Goal: Contribute content

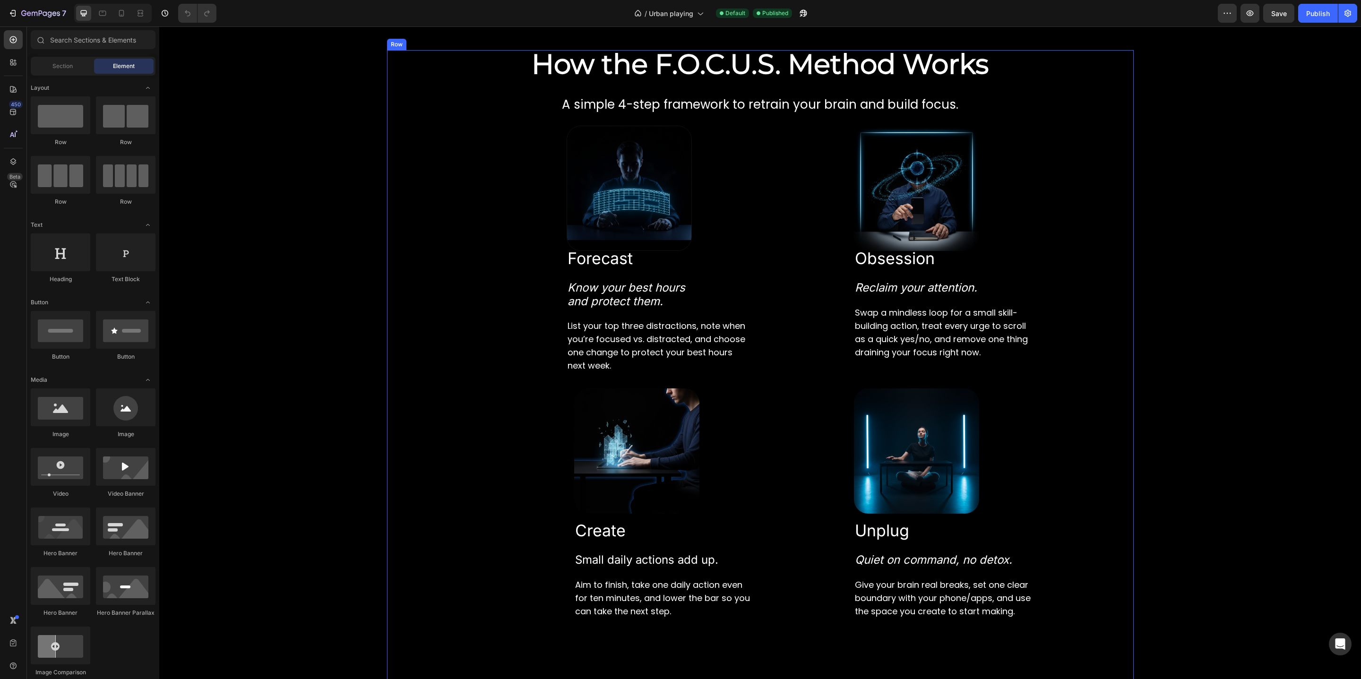
scroll to position [1282, 0]
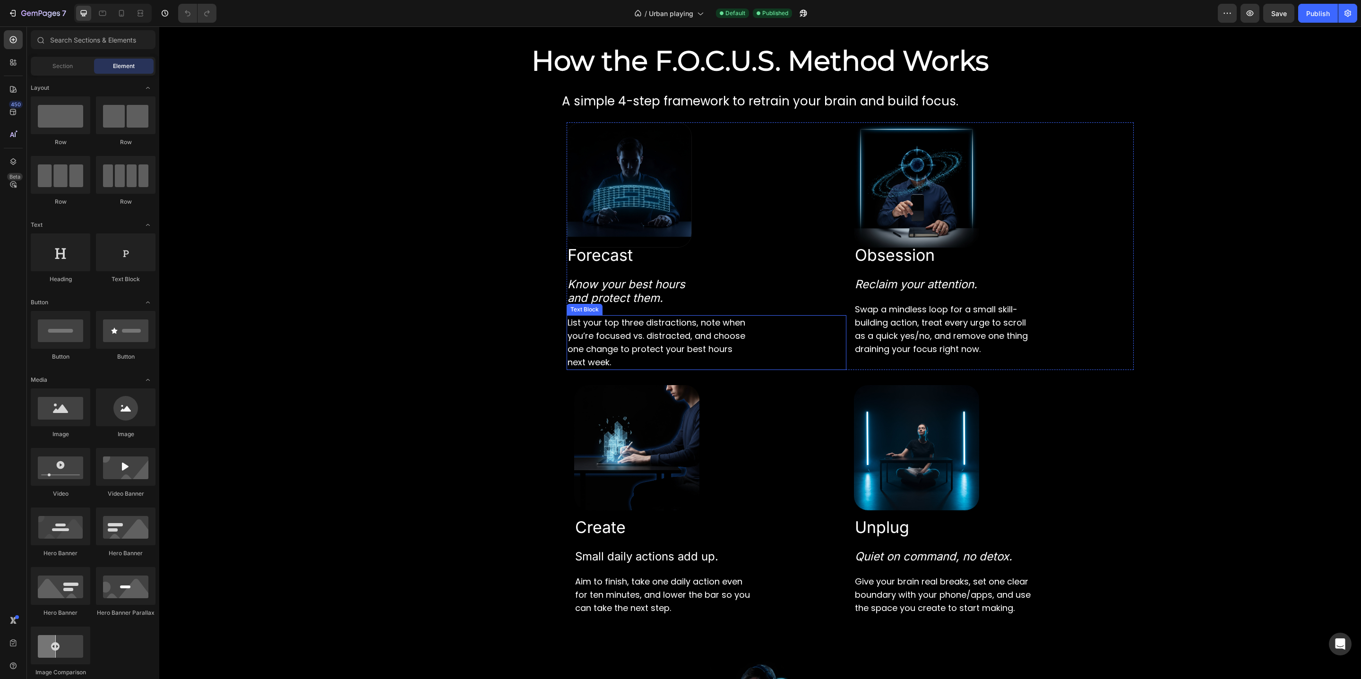
click at [588, 354] on span "List your top three distractions, note when you’re focused vs. distracted, and …" at bounding box center [657, 343] width 178 height 52
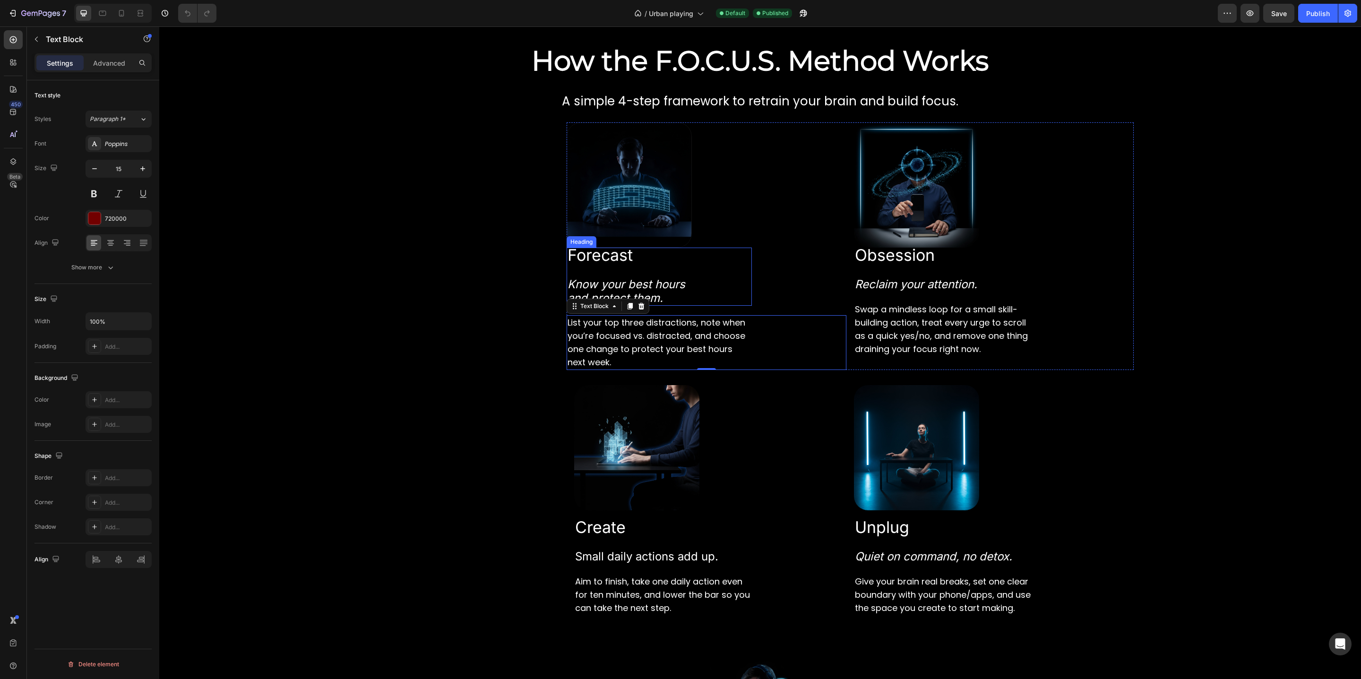
click at [658, 291] on icon "and protect them." at bounding box center [615, 298] width 95 height 14
click at [121, 139] on div "Inter" at bounding box center [119, 143] width 66 height 17
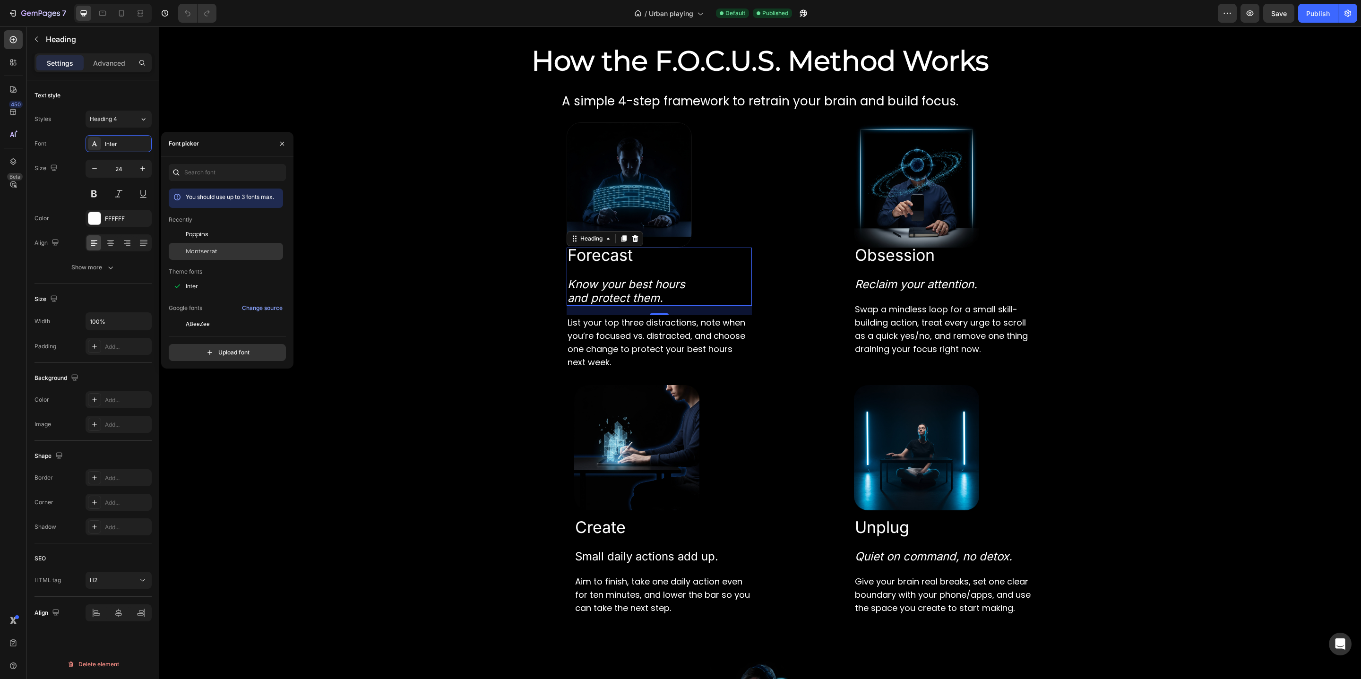
click at [215, 246] on div "Montserrat" at bounding box center [226, 251] width 114 height 17
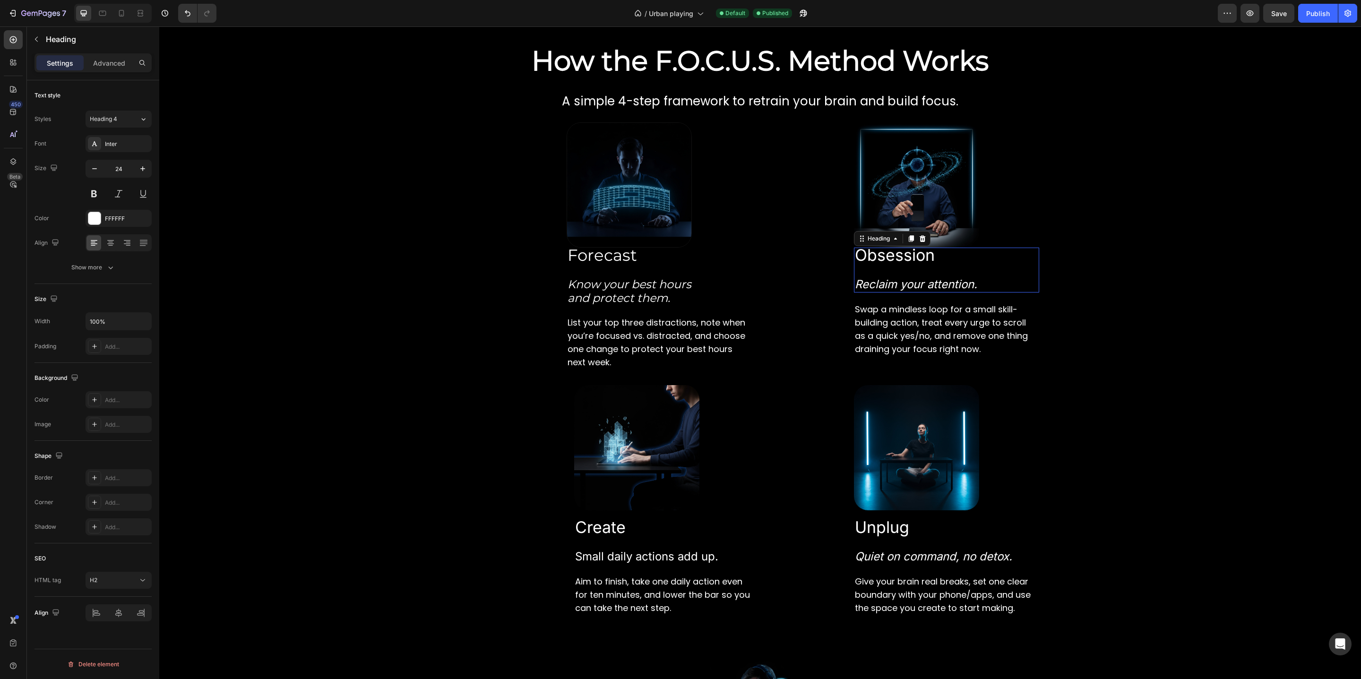
click at [873, 281] on icon "Reclaim your attention." at bounding box center [916, 284] width 122 height 14
click at [113, 149] on div "Inter" at bounding box center [119, 143] width 66 height 17
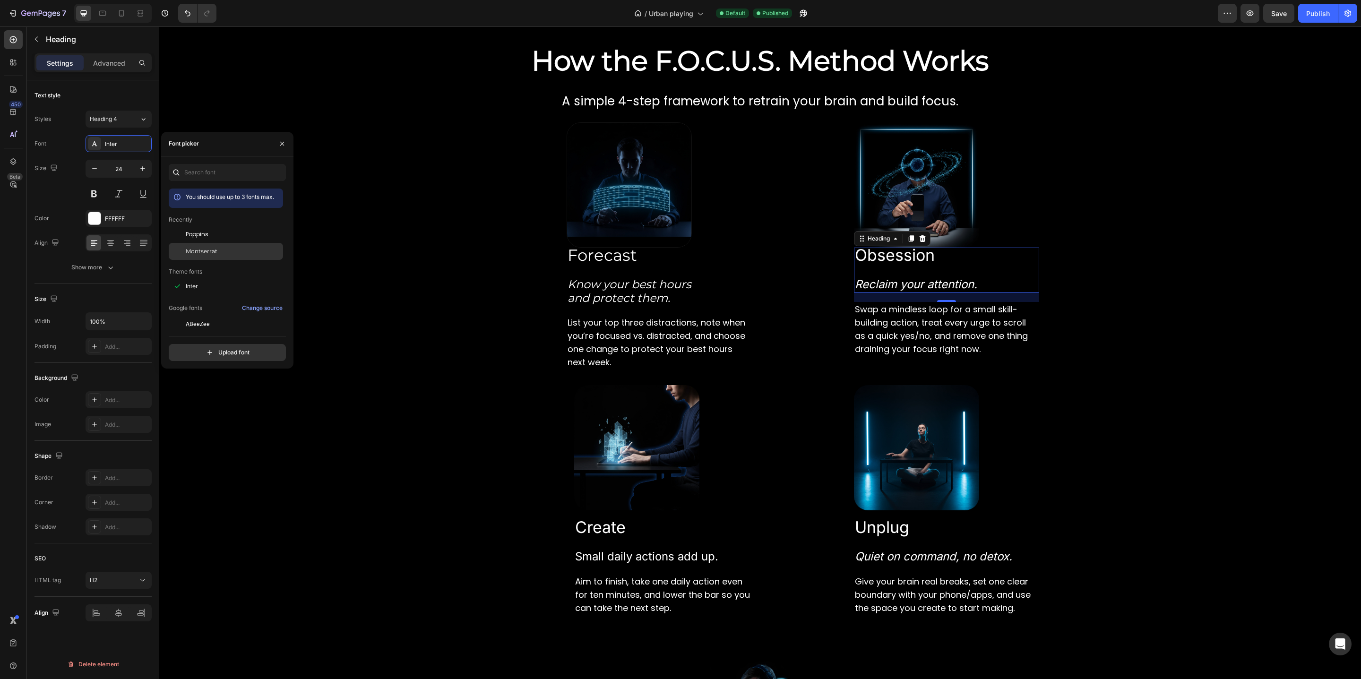
click at [233, 251] on div "Montserrat" at bounding box center [233, 251] width 95 height 9
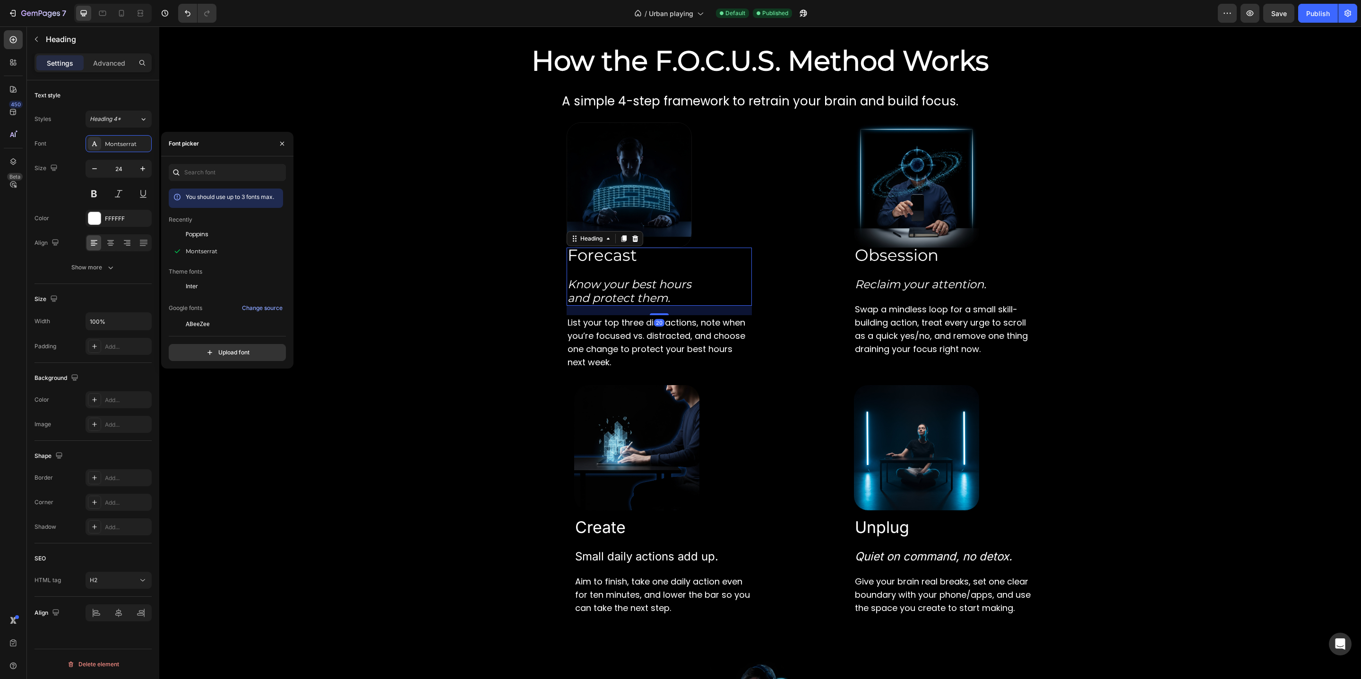
click at [657, 278] on icon "Know your best hours" at bounding box center [630, 284] width 124 height 14
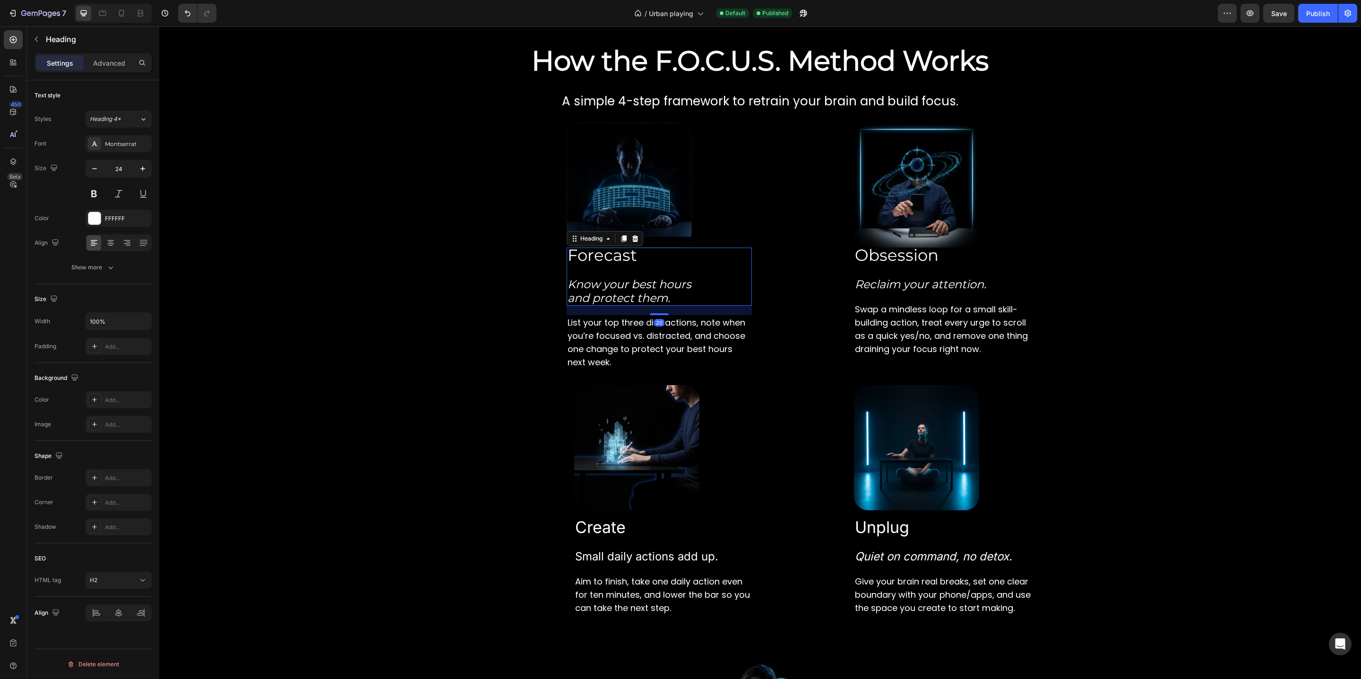
click at [647, 274] on h2 "Forecast Know your best hours and protect them." at bounding box center [659, 277] width 185 height 58
click at [647, 274] on p "Forecast ⁠⁠⁠⁠⁠⁠⁠ Know your best hours and protect them." at bounding box center [659, 277] width 183 height 56
click at [867, 281] on icon "Reclaim your attention." at bounding box center [920, 284] width 131 height 14
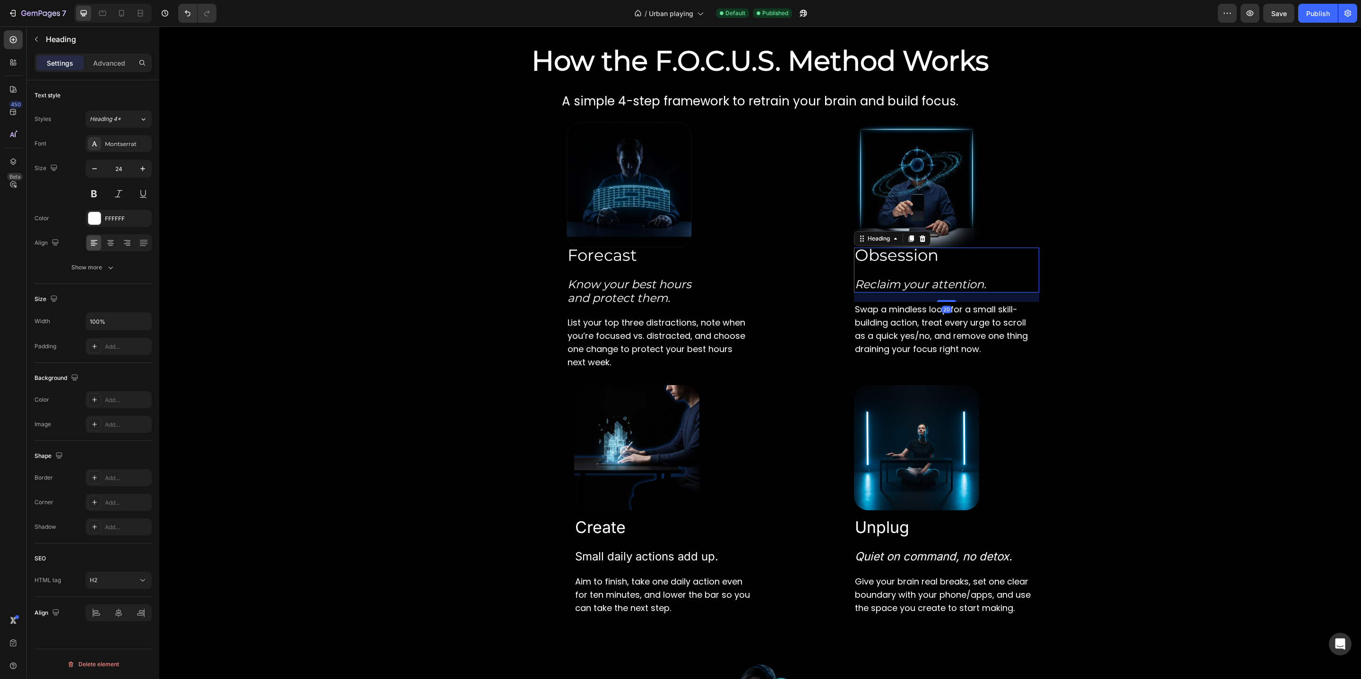
click at [872, 271] on h2 "Obsession Reclaim your attention." at bounding box center [946, 270] width 185 height 44
click at [872, 271] on p "Obsession ⁠⁠⁠⁠⁠⁠⁠ Reclaim your attention." at bounding box center [946, 270] width 183 height 43
click at [630, 270] on p "⁠⁠⁠⁠⁠⁠⁠ Forecast Know your best hours and protect them." at bounding box center [659, 277] width 183 height 56
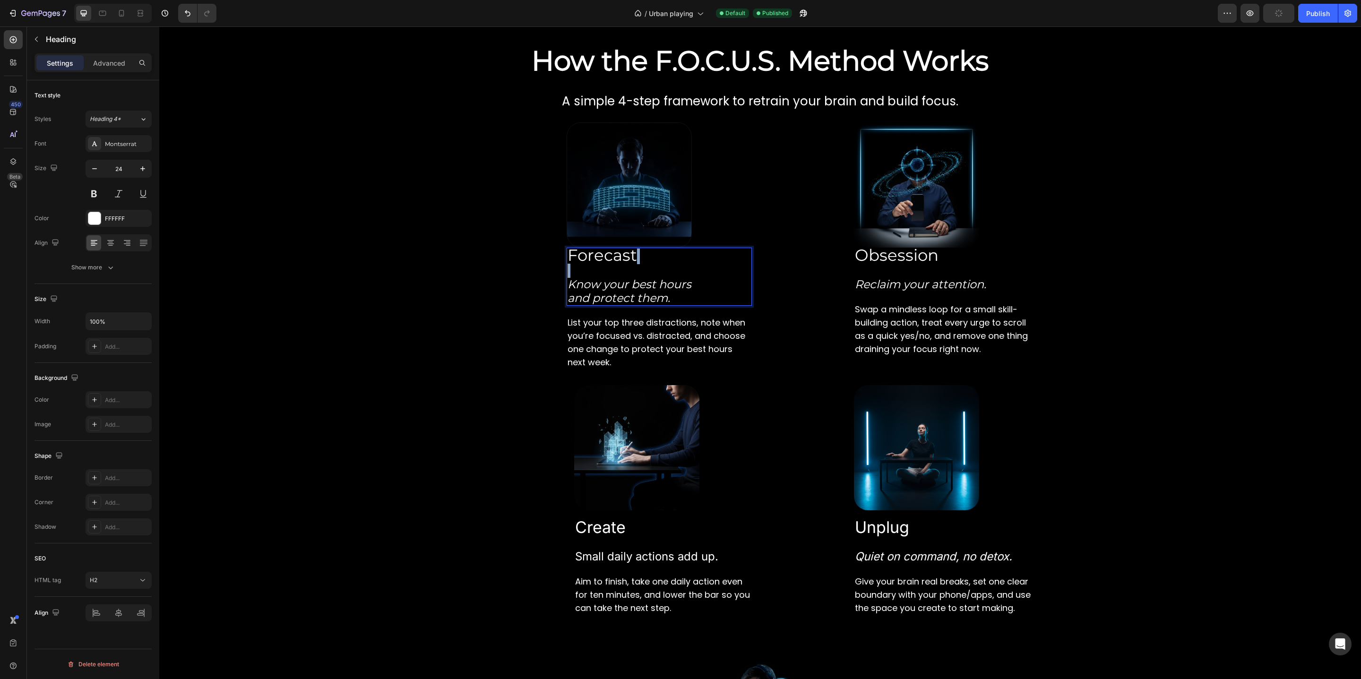
click at [630, 270] on p "Forecast Know your best hours and protect them." at bounding box center [659, 277] width 183 height 56
click at [432, 249] on icon "Editor contextual toolbar" at bounding box center [429, 248] width 9 height 9
click at [430, 250] on icon "Editor contextual toolbar" at bounding box center [429, 248] width 9 height 9
type input "23"
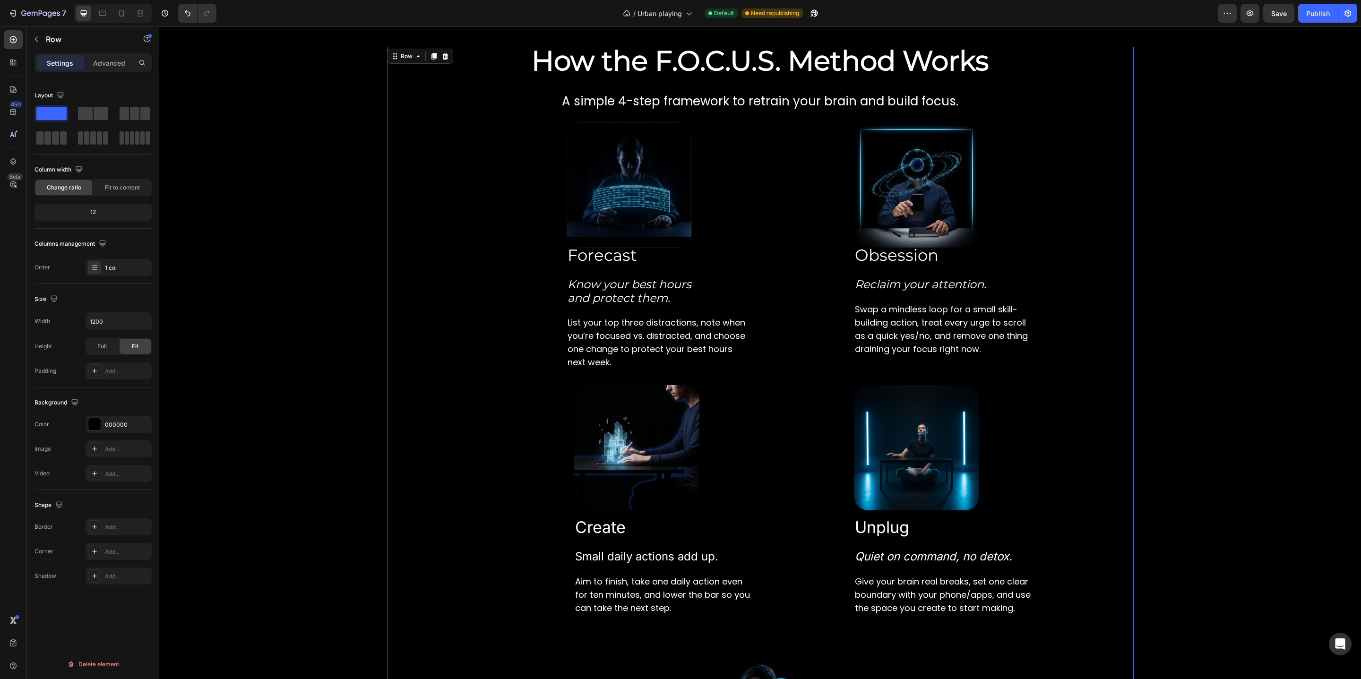
click at [433, 322] on div "How the F.O.C.U.S. Method Works Heading A simple 4-step framework to retrain yo…" at bounding box center [760, 468] width 747 height 843
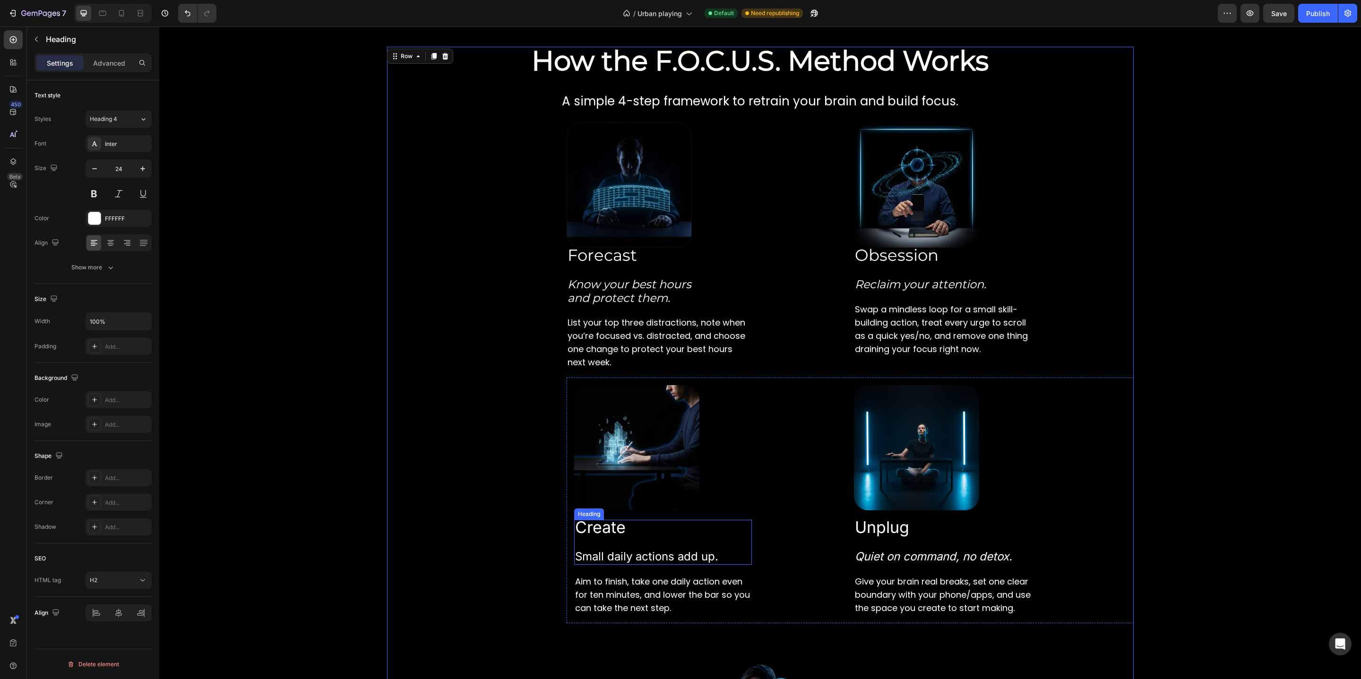
click at [617, 545] on h2 "Create Small daily actions add up." at bounding box center [663, 542] width 178 height 44
click at [133, 145] on div "Inter" at bounding box center [127, 144] width 44 height 9
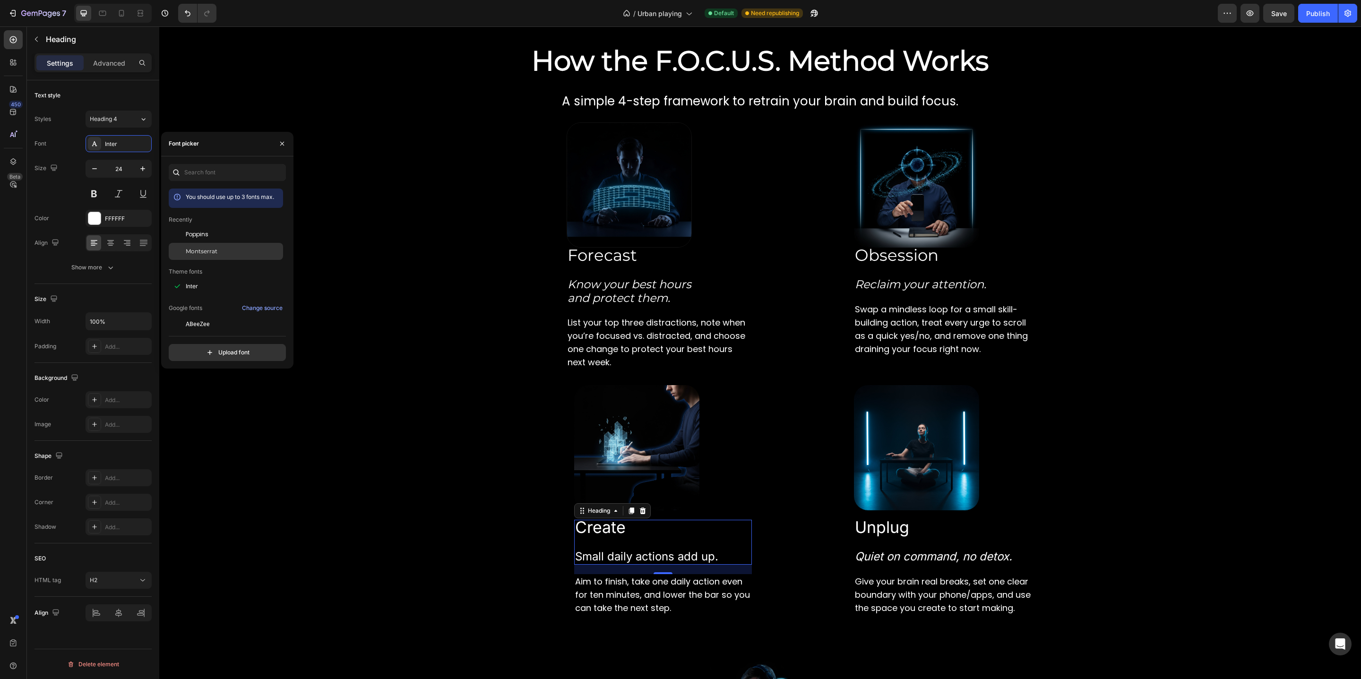
click at [206, 252] on span "Montserrat" at bounding box center [202, 251] width 32 height 9
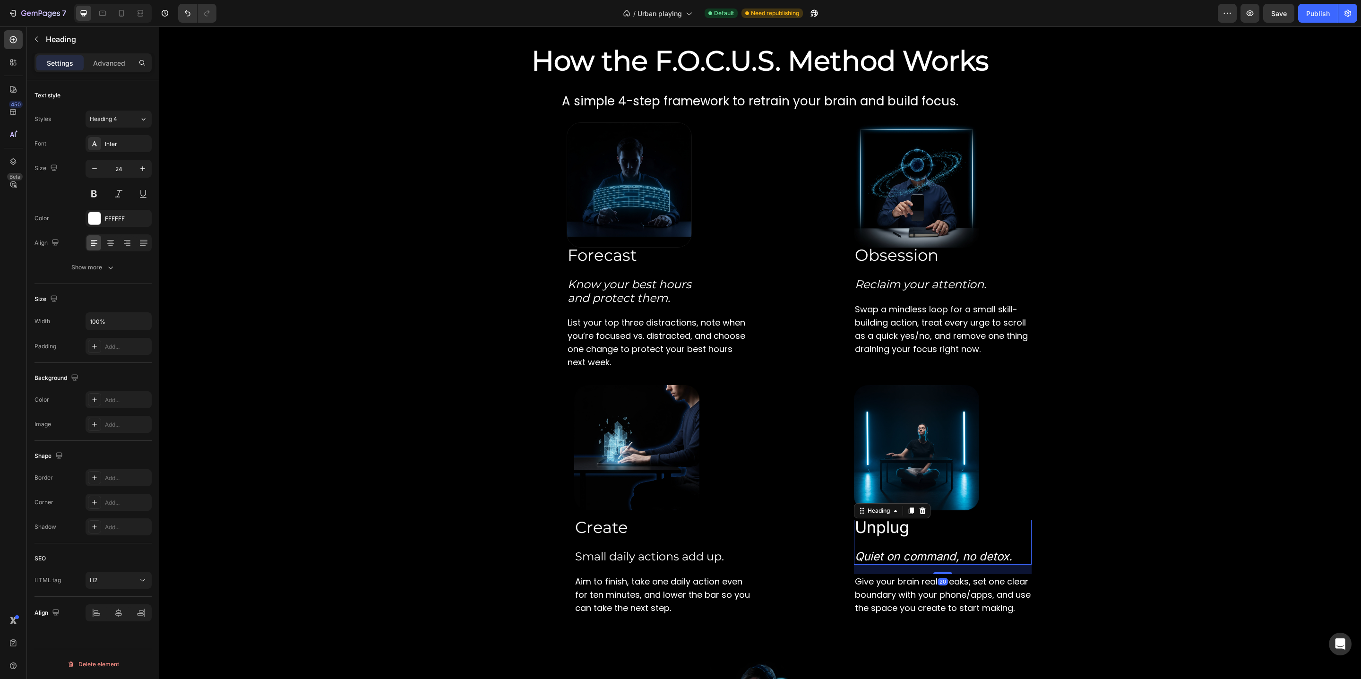
click at [915, 535] on h2 "Unplug Quiet on command, no detox." at bounding box center [943, 542] width 178 height 44
click at [124, 146] on div "Inter" at bounding box center [127, 144] width 44 height 9
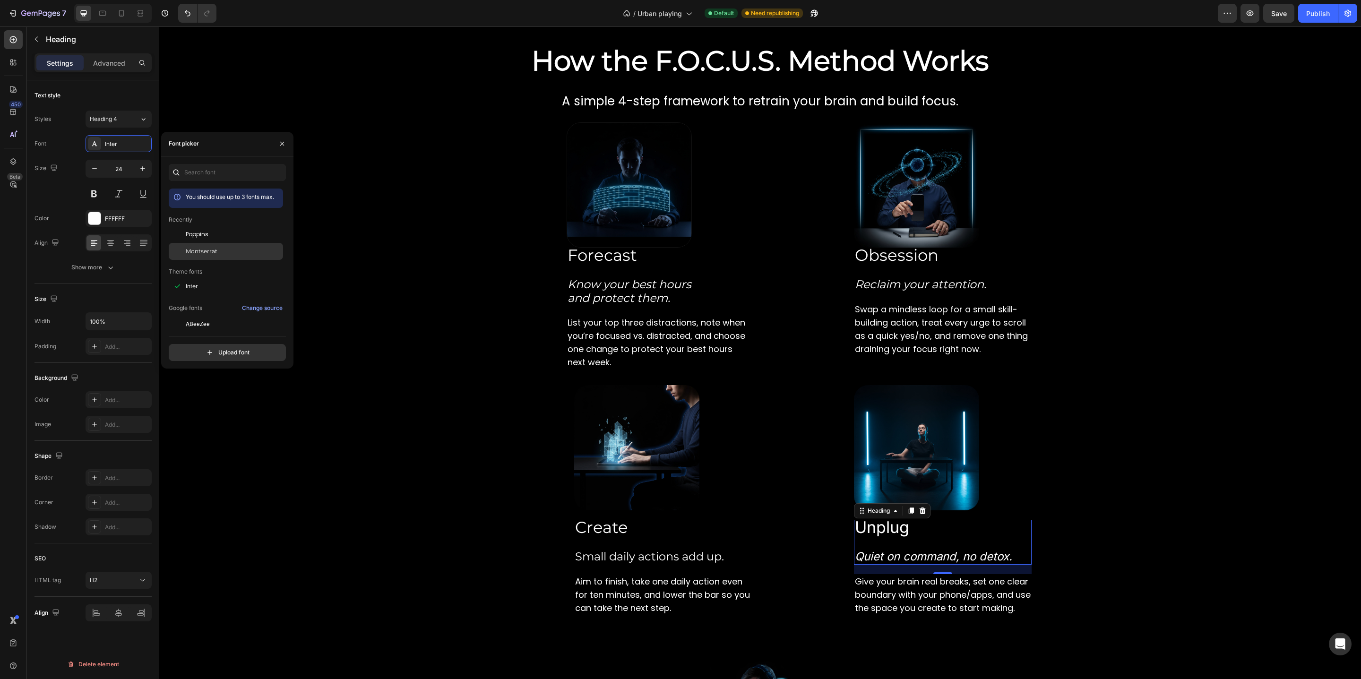
click at [190, 257] on div "Montserrat" at bounding box center [226, 251] width 114 height 17
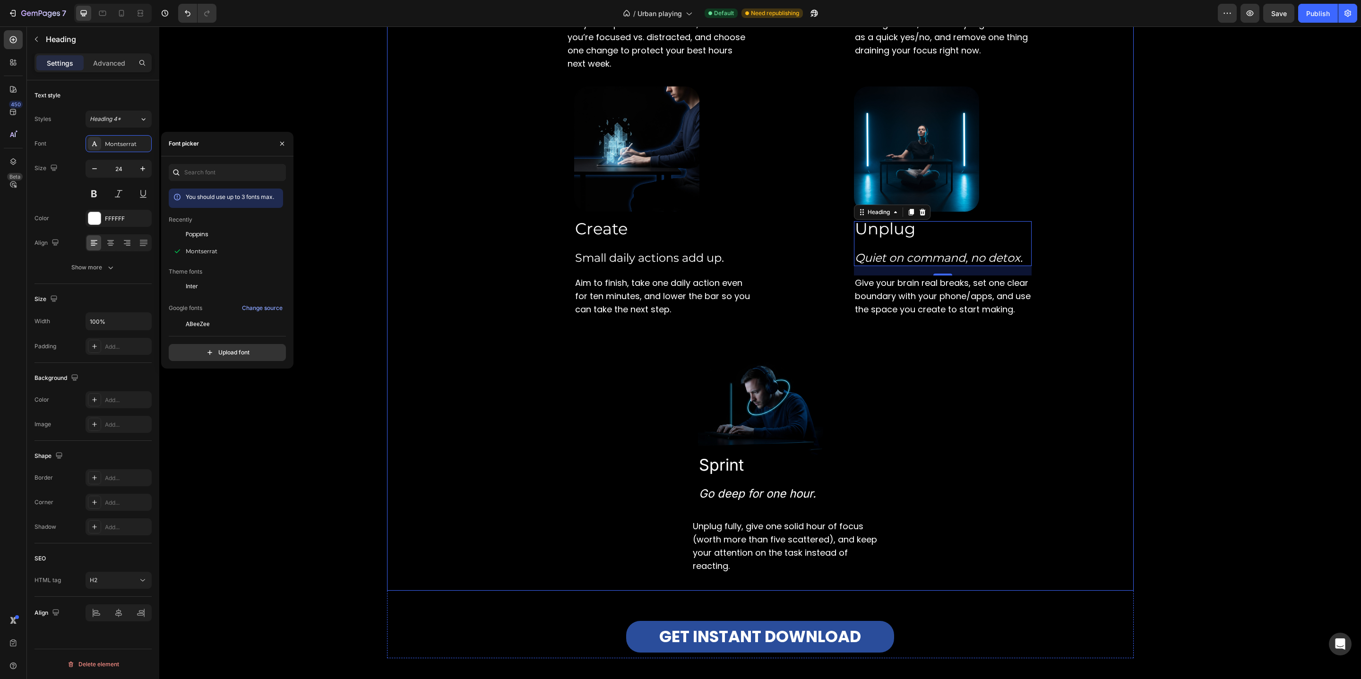
scroll to position [1713, 0]
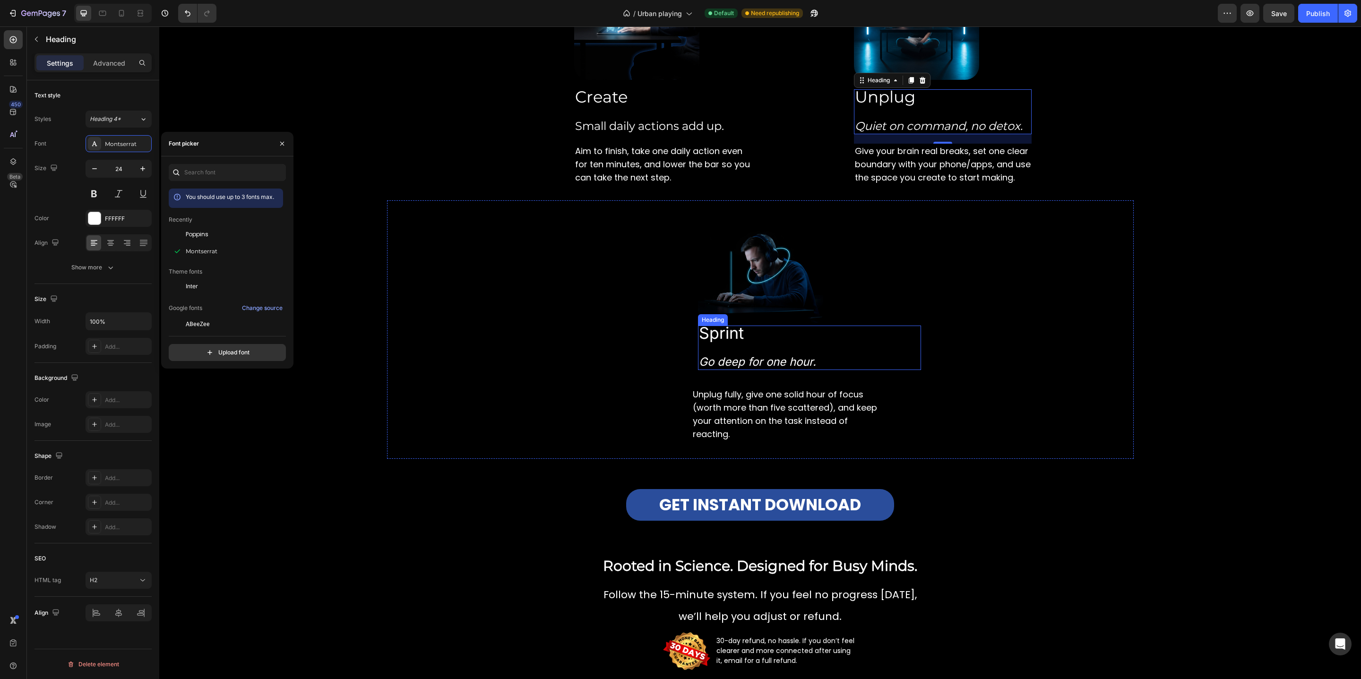
click at [734, 343] on span "Sprint" at bounding box center [721, 332] width 45 height 19
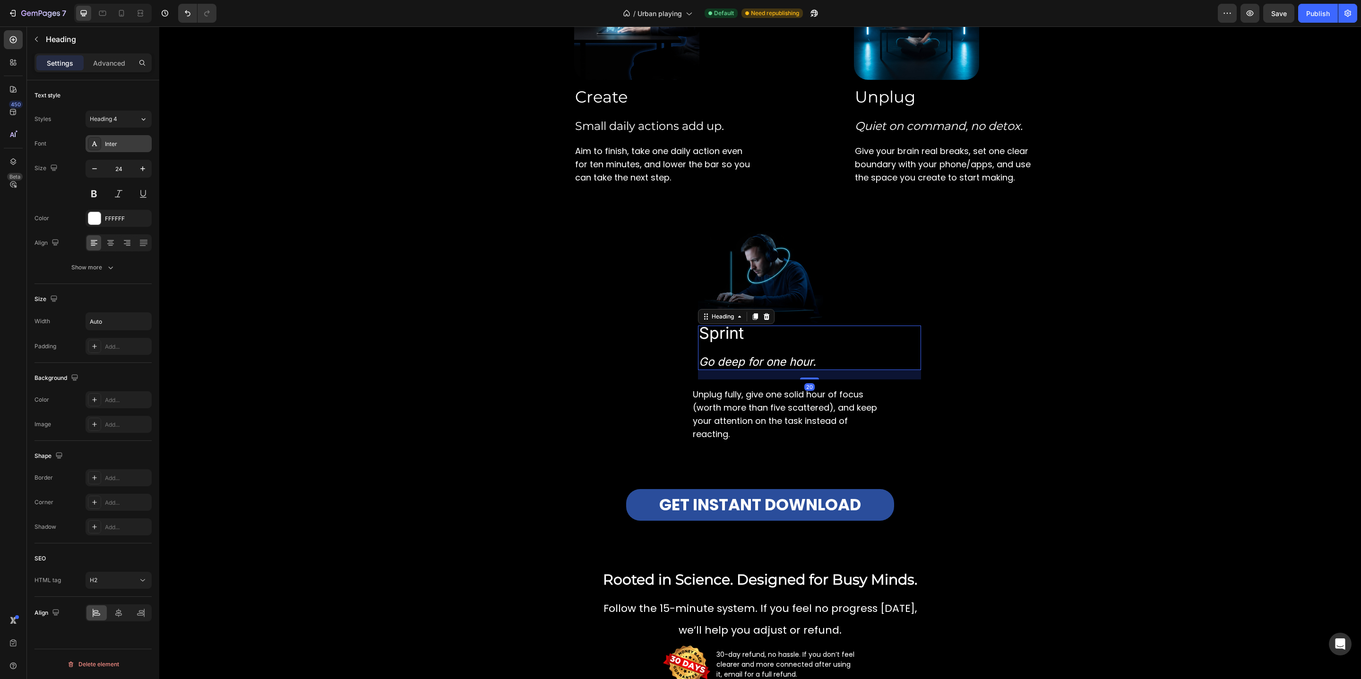
click at [112, 149] on div "Inter" at bounding box center [119, 143] width 66 height 17
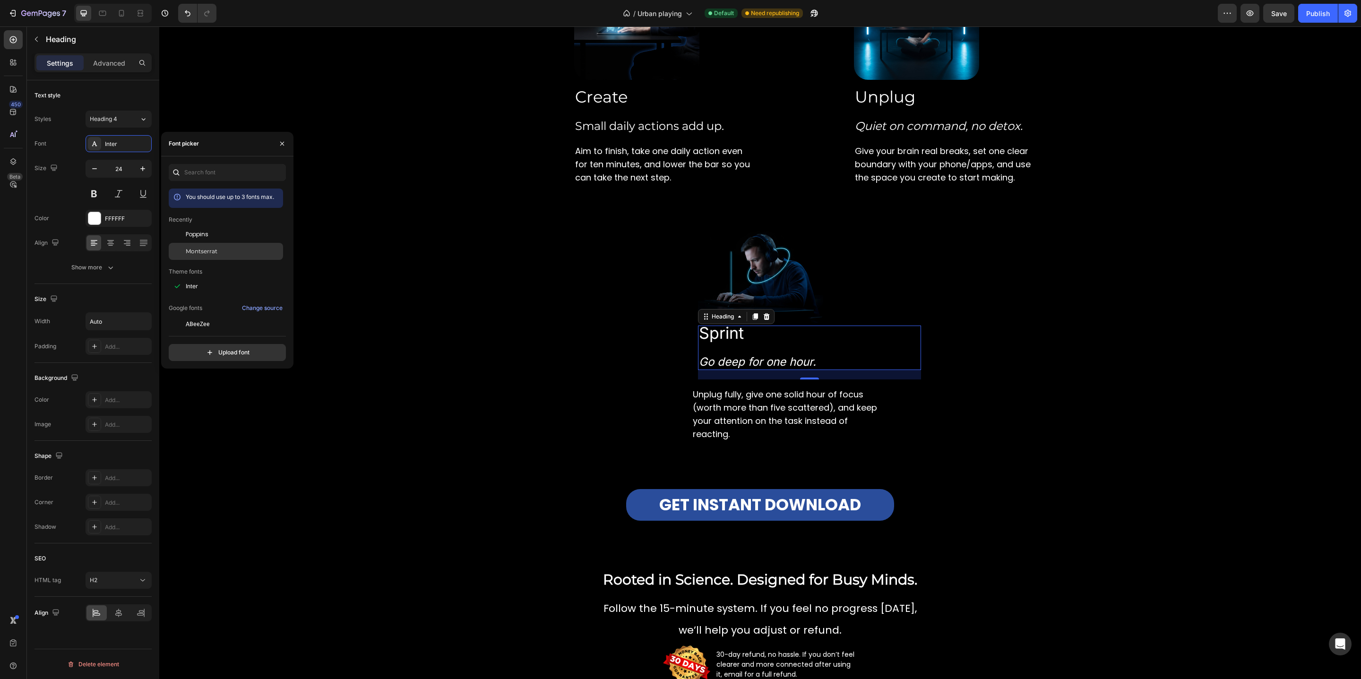
click at [190, 245] on div "Montserrat" at bounding box center [226, 251] width 114 height 17
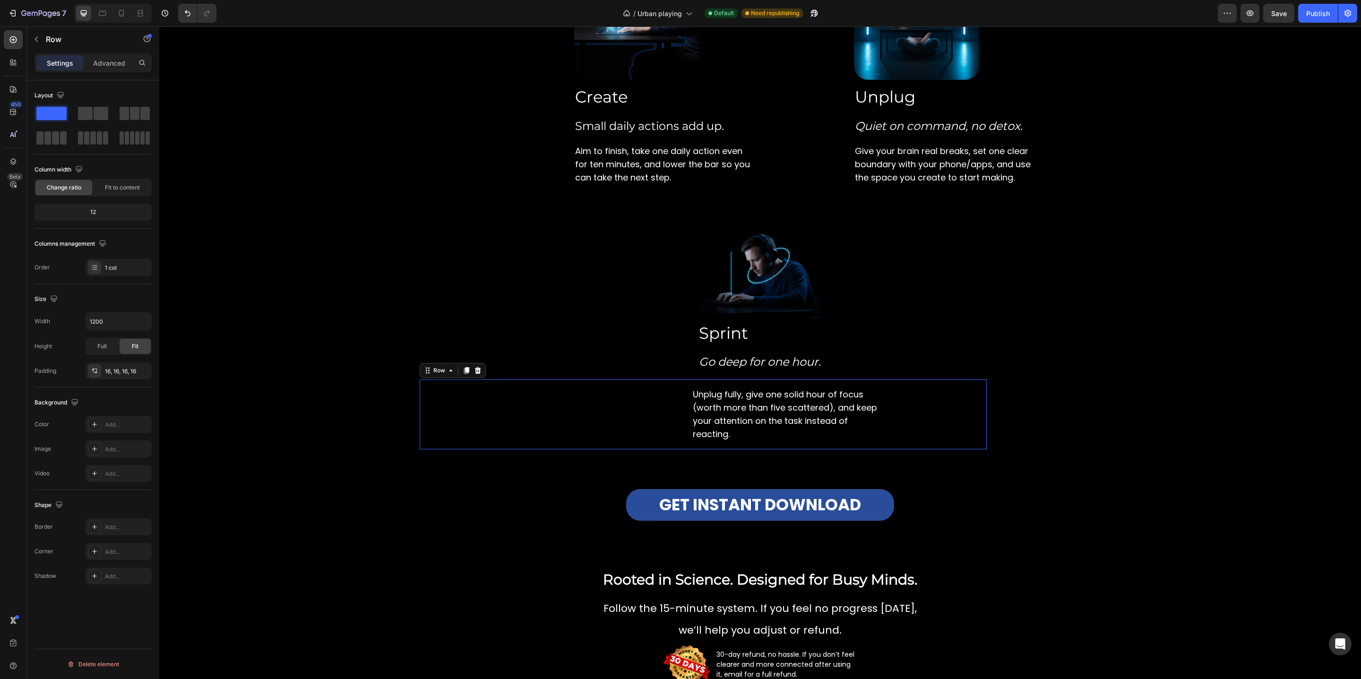
click at [500, 401] on div "Unplug fully, give one solid hour of focus (worth more than five scattered), an…" at bounding box center [703, 414] width 552 height 55
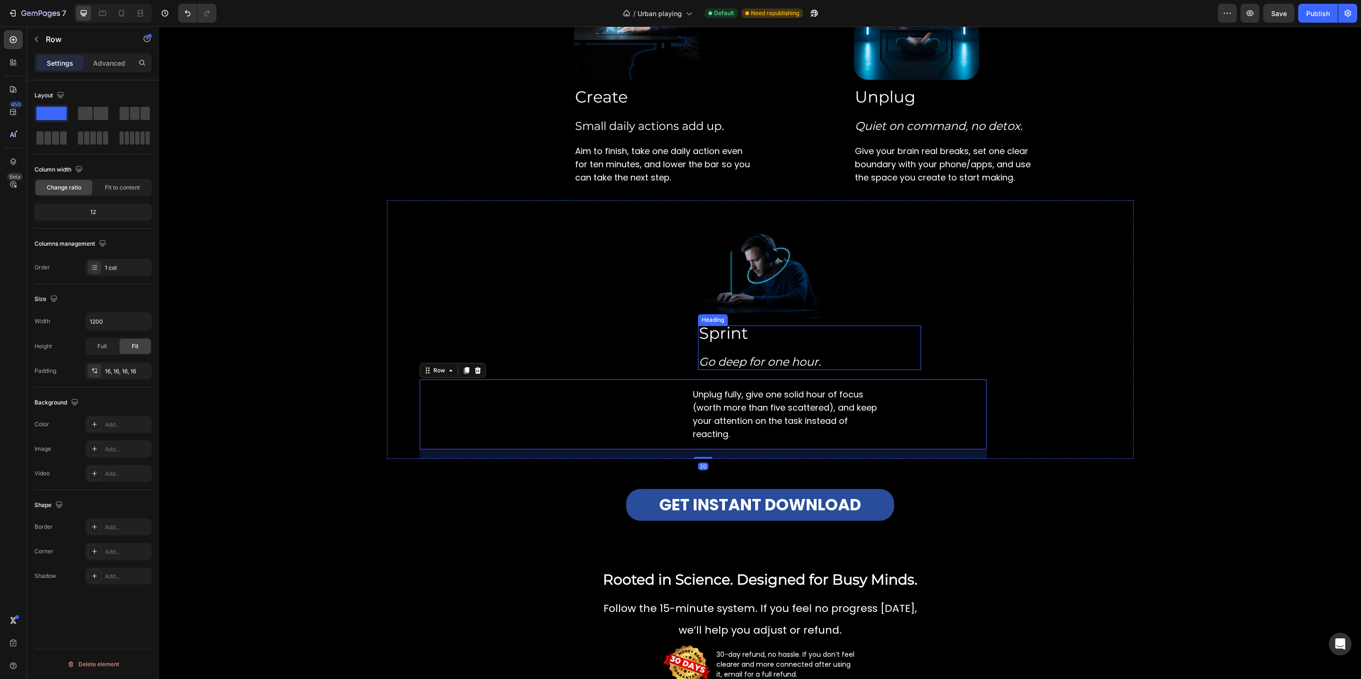
click at [719, 363] on h2 "Sprint Go deep for one hour." at bounding box center [760, 348] width 124 height 44
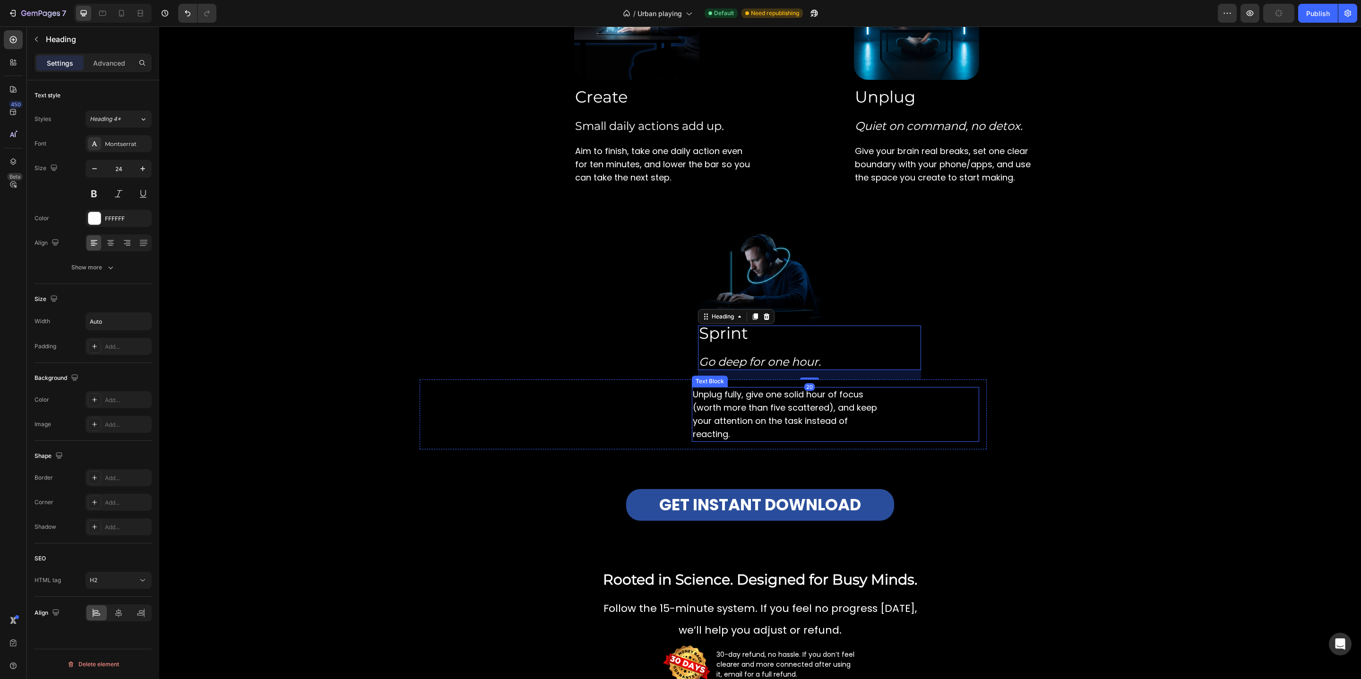
click at [703, 405] on span "Unplug fully, give one solid hour of focus (worth more than five scattered), an…" at bounding box center [785, 414] width 184 height 52
click at [708, 368] on icon "Go deep for one hour." at bounding box center [760, 362] width 122 height 14
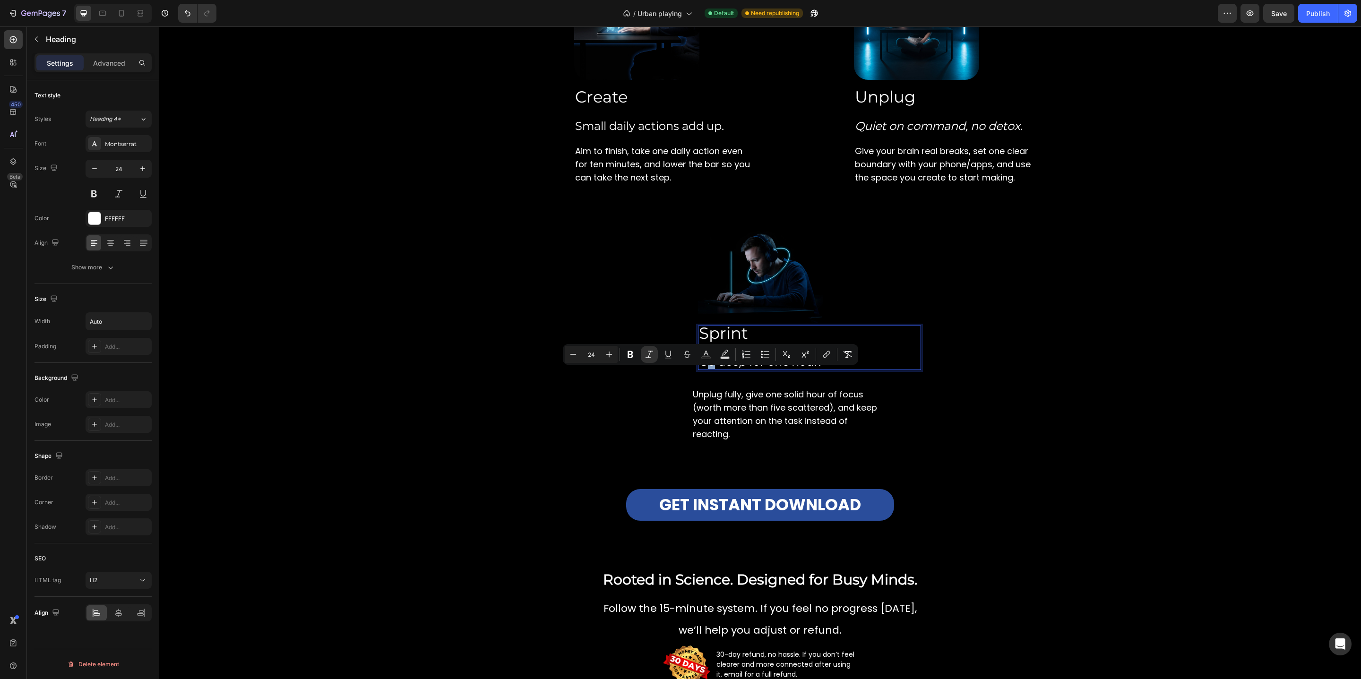
drag, startPoint x: 713, startPoint y: 371, endPoint x: 707, endPoint y: 371, distance: 6.1
click at [680, 376] on div "Image Sprint Go deep for one hour. Heading 20 Unplug fully, give one solid hour…" at bounding box center [703, 329] width 625 height 259
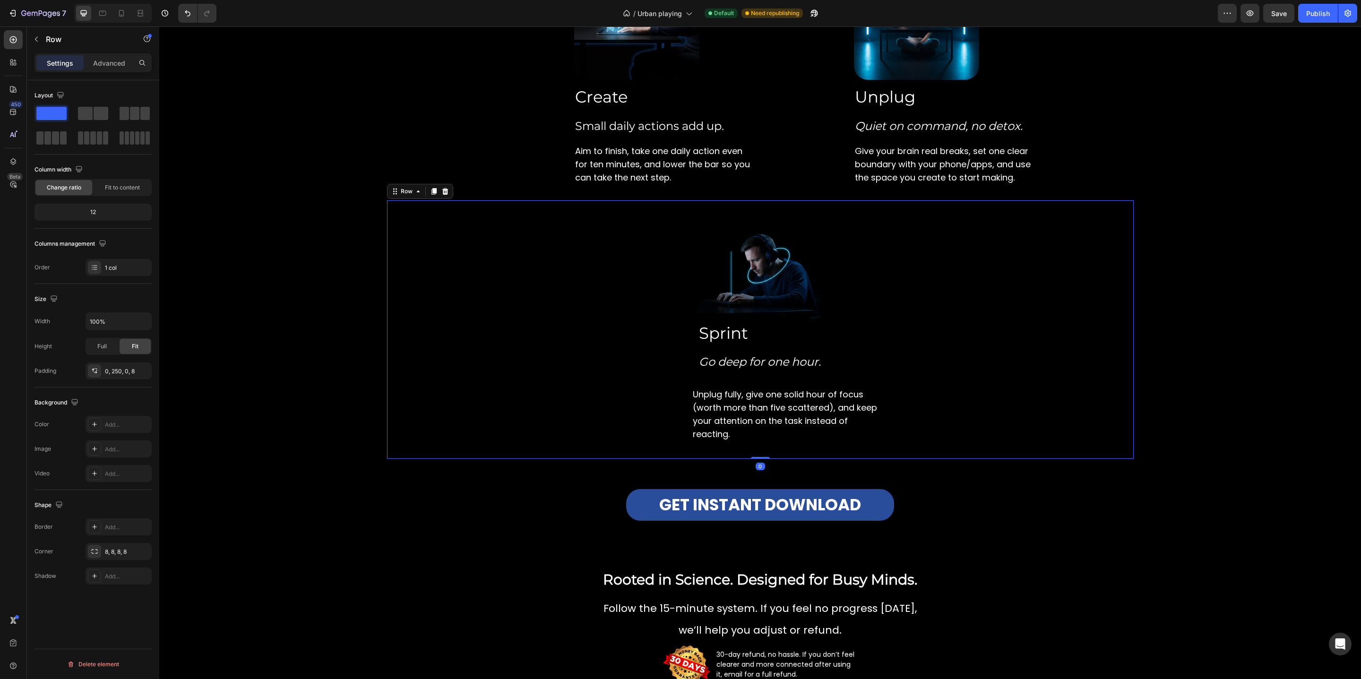
click at [683, 387] on div "Image ⁠⁠⁠⁠⁠⁠⁠ Sprint Go deep for one hour. Heading Unplug fully, give one solid…" at bounding box center [703, 329] width 625 height 259
click at [684, 374] on div "Image ⁠⁠⁠⁠⁠⁠⁠ Sprint Go deep for one hour. Heading Unplug fully, give one solid…" at bounding box center [703, 329] width 625 height 259
click at [701, 369] on icon "Go deep for one hour." at bounding box center [760, 362] width 122 height 14
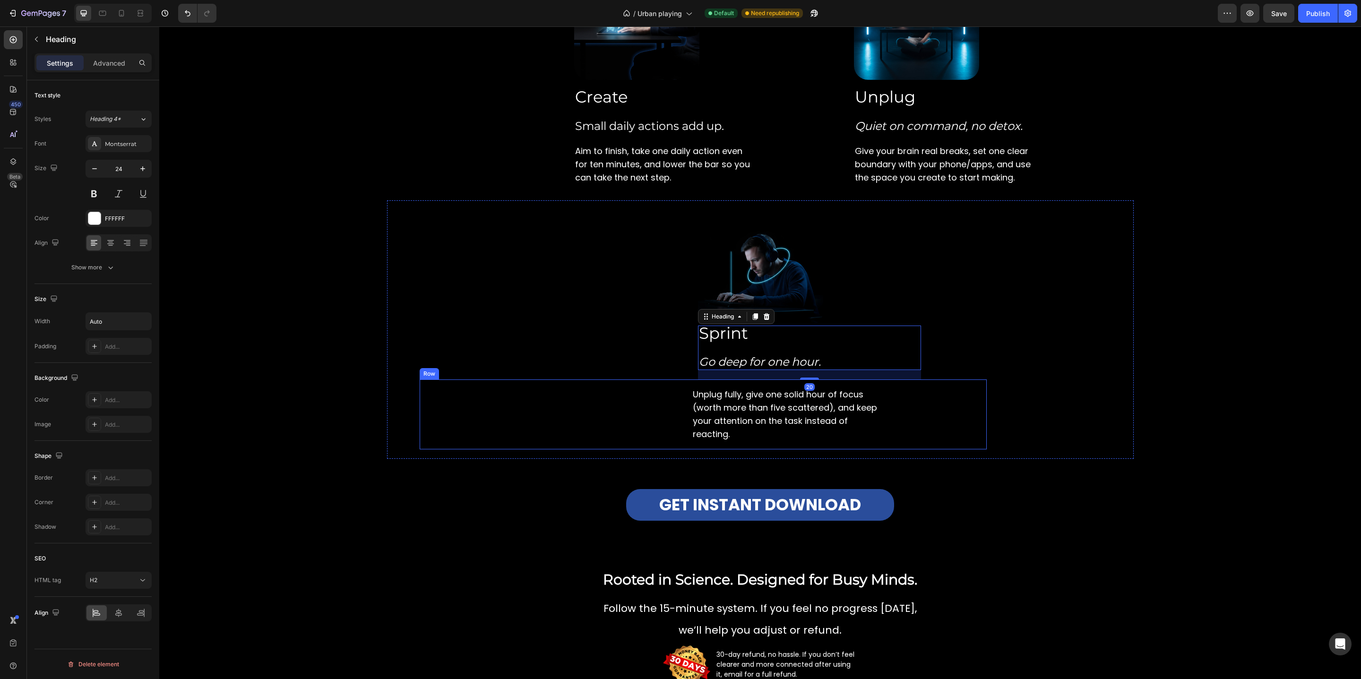
click at [575, 481] on div "How the F.O.C.U.S. Method Works Heading A simple 4-step framework to retrain yo…" at bounding box center [760, 71] width 747 height 910
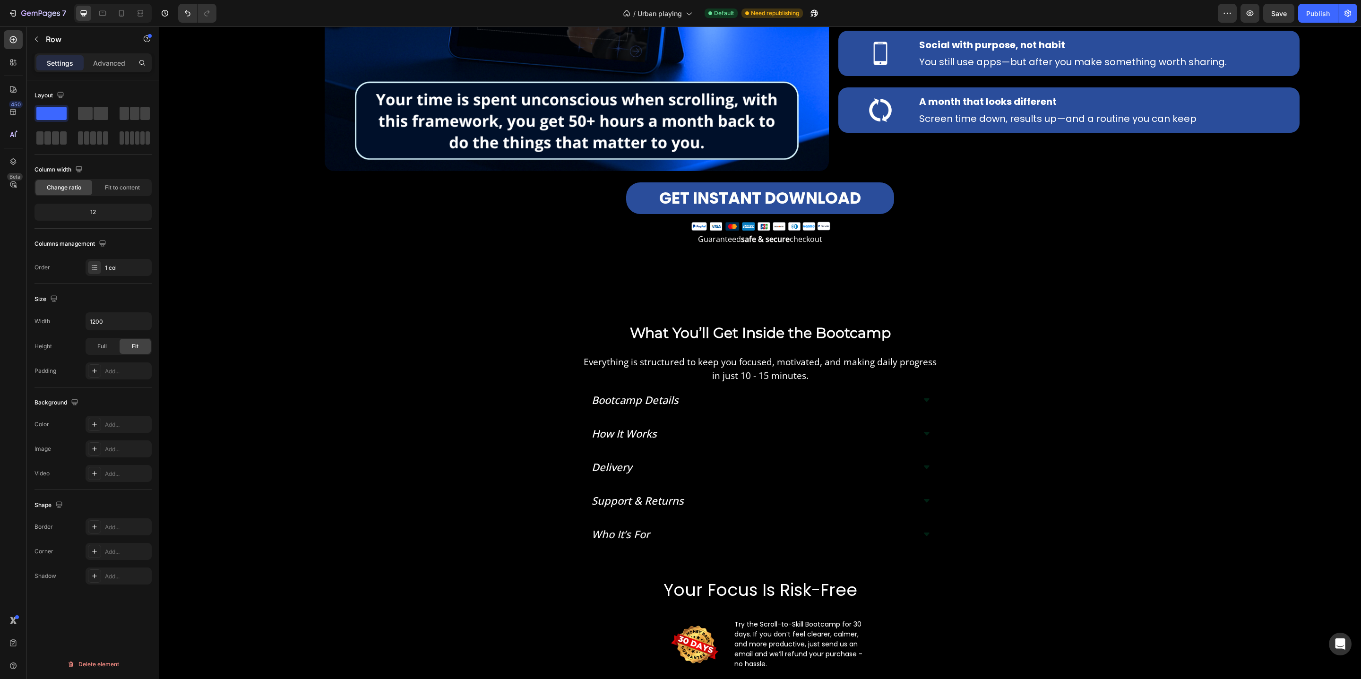
scroll to position [3347, 0]
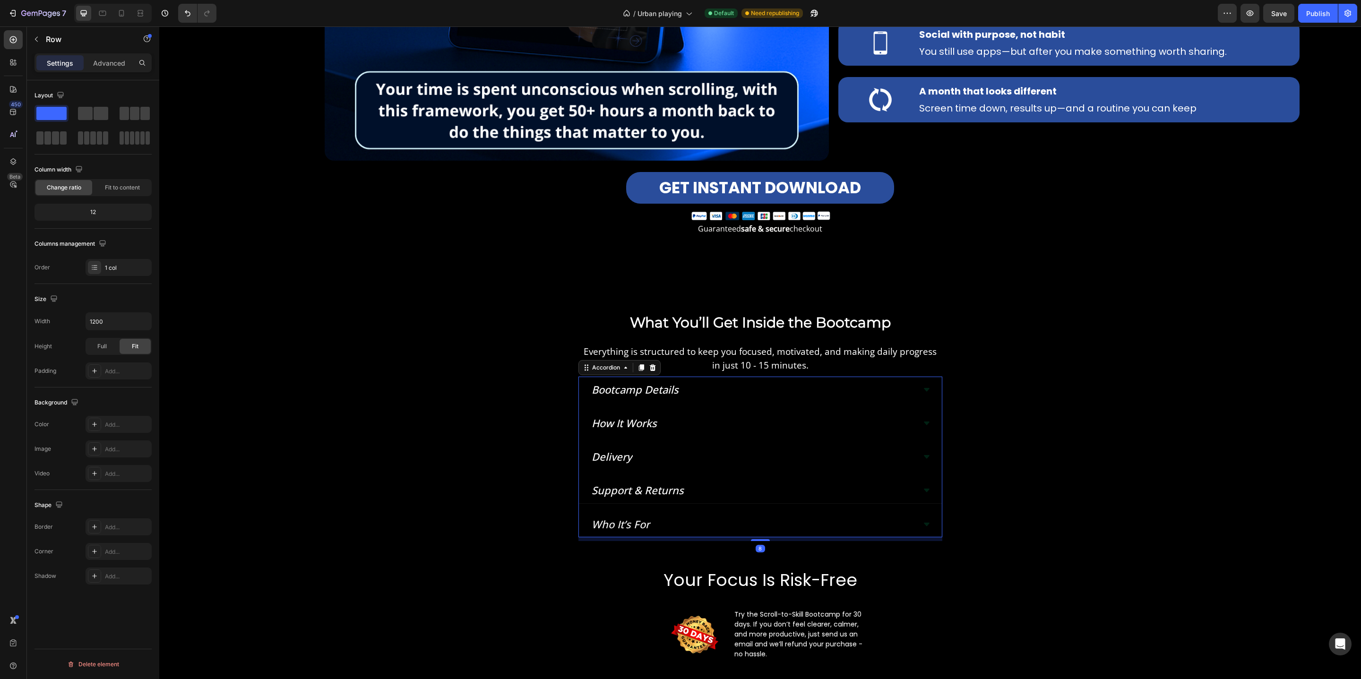
click at [700, 489] on div "Support & Returns" at bounding box center [752, 490] width 325 height 18
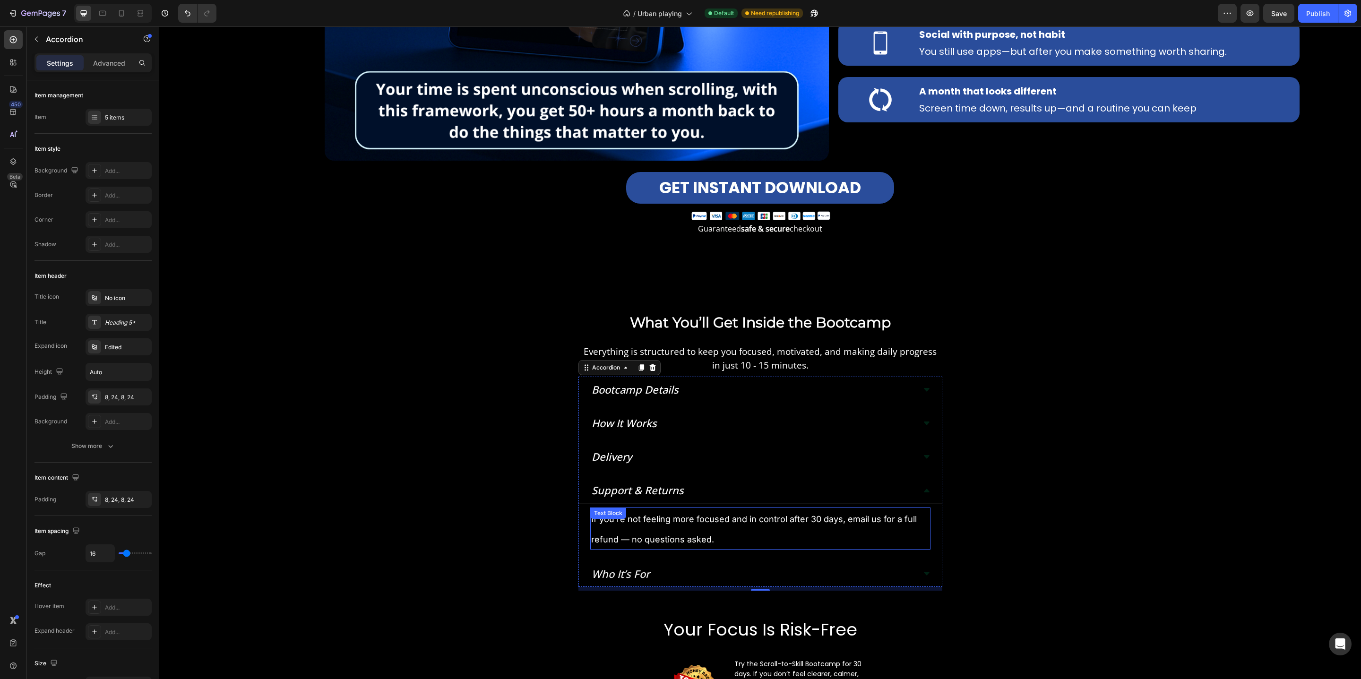
click at [632, 544] on span "If you’re not feeling more focused and in control after 30 days, email us for a…" at bounding box center [754, 529] width 326 height 30
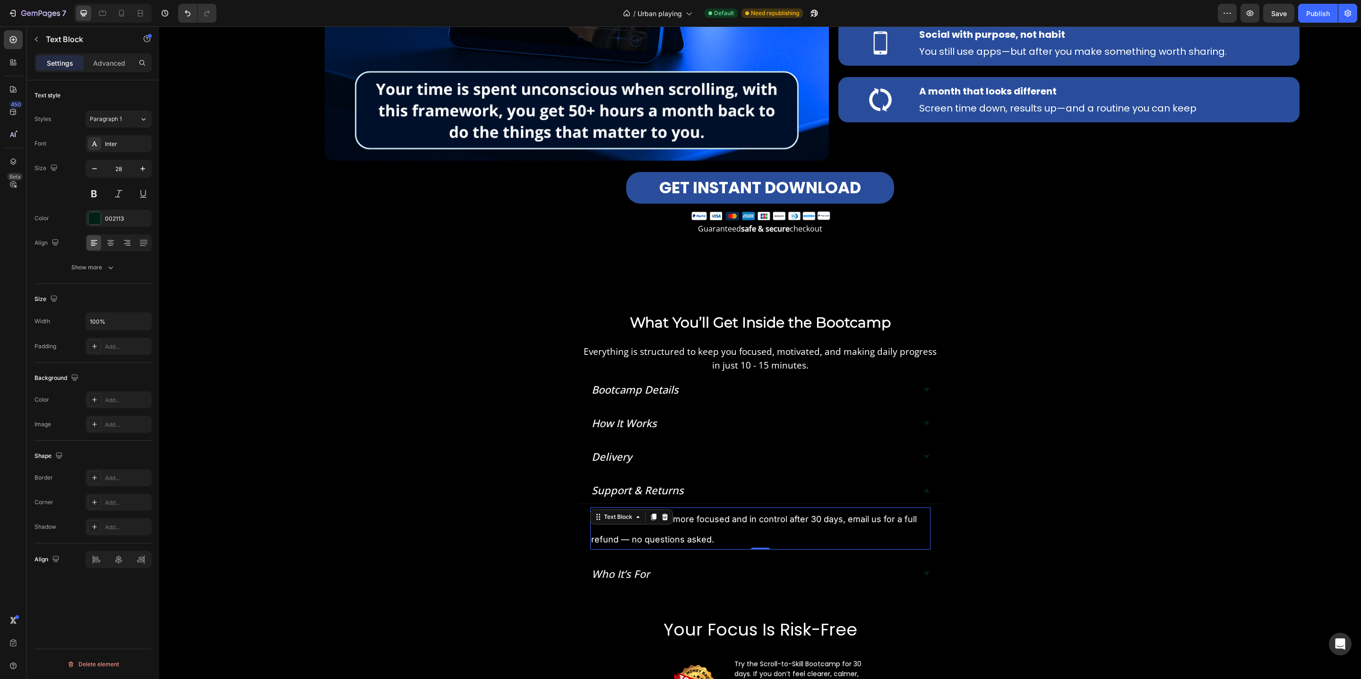
click at [628, 541] on span "If you’re not feeling more focused and in control after 30 days, email us for a…" at bounding box center [754, 529] width 326 height 30
click at [470, 538] on div "What You’ll Get Inside the Bootcamp Heading Everything is structured to keep yo…" at bounding box center [760, 550] width 1202 height 514
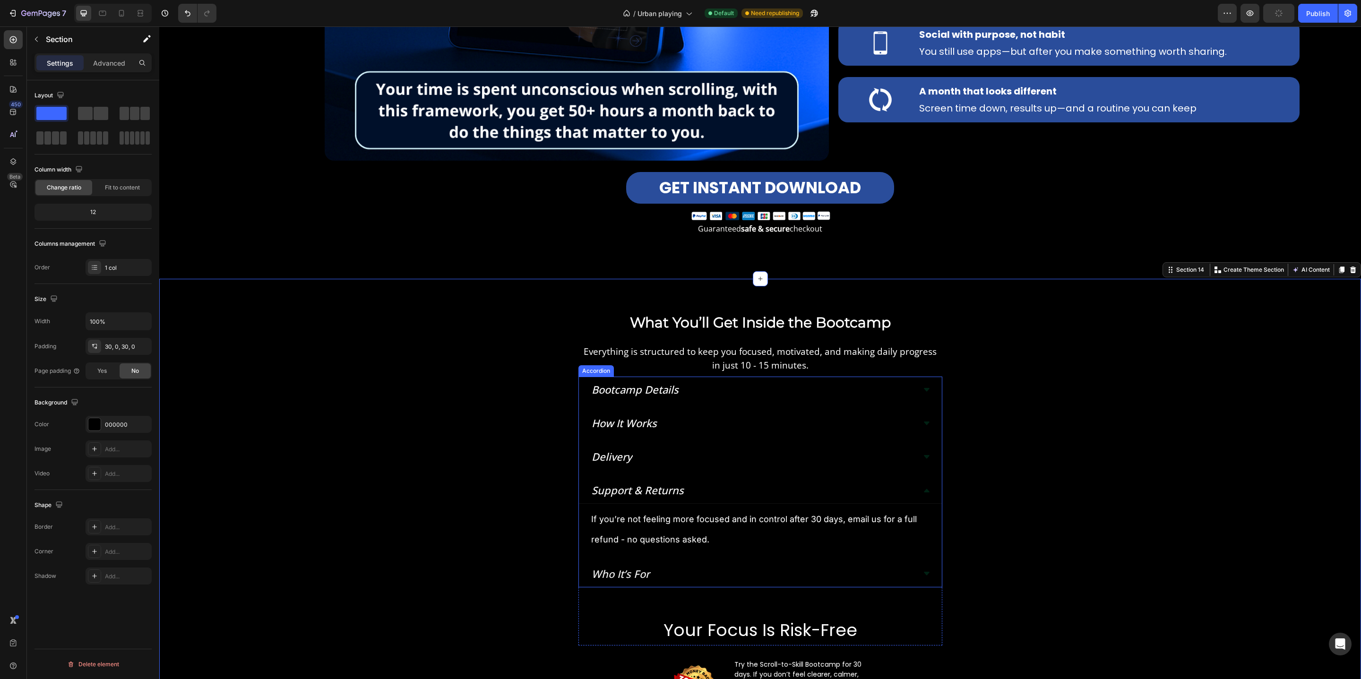
click at [668, 577] on div "Who It’s For" at bounding box center [752, 574] width 325 height 18
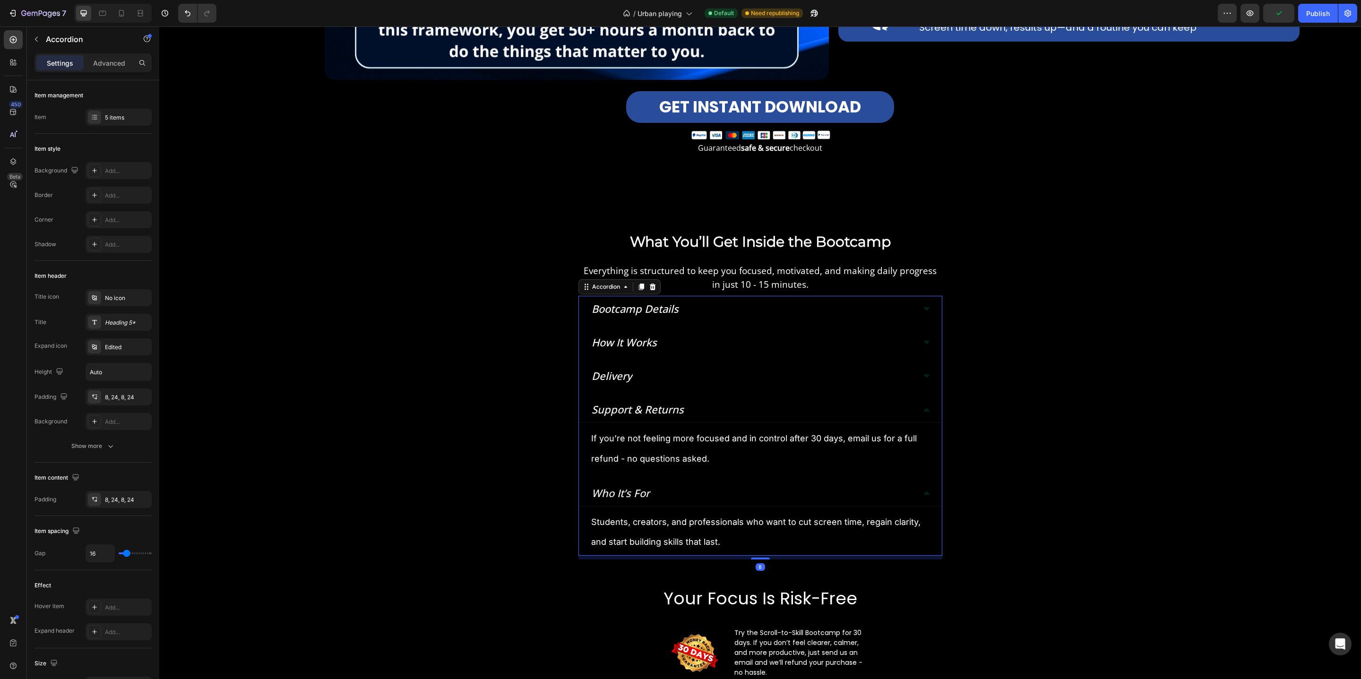
scroll to position [3428, 0]
click at [698, 415] on div "Support & Returns" at bounding box center [752, 408] width 325 height 18
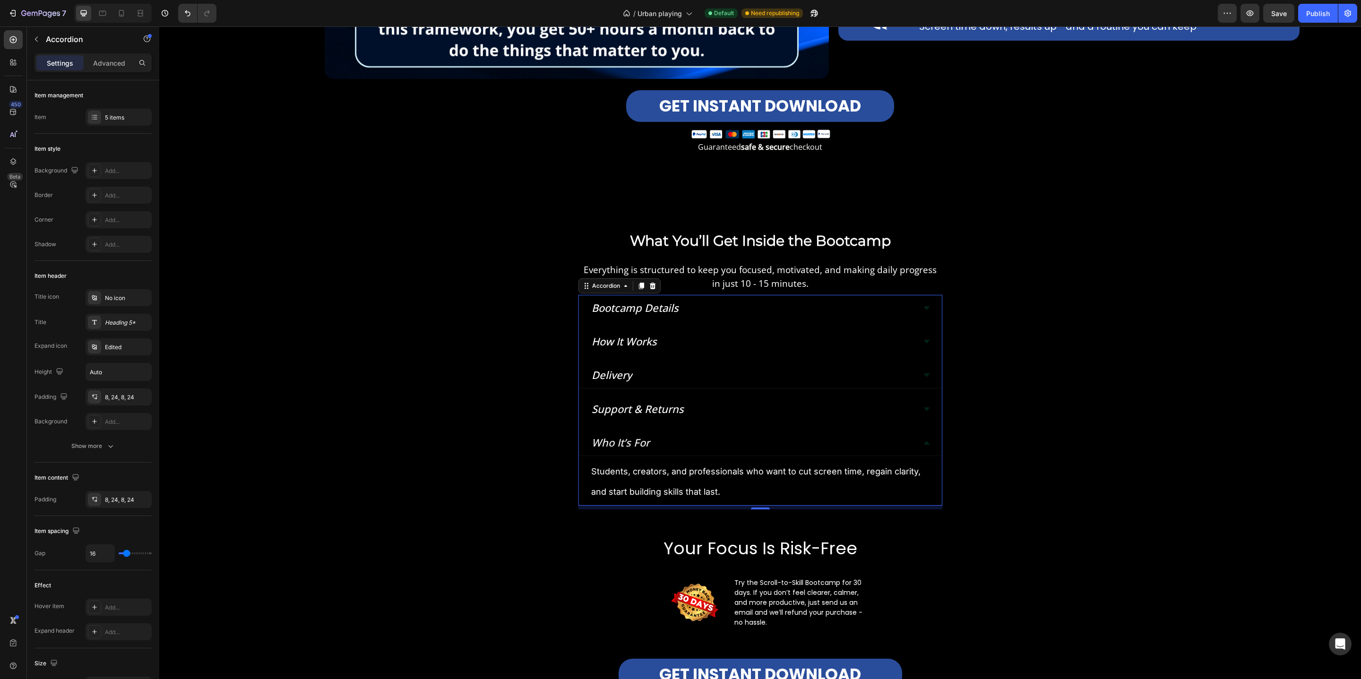
click at [684, 370] on div "Delivery" at bounding box center [752, 375] width 325 height 18
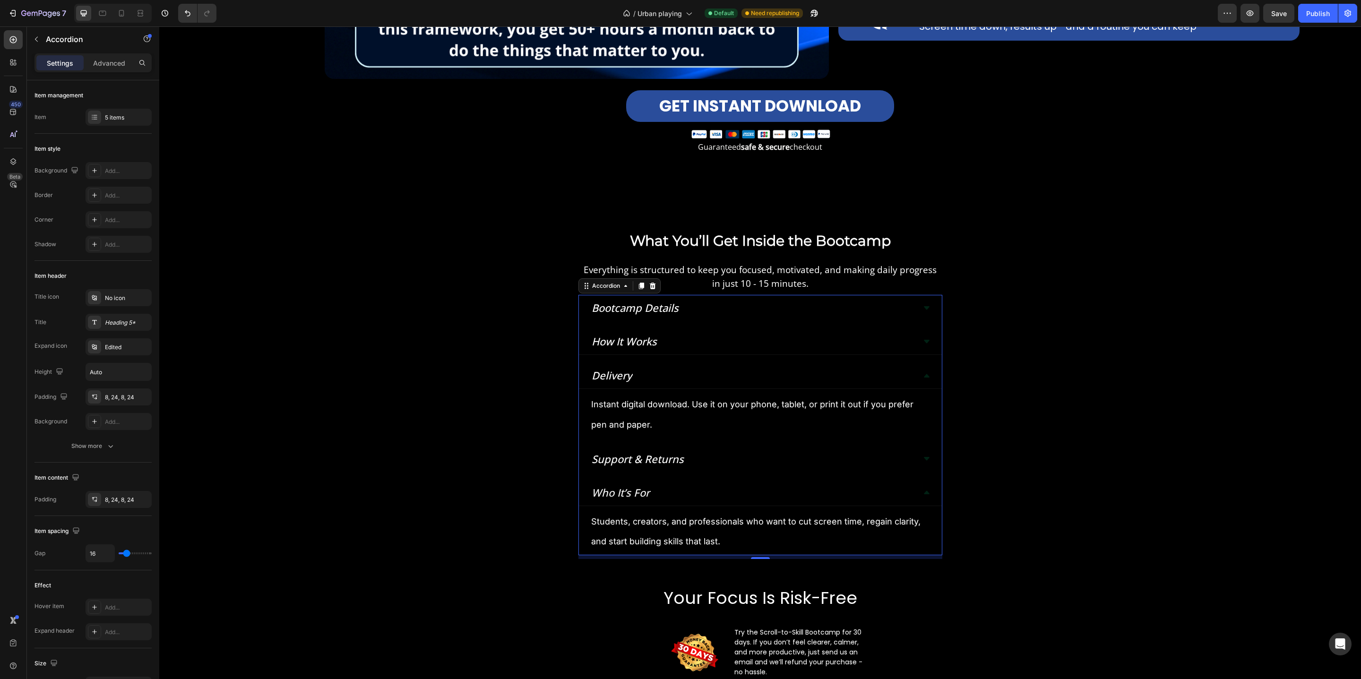
click at [672, 350] on div "How It Works" at bounding box center [752, 341] width 325 height 18
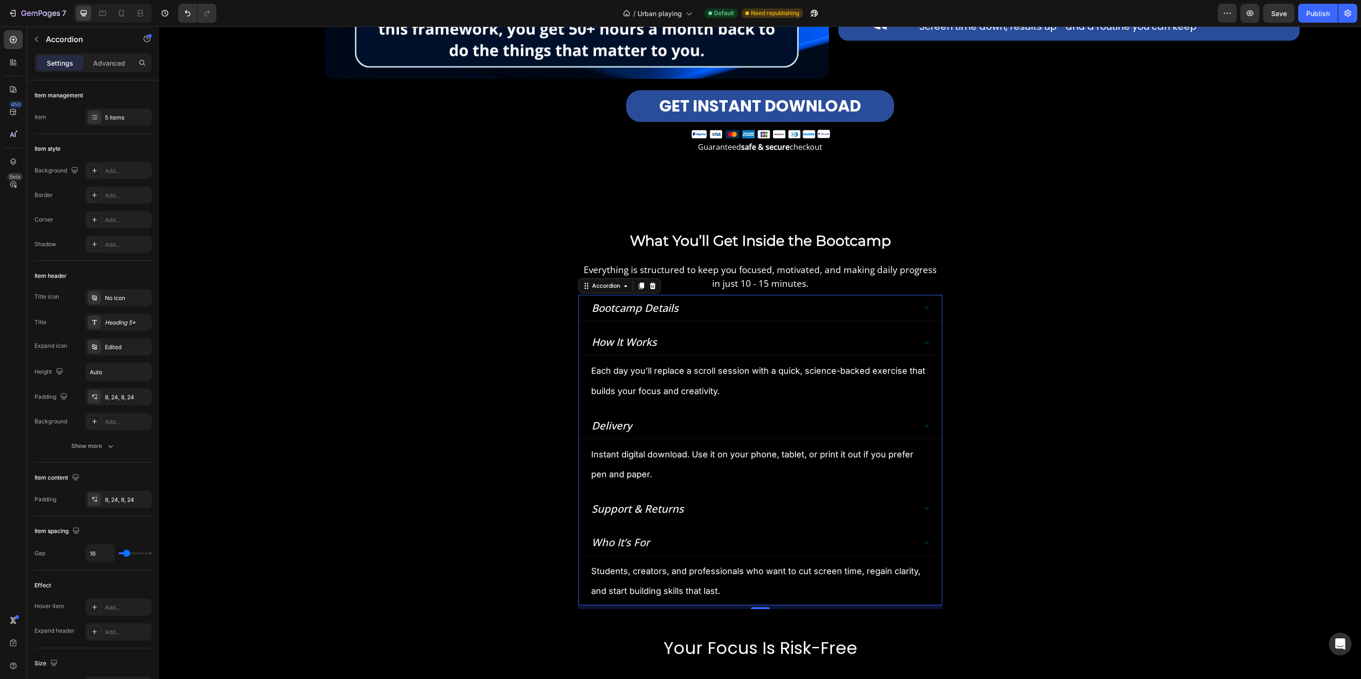
click at [718, 312] on div "Bootcamp Details" at bounding box center [752, 308] width 325 height 18
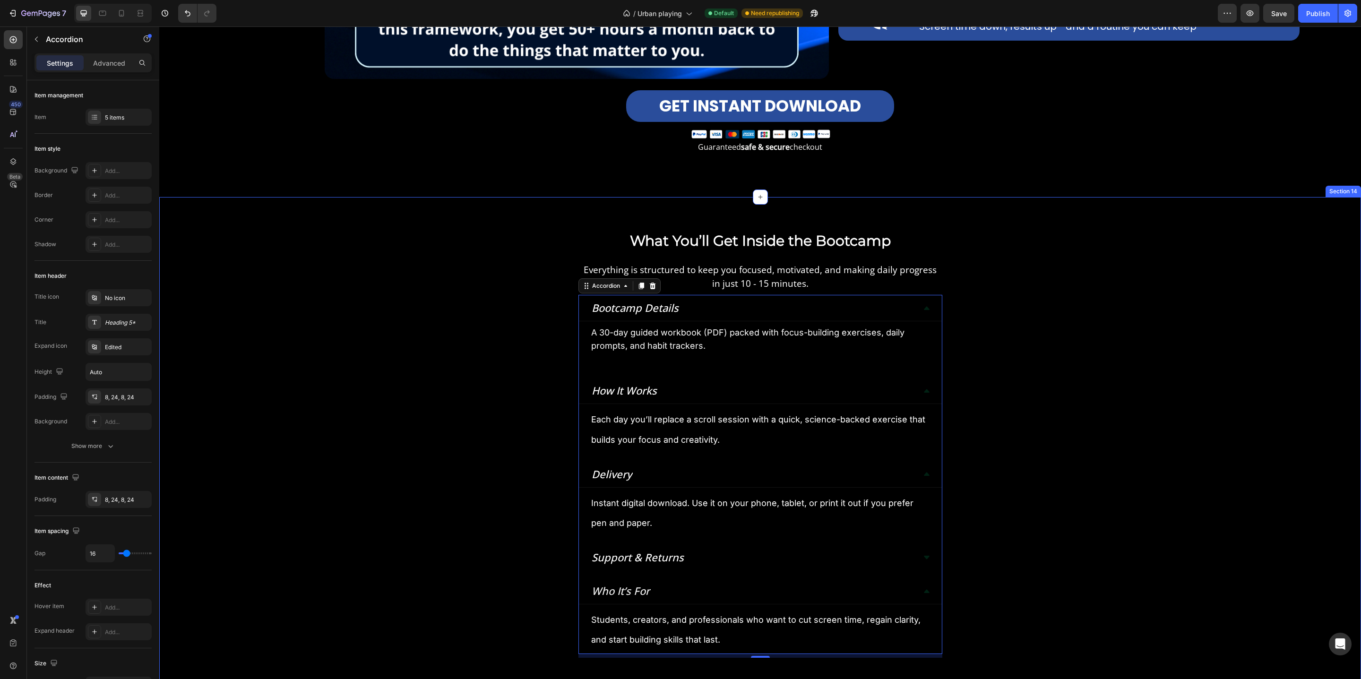
click at [520, 332] on div "What You’ll Get Inside the Bootcamp Heading Everything is structured to keep yo…" at bounding box center [760, 542] width 1202 height 663
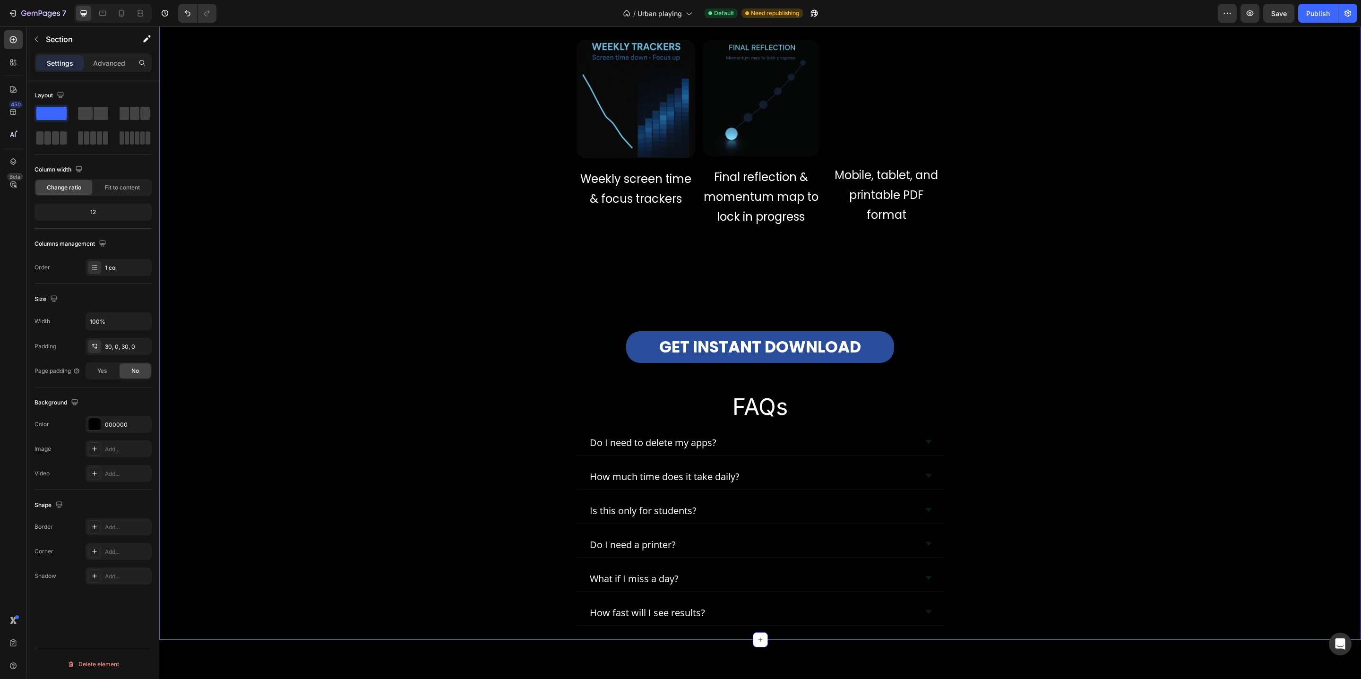
scroll to position [4628, 0]
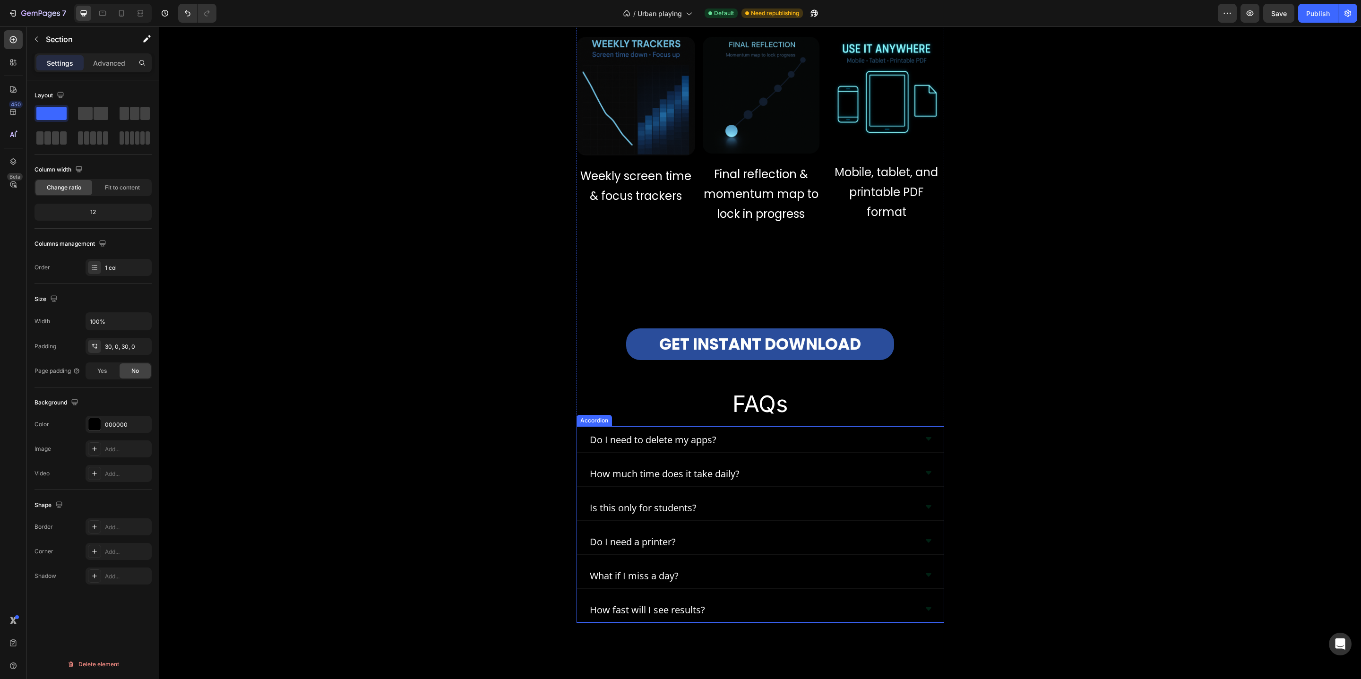
click at [608, 439] on span "Do I need to delete my apps?" at bounding box center [653, 439] width 127 height 13
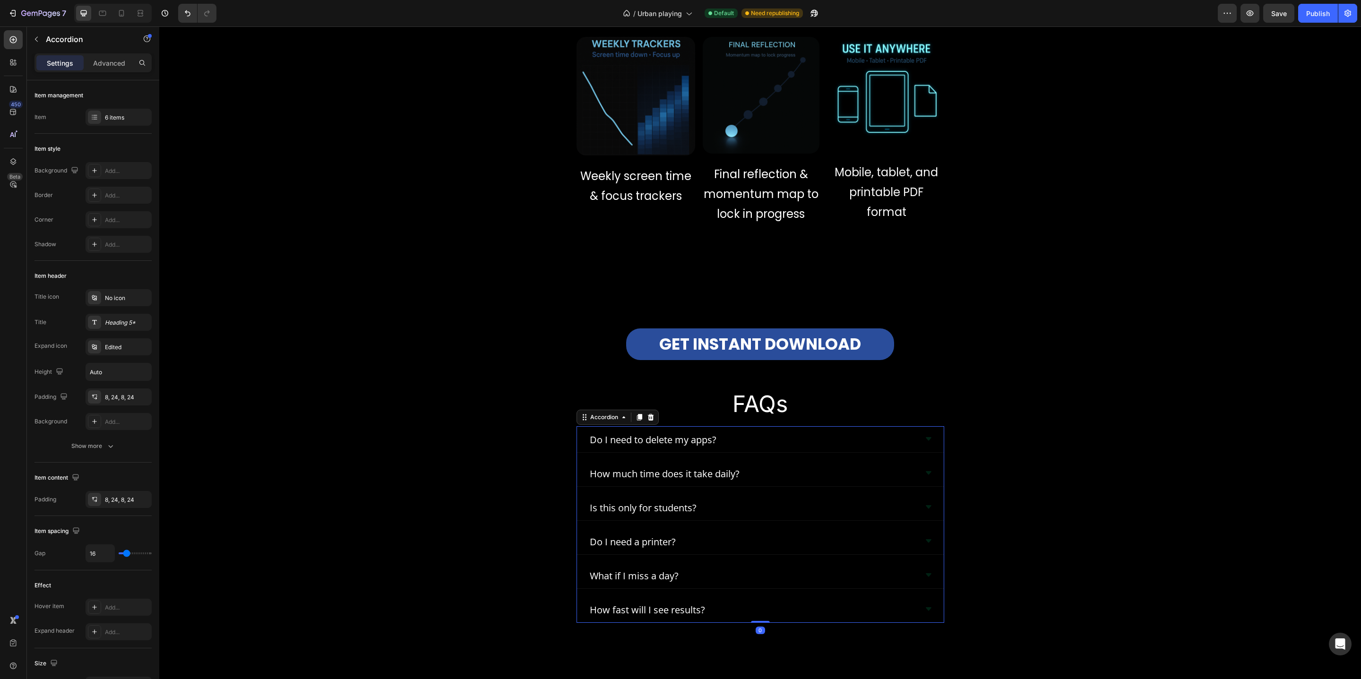
click at [753, 437] on div "Do I need to delete my apps?" at bounding box center [752, 439] width 329 height 18
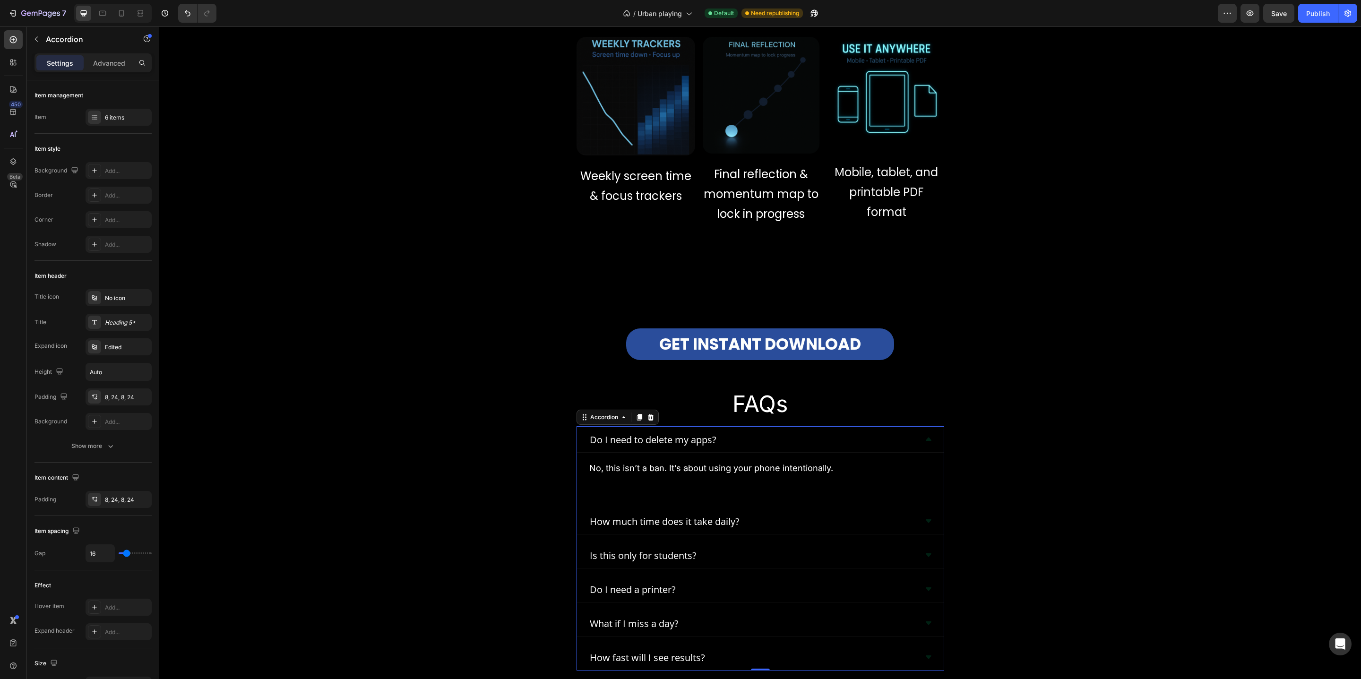
click at [777, 517] on div "How much time does it take daily?" at bounding box center [752, 521] width 329 height 18
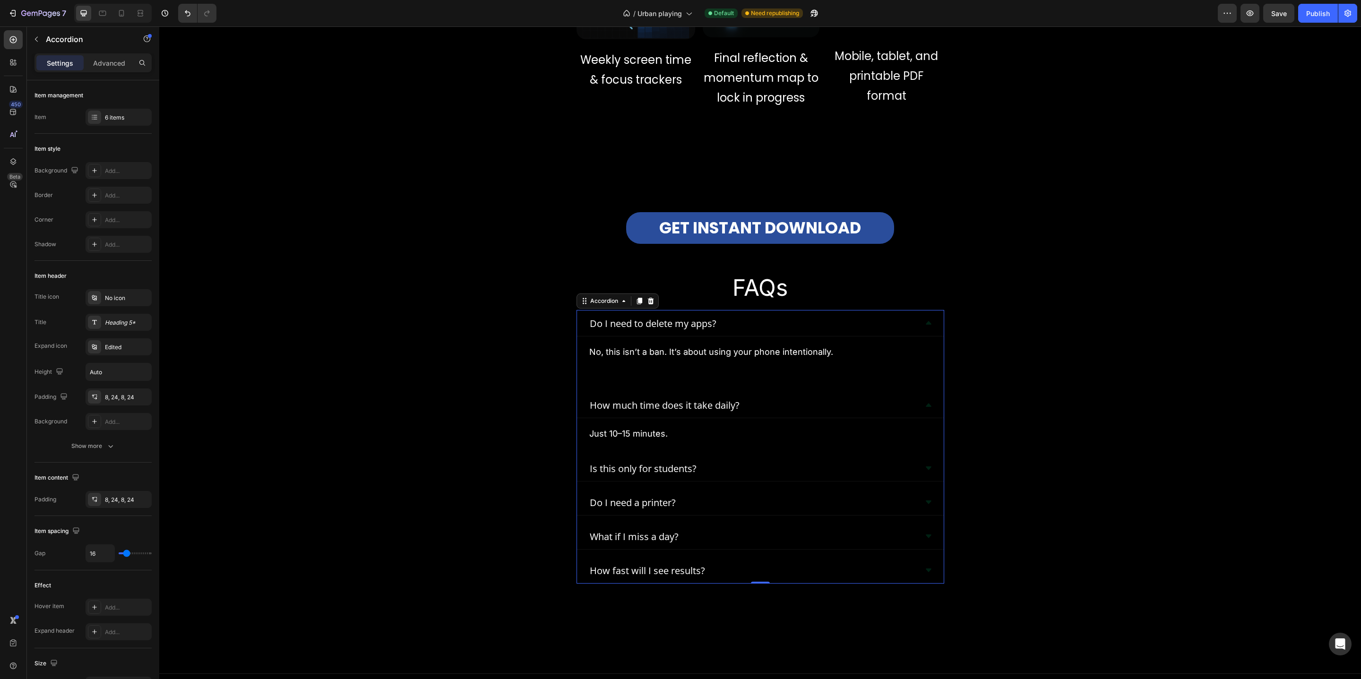
scroll to position [4753, 0]
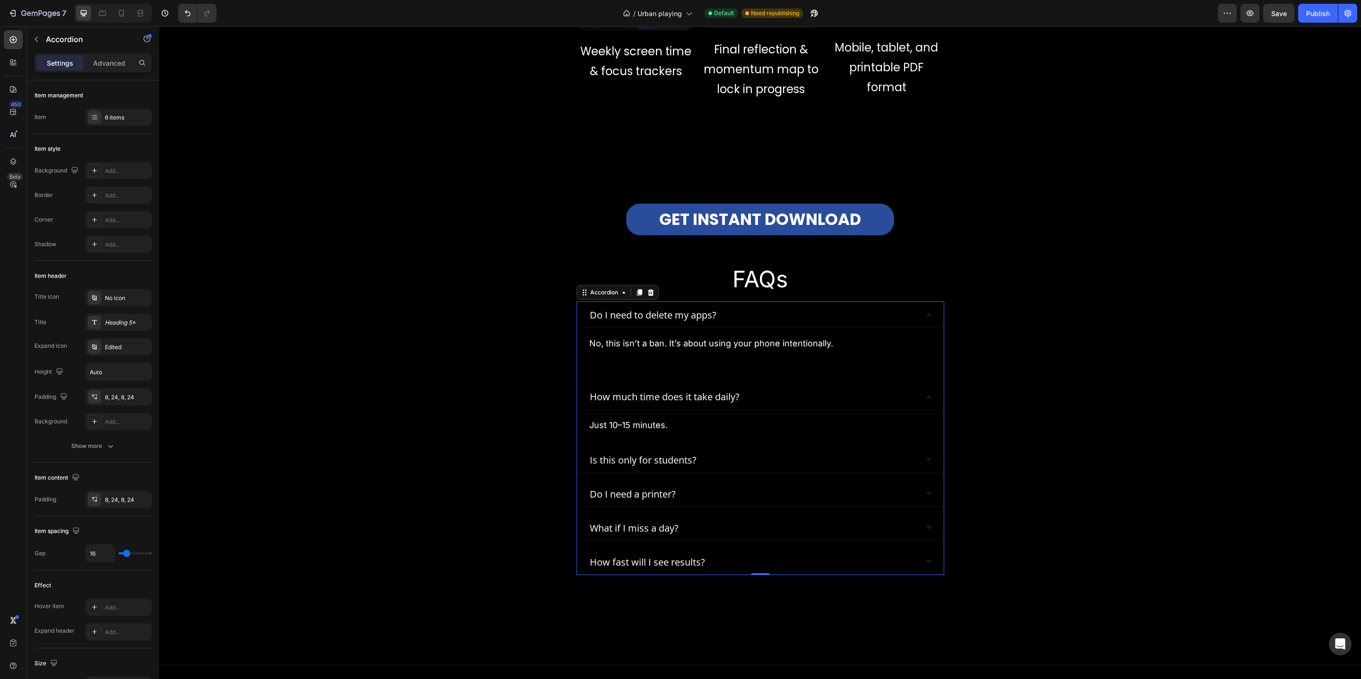
click at [778, 461] on div "Is this only for students?" at bounding box center [752, 459] width 329 height 18
click at [733, 530] on div "Do I need a printer?" at bounding box center [752, 523] width 329 height 18
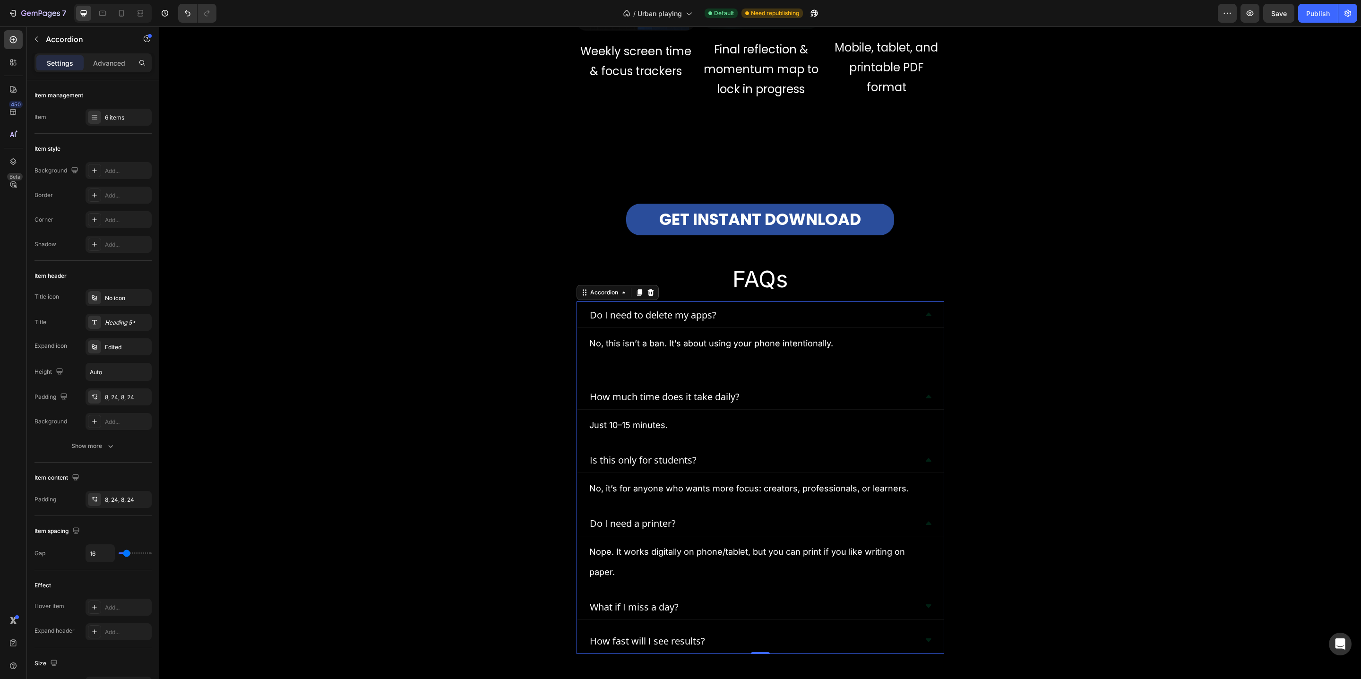
click at [738, 601] on div "What if I miss a day?" at bounding box center [752, 606] width 329 height 18
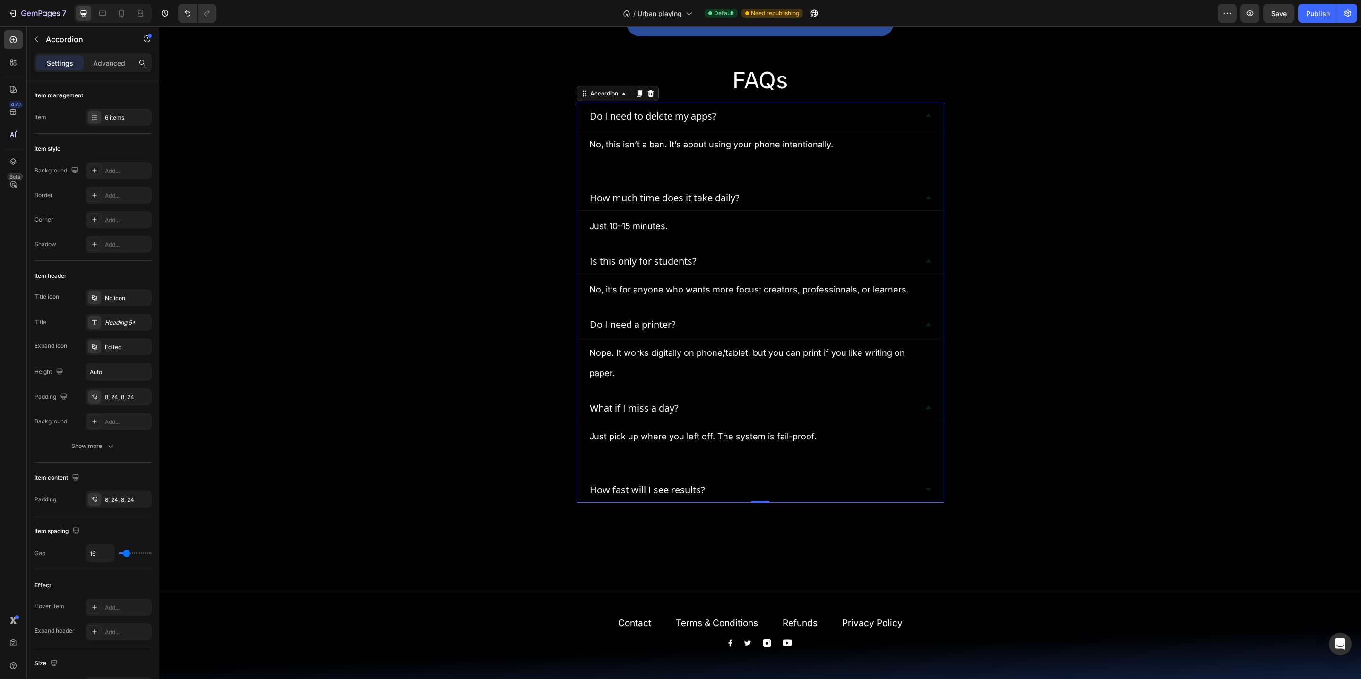
scroll to position [4960, 0]
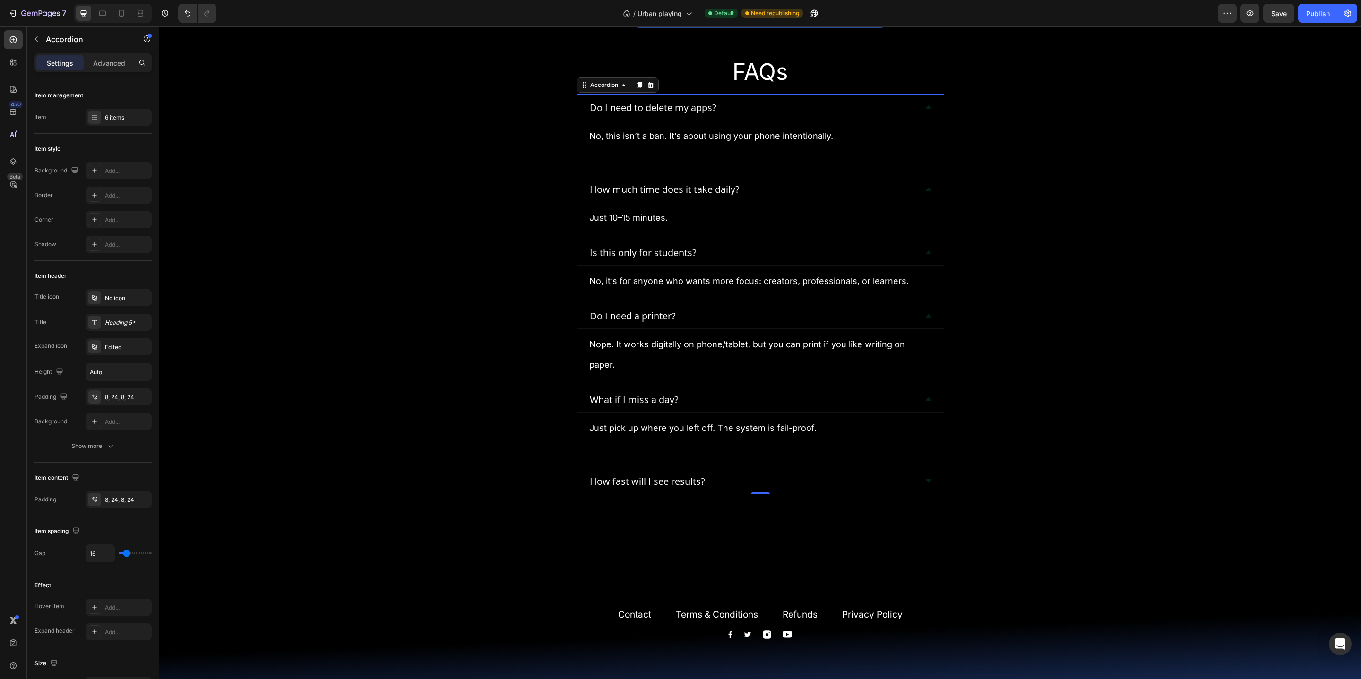
click at [740, 472] on div "How fast will I see results?" at bounding box center [752, 481] width 329 height 18
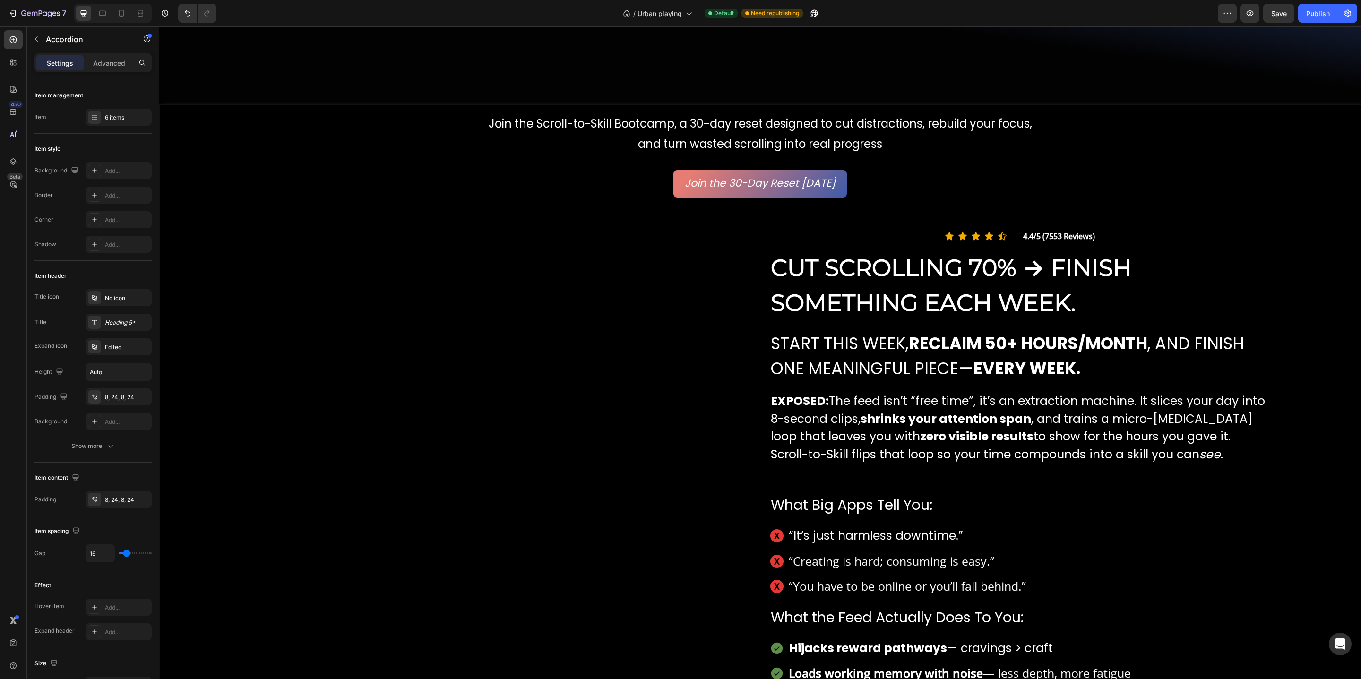
scroll to position [0, 0]
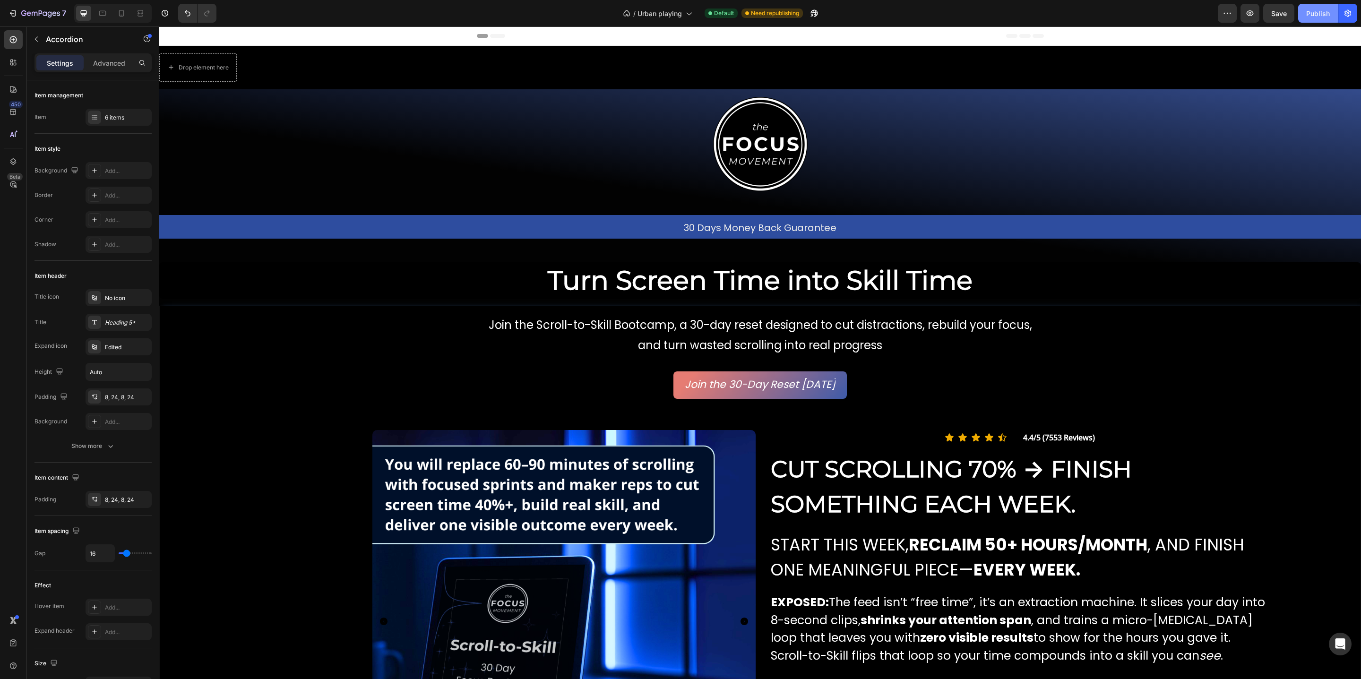
click at [1312, 17] on div "Publish" at bounding box center [1318, 14] width 24 height 10
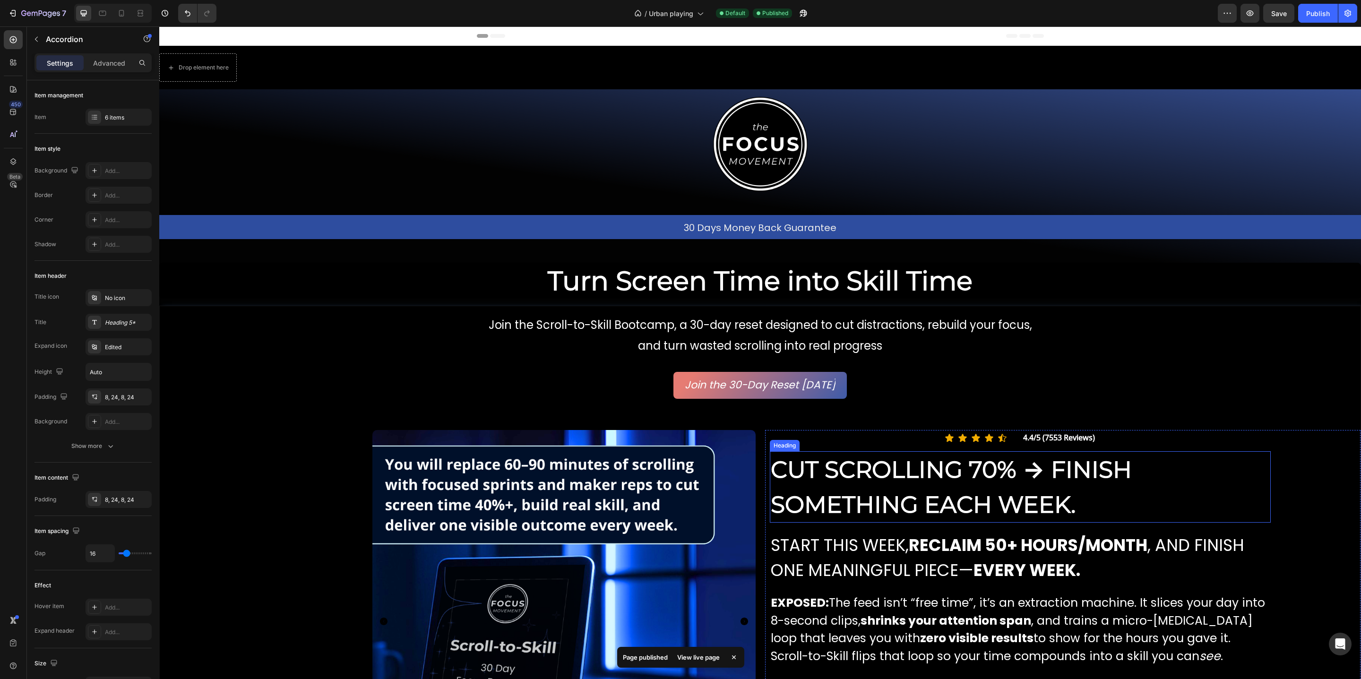
click at [995, 472] on strong "CUT SCROLLING 70% → FINISH SOMETHING EACH WEEK." at bounding box center [951, 487] width 361 height 63
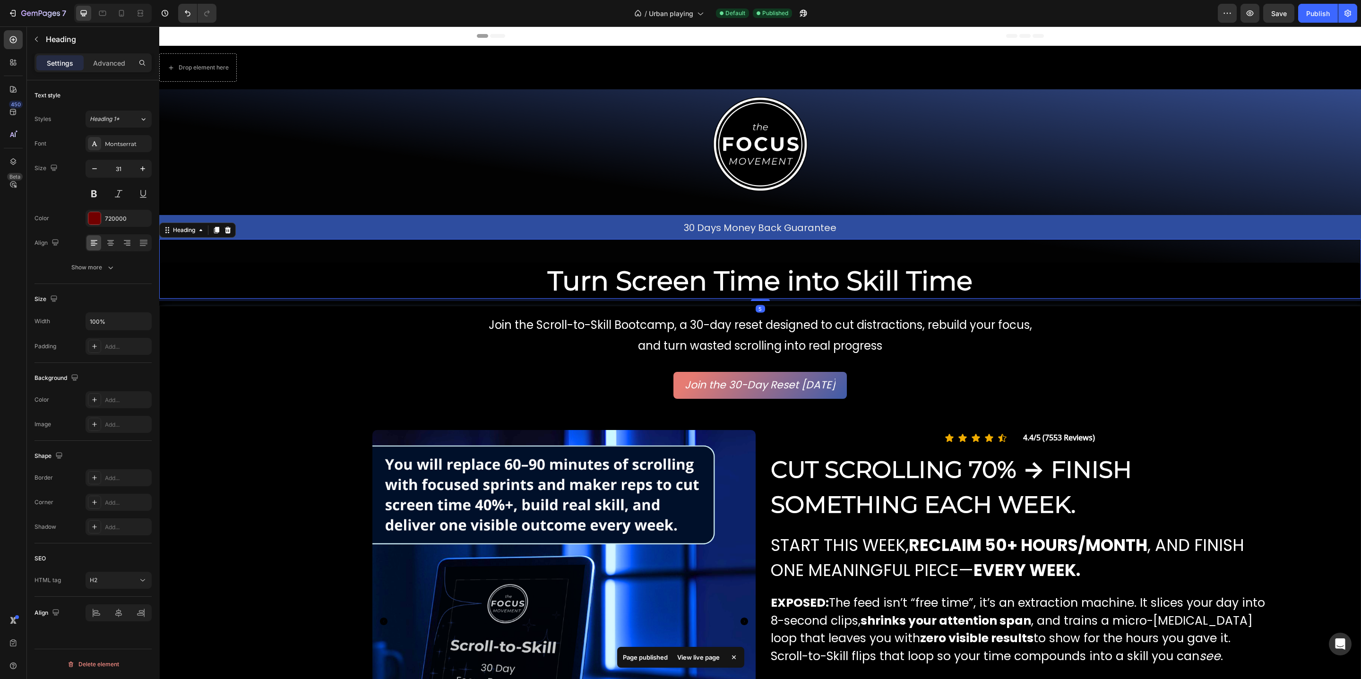
click at [507, 267] on h2 "Turn Screen Time into Skill Time" at bounding box center [760, 281] width 1202 height 36
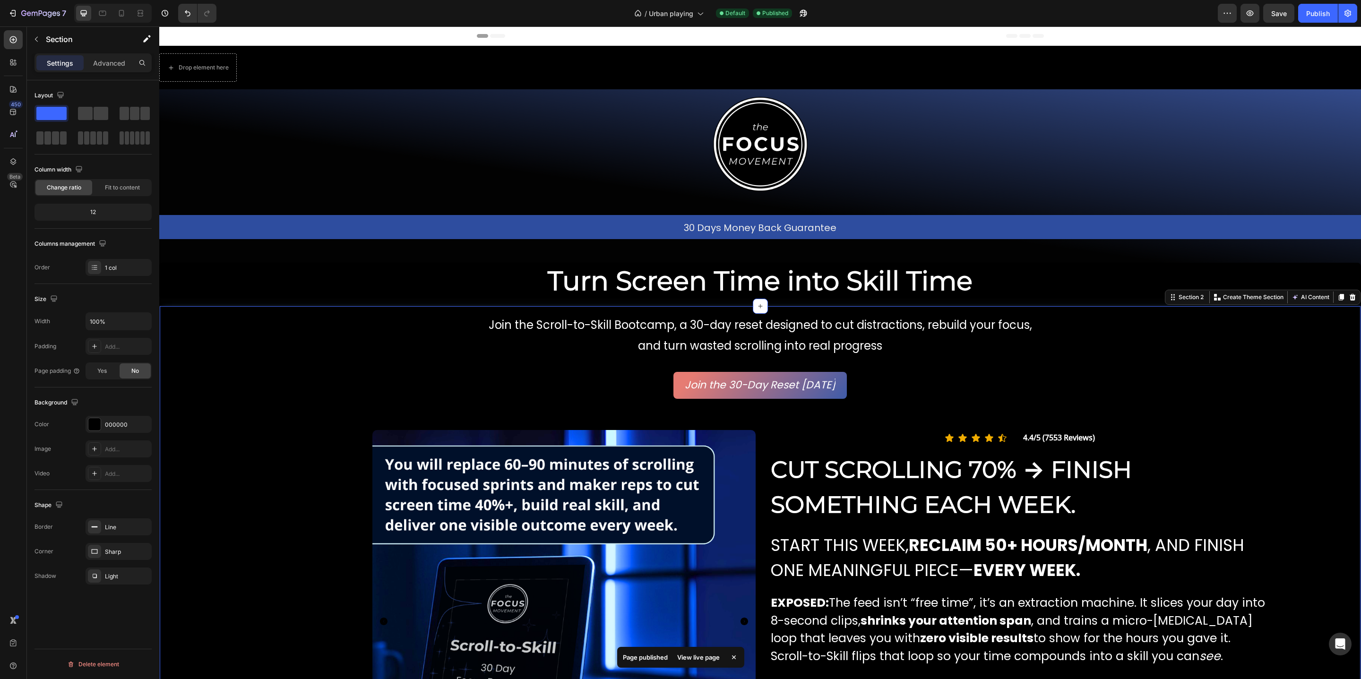
click at [319, 358] on div "Join the Scroll-to-Skill Bootcamp, a 30-day reset designed to cut distractions,…" at bounding box center [760, 681] width 1201 height 751
click at [1251, 11] on icon "button" at bounding box center [1249, 13] width 9 height 9
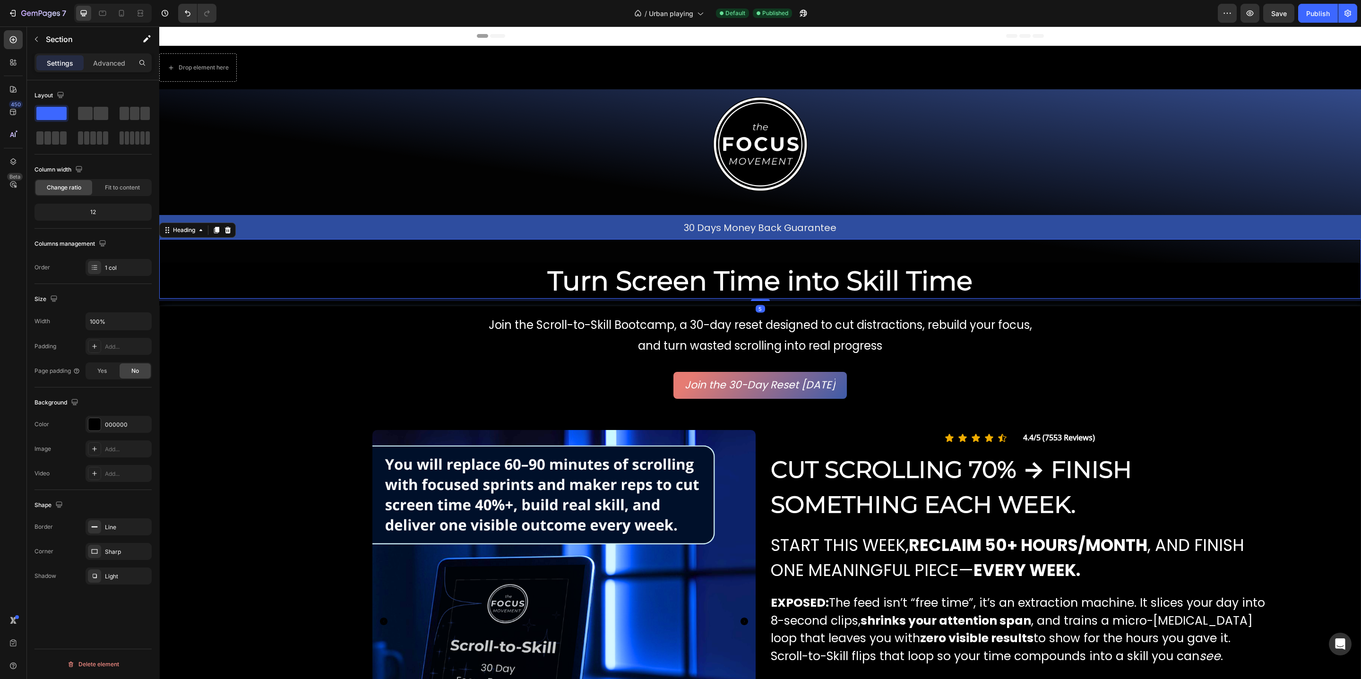
click at [722, 268] on span "Turn Screen Time into Skill Time" at bounding box center [760, 281] width 425 height 32
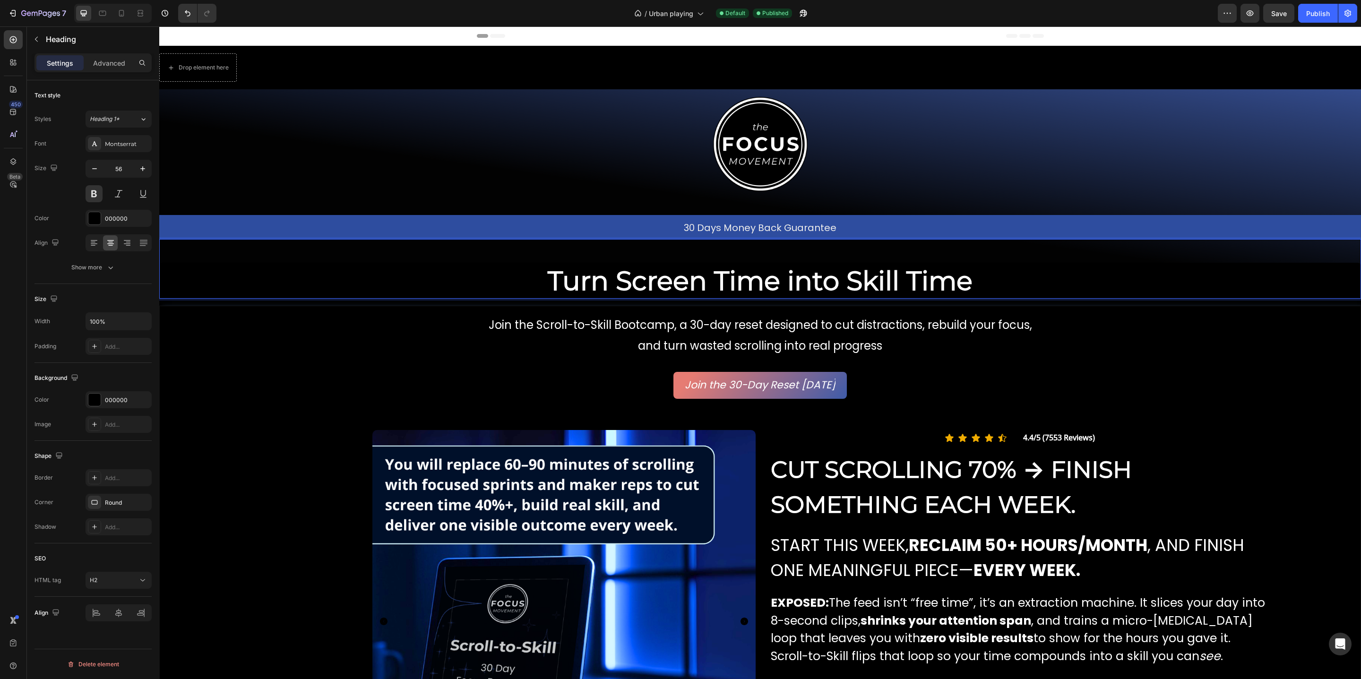
click at [715, 279] on span "Turn Screen Time into Skill Time" at bounding box center [760, 281] width 425 height 32
click at [691, 271] on span "Turn Screen Time into Skill Time" at bounding box center [760, 281] width 425 height 32
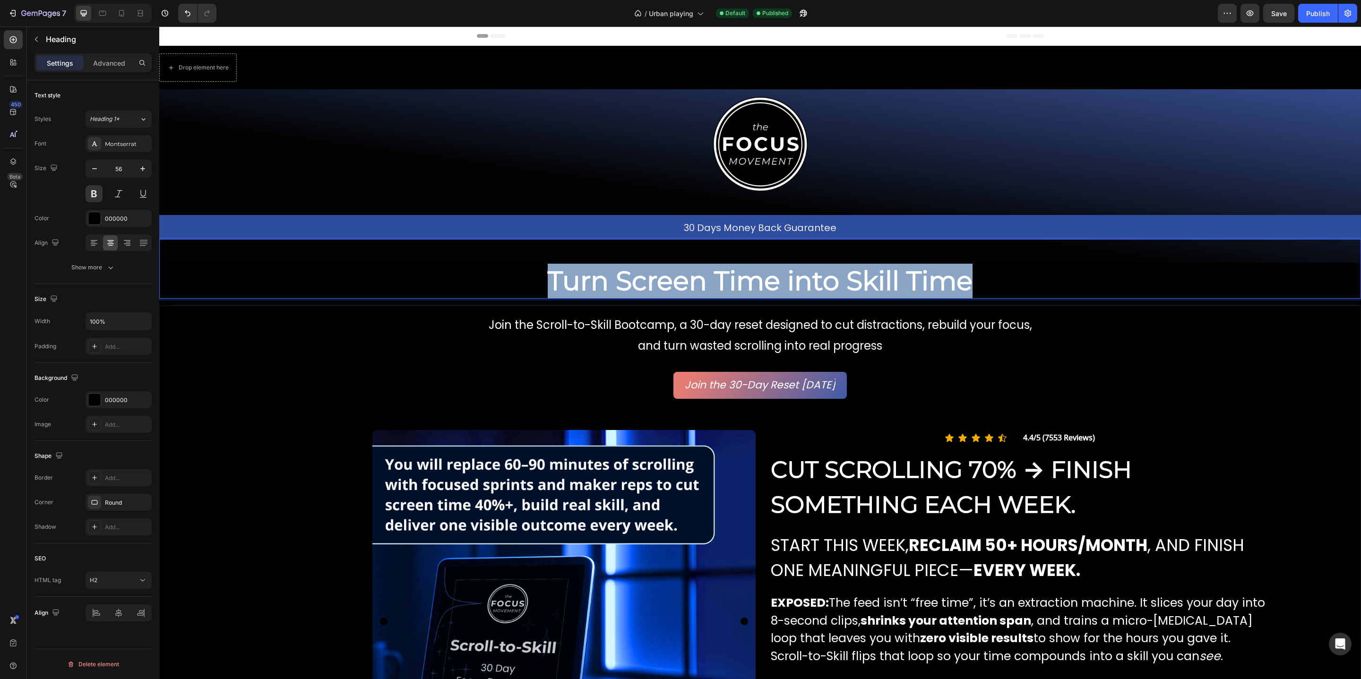
click at [691, 271] on span "Turn Screen Time into Skill Time" at bounding box center [760, 281] width 425 height 32
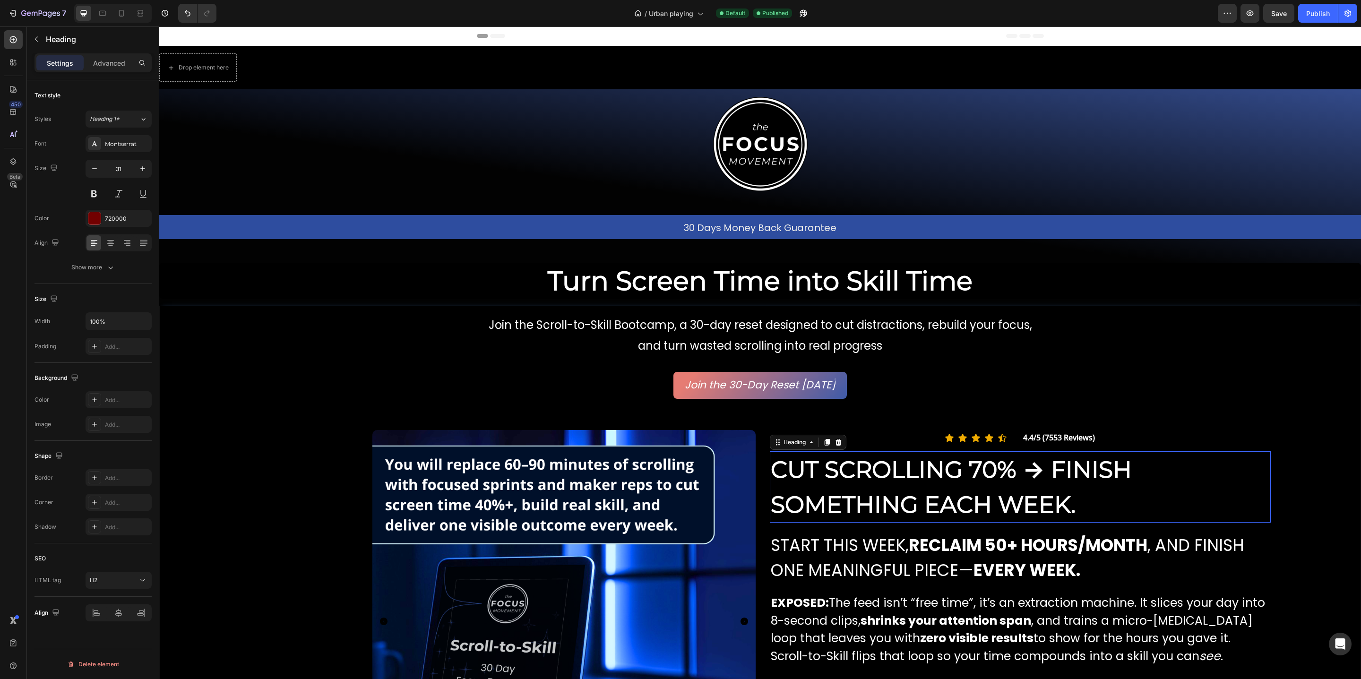
click at [817, 486] on h2 "CUT SCROLLING 70% → FINISH SOMETHING EACH WEEK." at bounding box center [1020, 486] width 501 height 71
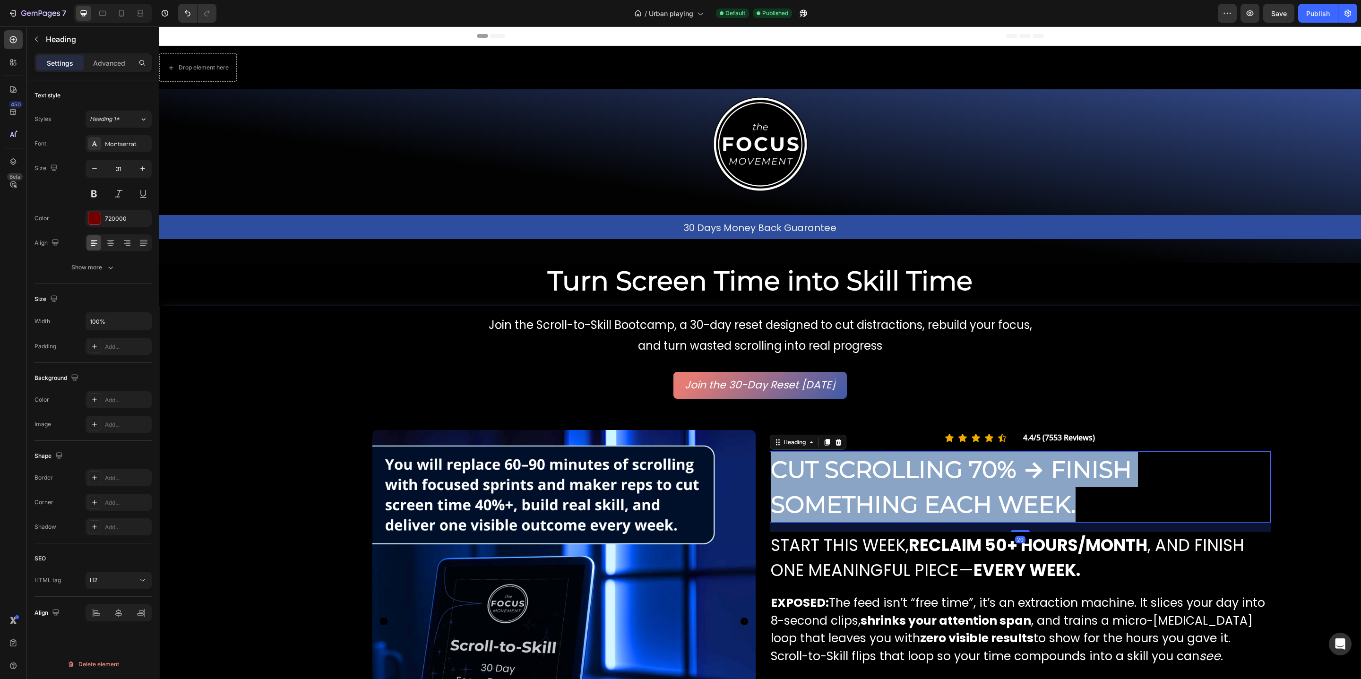
click at [817, 486] on p "CUT SCROLLING 70% → FINISH SOMETHING EACH WEEK." at bounding box center [1021, 486] width 500 height 69
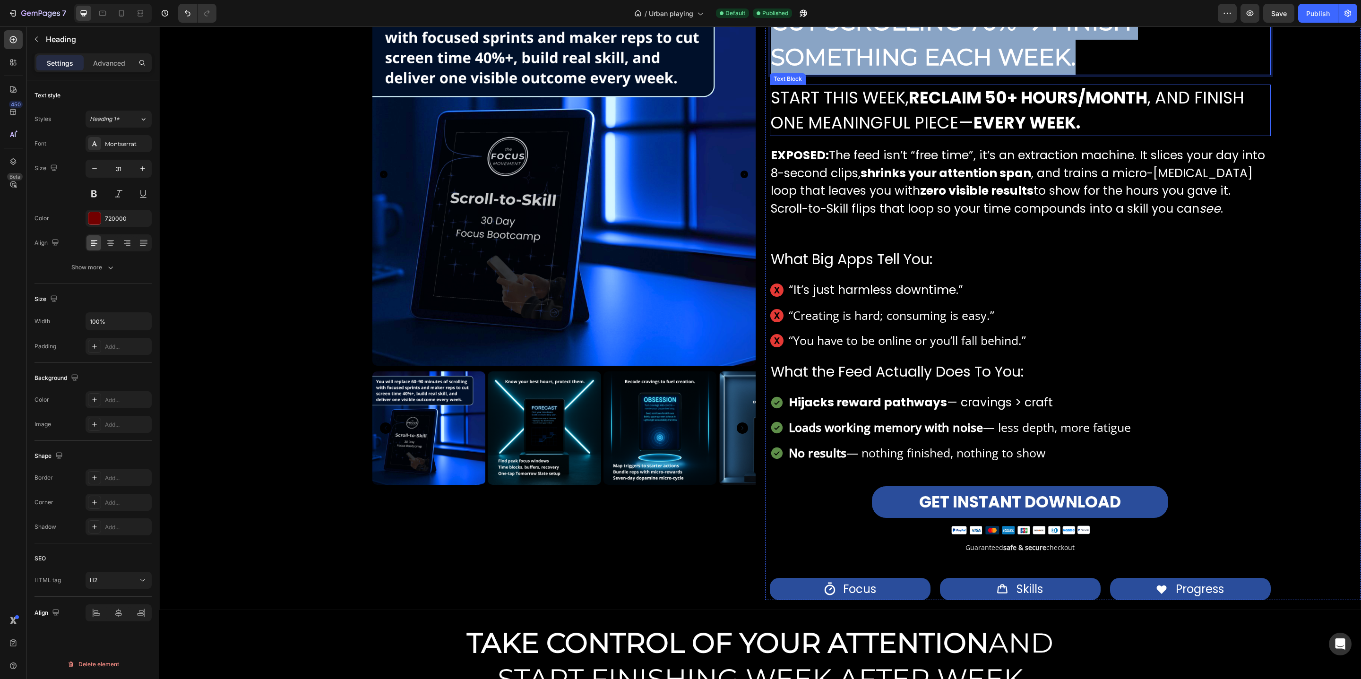
scroll to position [678, 0]
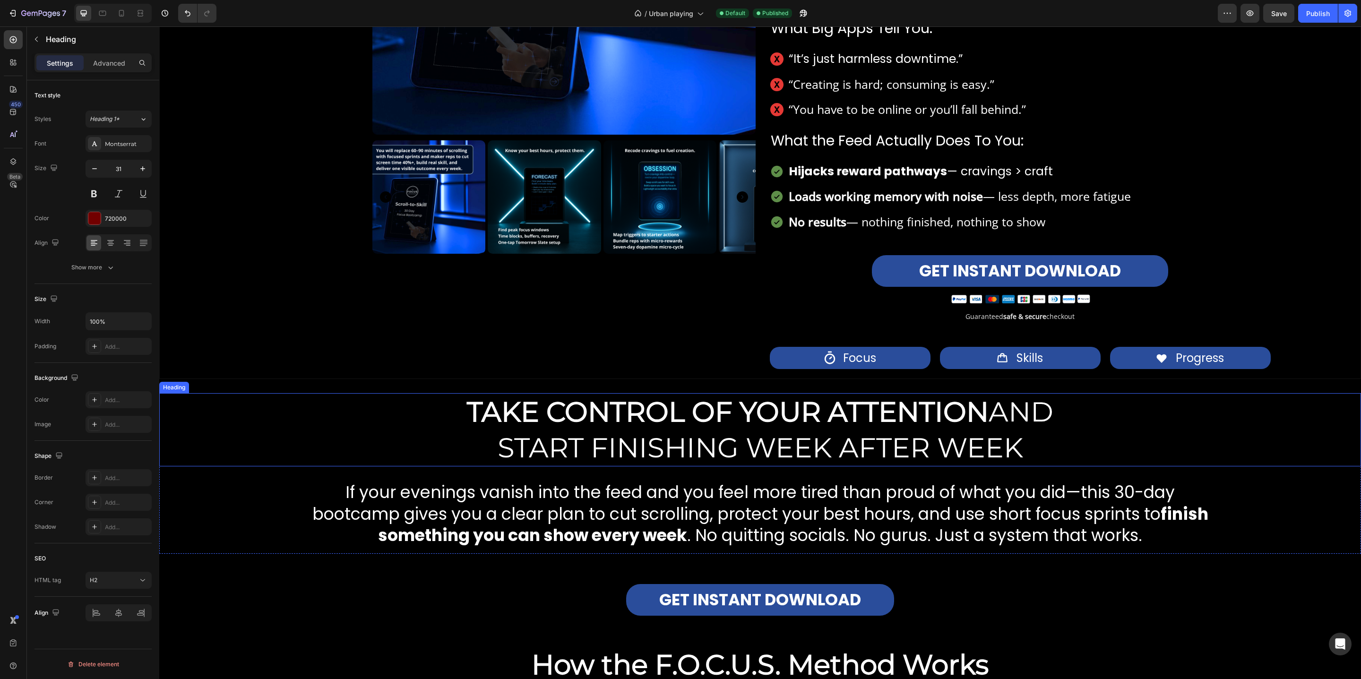
click at [712, 413] on strong "TAKE CONTROL OF YOUR ATTENTION" at bounding box center [728, 412] width 522 height 34
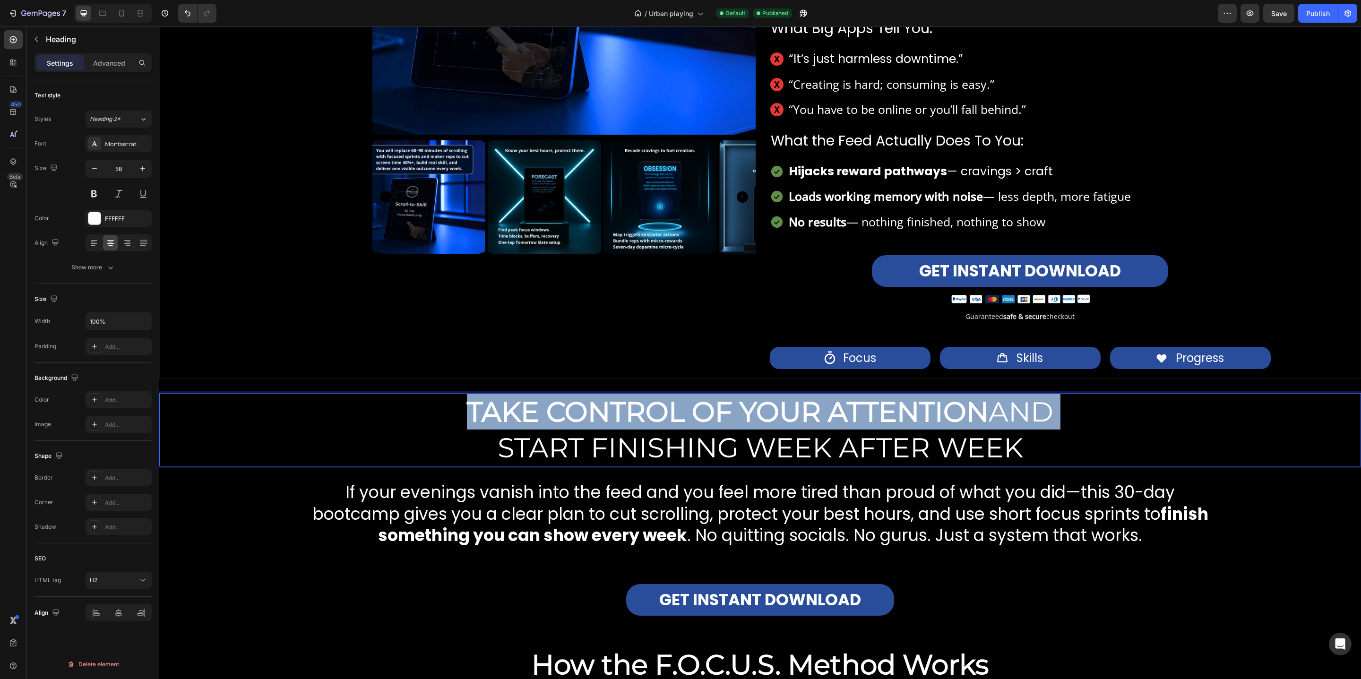
click at [712, 413] on strong "TAKE CONTROL OF YOUR ATTENTION" at bounding box center [728, 412] width 522 height 34
click at [712, 427] on strong "TAKE CONTROL OF YOUR ATTENTION" at bounding box center [728, 412] width 522 height 34
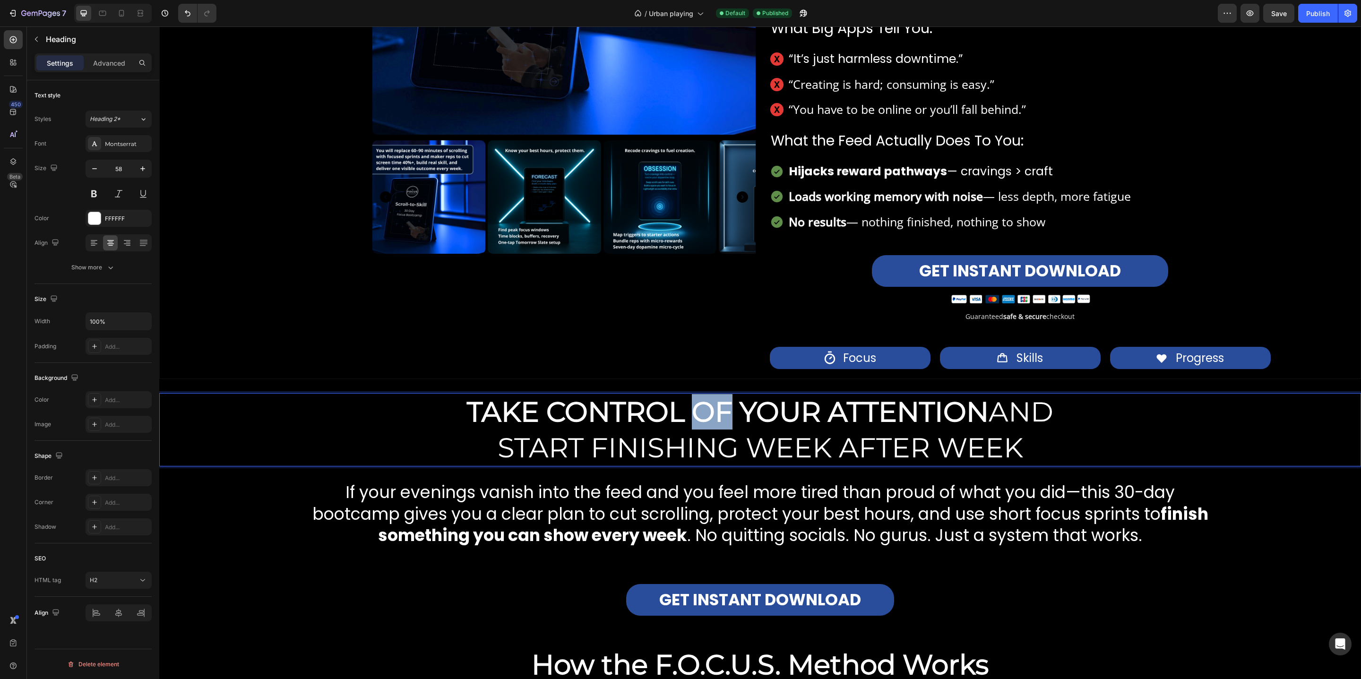
click at [712, 427] on strong "TAKE CONTROL OF YOUR ATTENTION" at bounding box center [728, 412] width 522 height 34
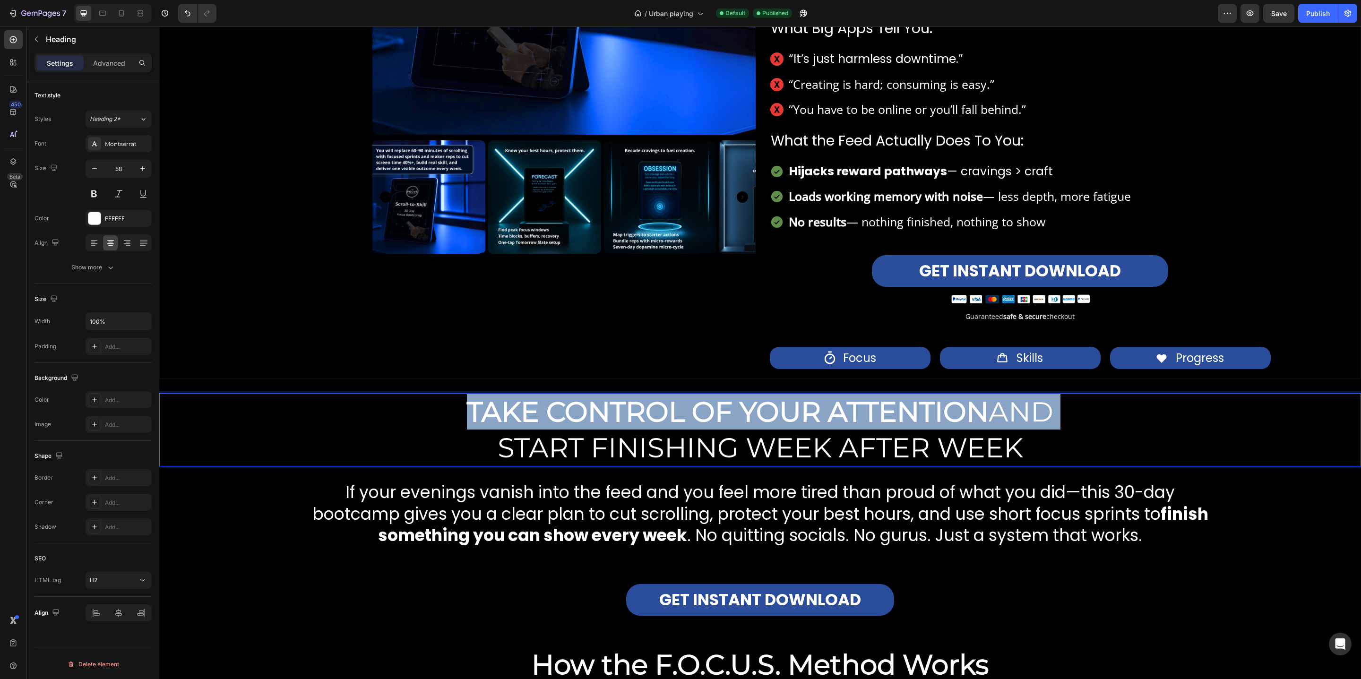
click at [712, 427] on strong "TAKE CONTROL OF YOUR ATTENTION" at bounding box center [728, 412] width 522 height 34
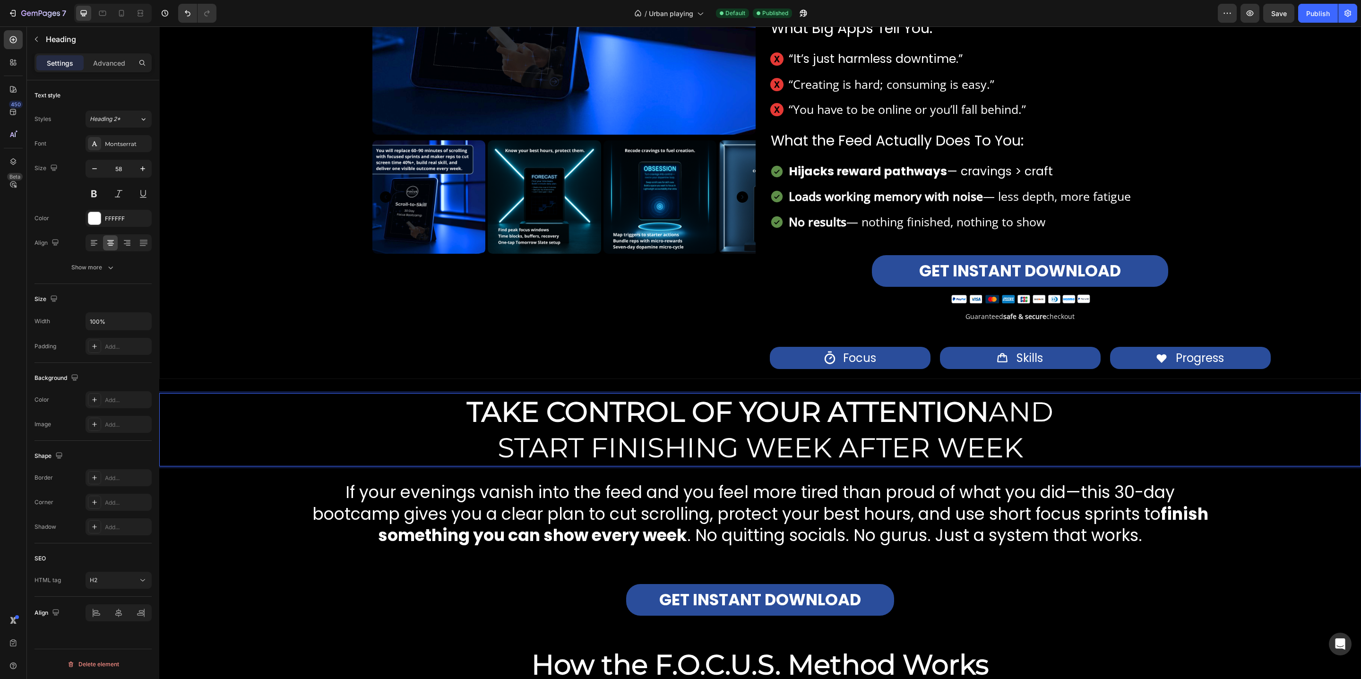
click at [711, 437] on p "TAKE CONTROL OF YOUR ATTENTION AND START FINISHING WEEK AFTER WEEK" at bounding box center [760, 429] width 1200 height 71
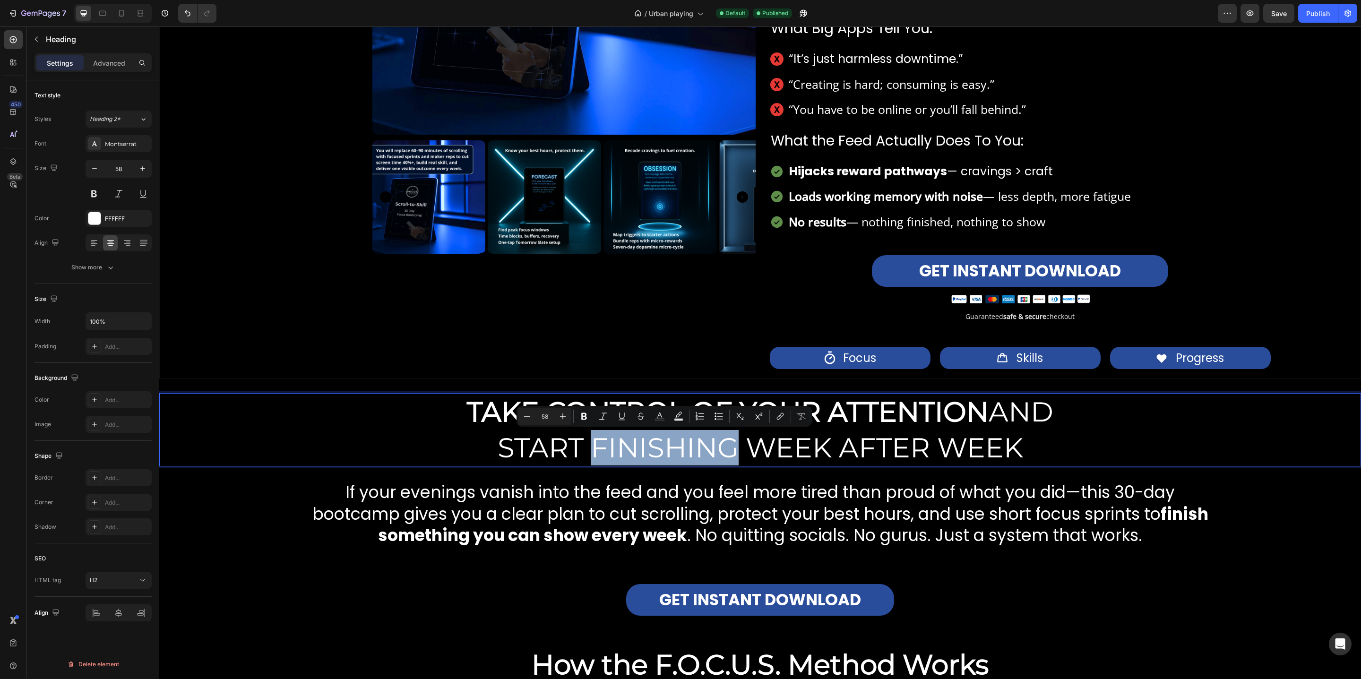
click at [711, 437] on p "TAKE CONTROL OF YOUR ATTENTION AND START FINISHING WEEK AFTER WEEK" at bounding box center [760, 429] width 1200 height 71
click at [711, 436] on p "TAKE CONTROL OF YOUR ATTENTION AND START FINISHING WEEK AFTER WEEK" at bounding box center [760, 429] width 1200 height 71
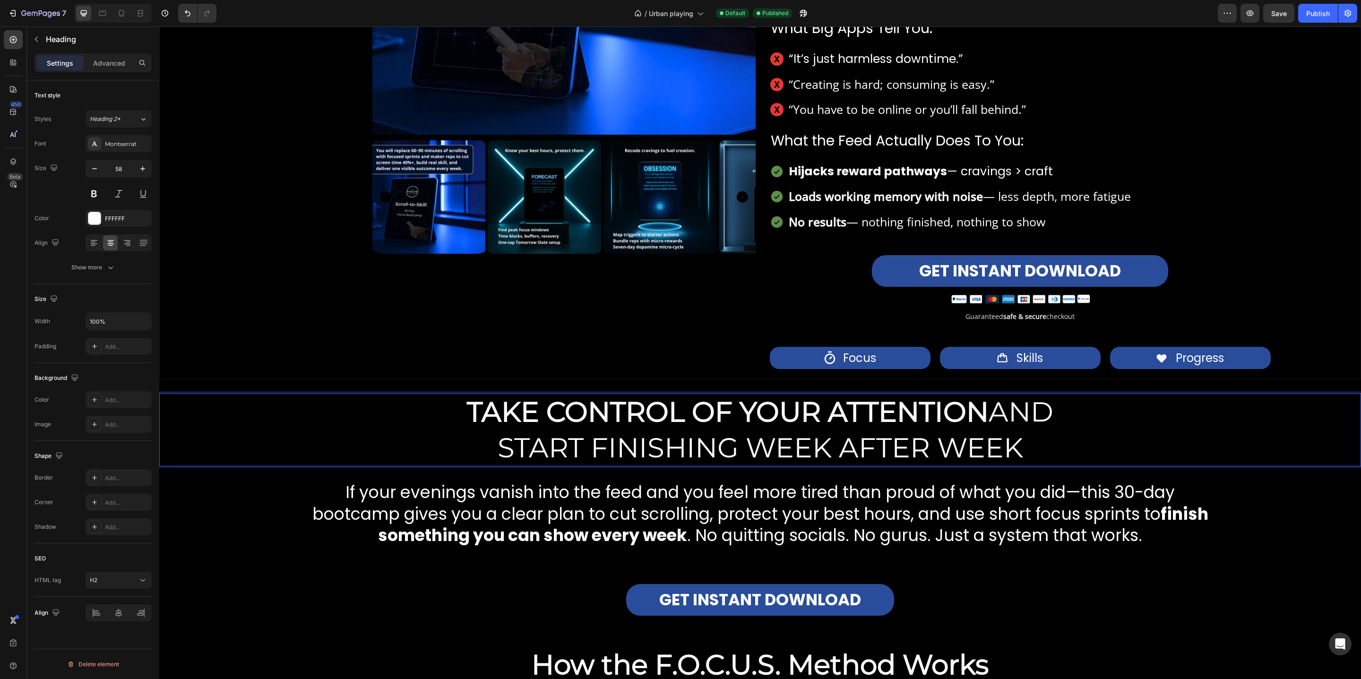
click at [711, 436] on p "TAKE CONTROL OF YOUR ATTENTION AND START FINISHING WEEK AFTER WEEK" at bounding box center [760, 429] width 1200 height 71
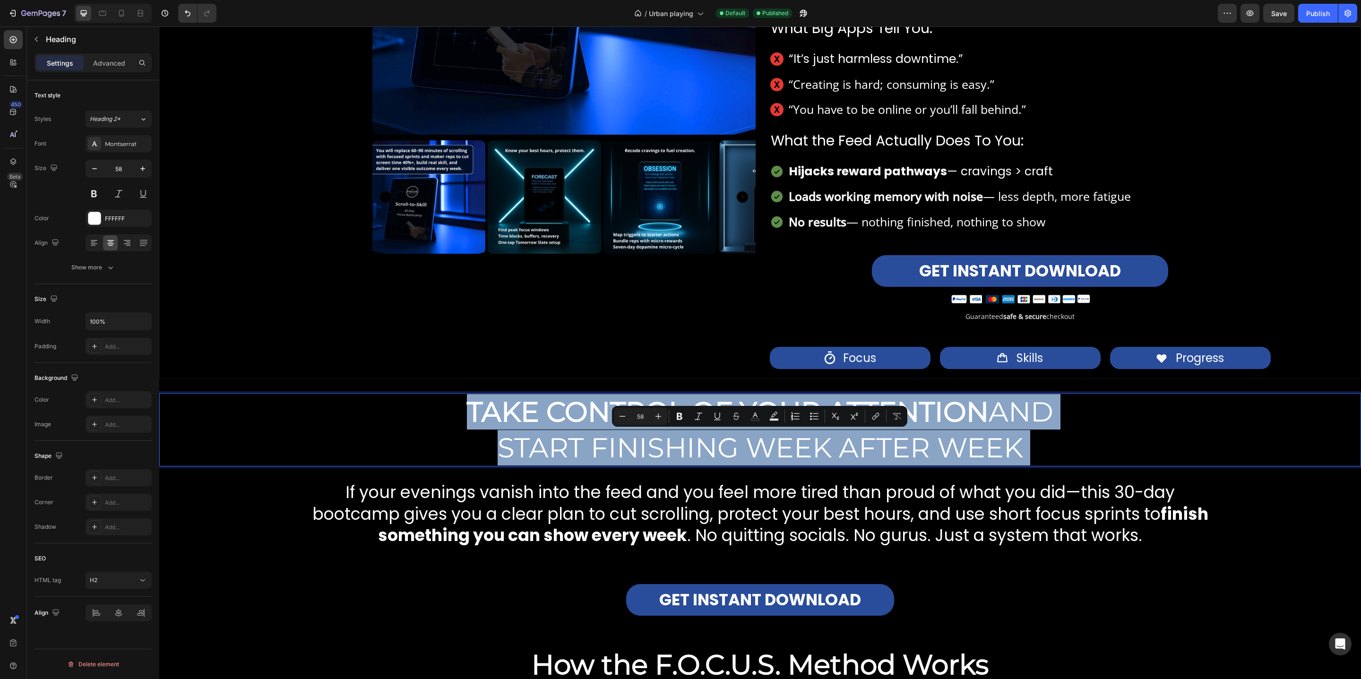
drag, startPoint x: 711, startPoint y: 436, endPoint x: 712, endPoint y: 417, distance: 18.5
click at [712, 417] on p "TAKE CONTROL OF YOUR ATTENTION AND START FINISHING WEEK AFTER WEEK" at bounding box center [760, 429] width 1200 height 71
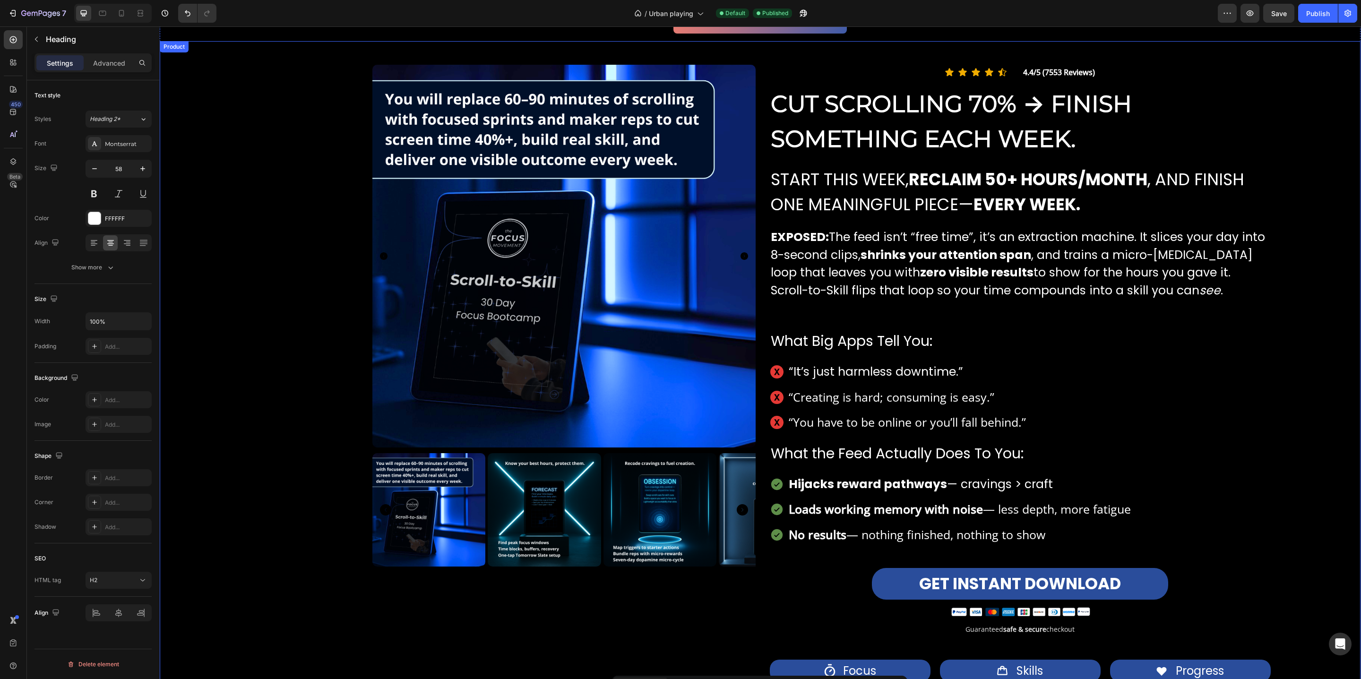
type input "16"
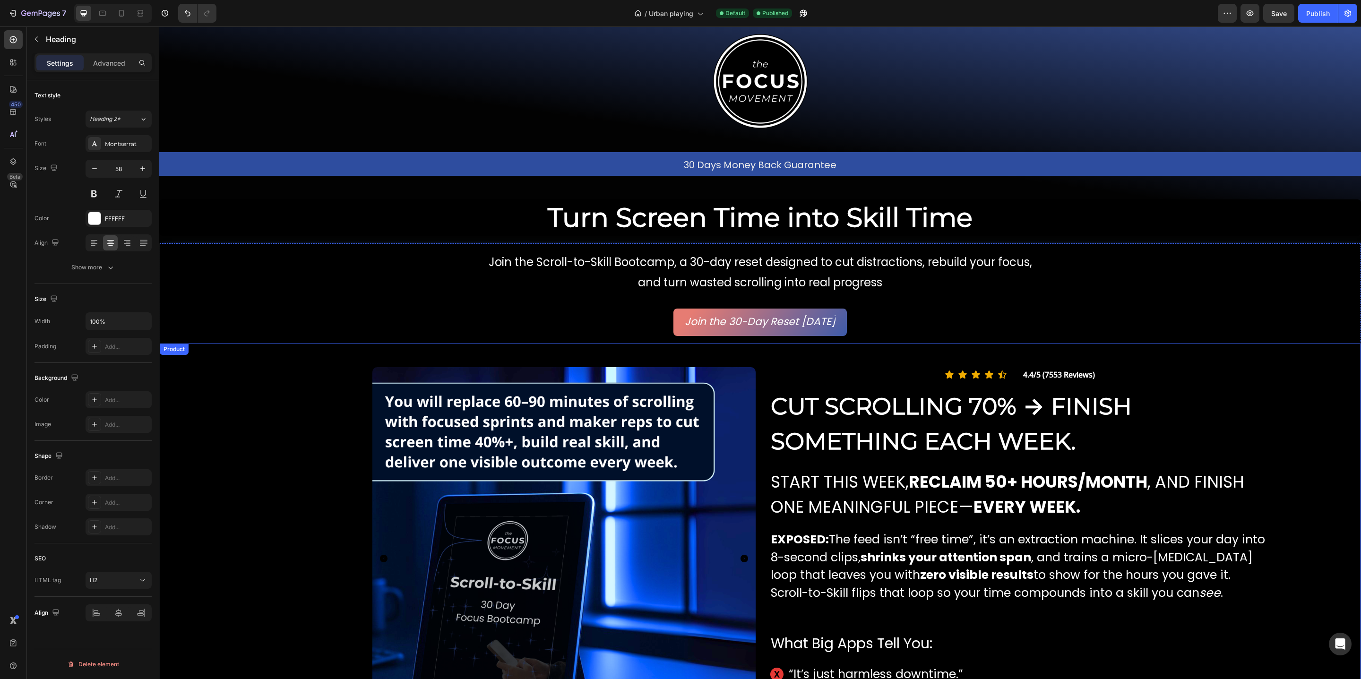
scroll to position [44, 0]
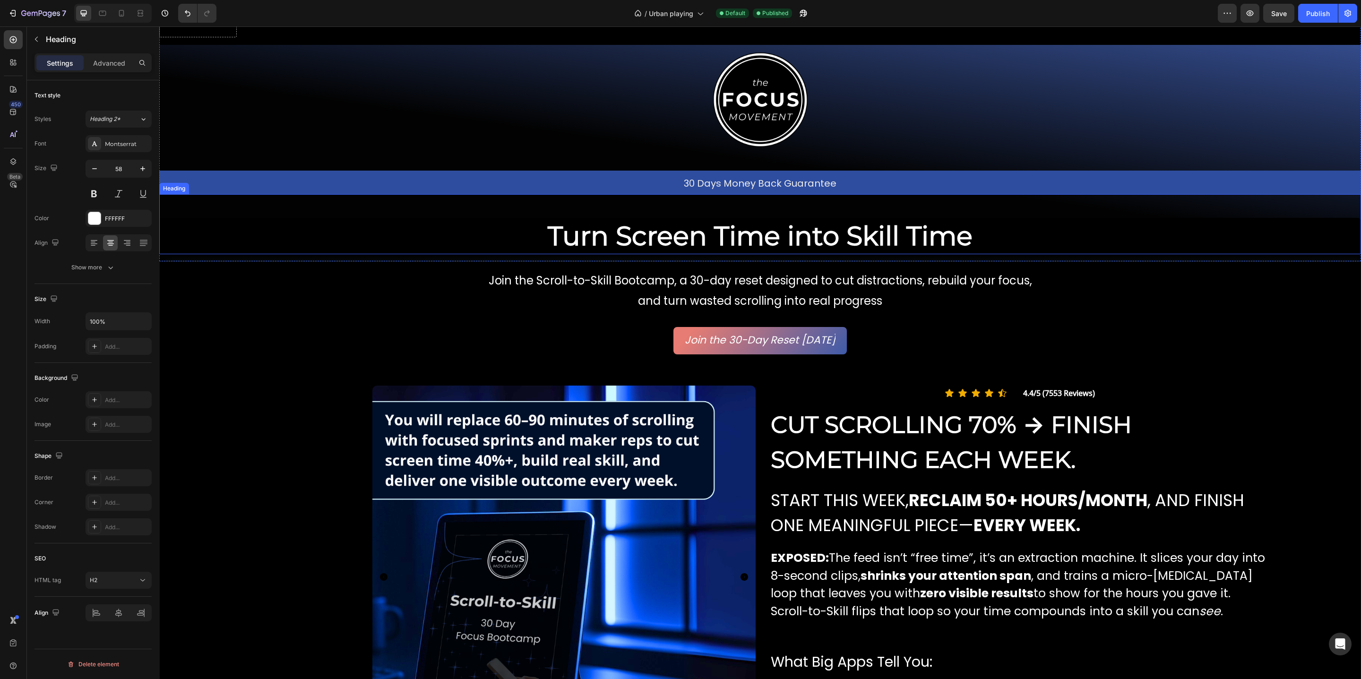
click at [700, 239] on span "Turn Screen Time into Skill Time" at bounding box center [760, 236] width 425 height 32
click at [661, 203] on icon "Editor contextual toolbar" at bounding box center [658, 204] width 9 height 9
type input "58"
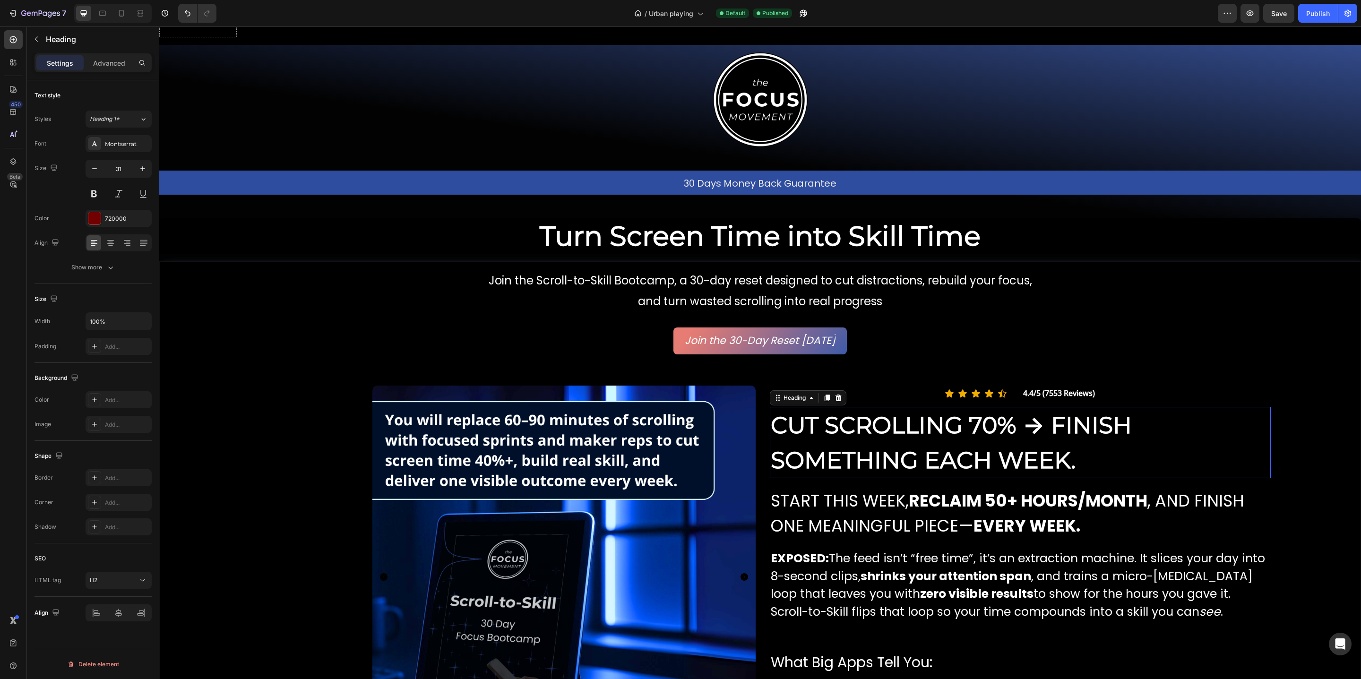
click at [839, 449] on strong "CUT SCROLLING 70% → FINISH SOMETHING EACH WEEK." at bounding box center [951, 442] width 361 height 63
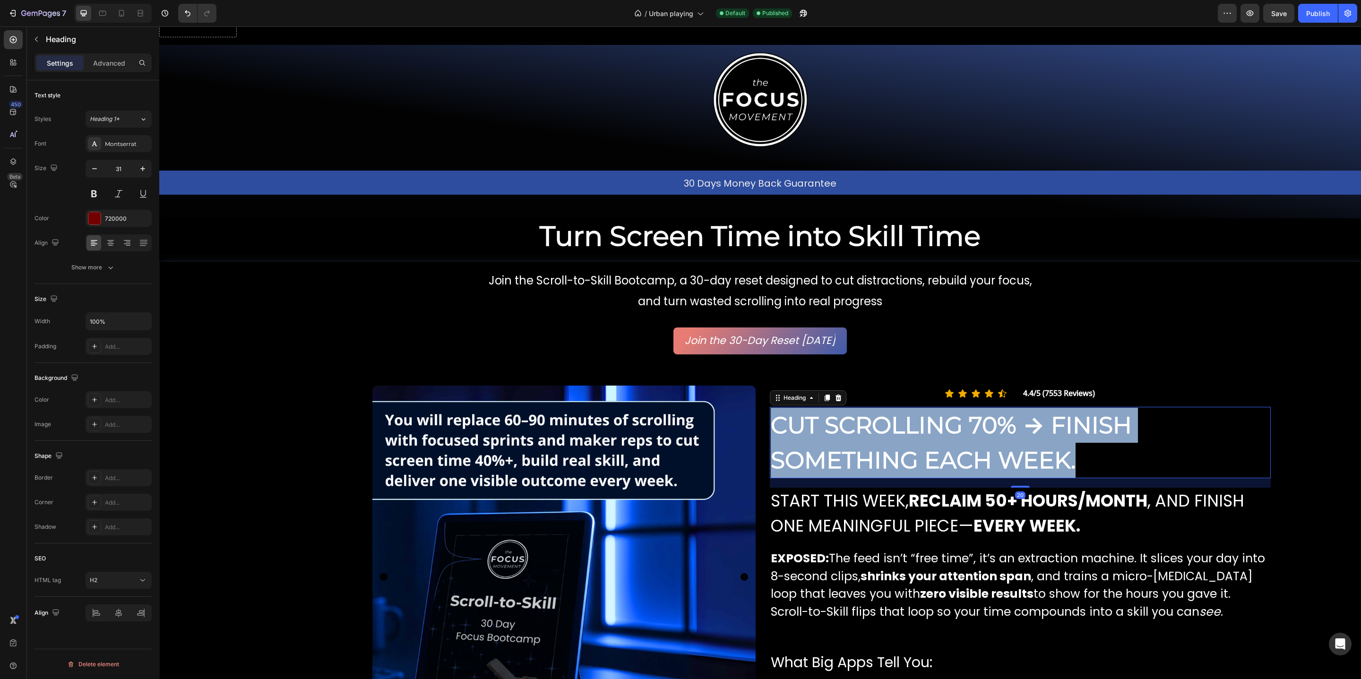
click at [839, 449] on strong "CUT SCROLLING 70% → FINISH SOMETHING EACH WEEK." at bounding box center [951, 442] width 361 height 63
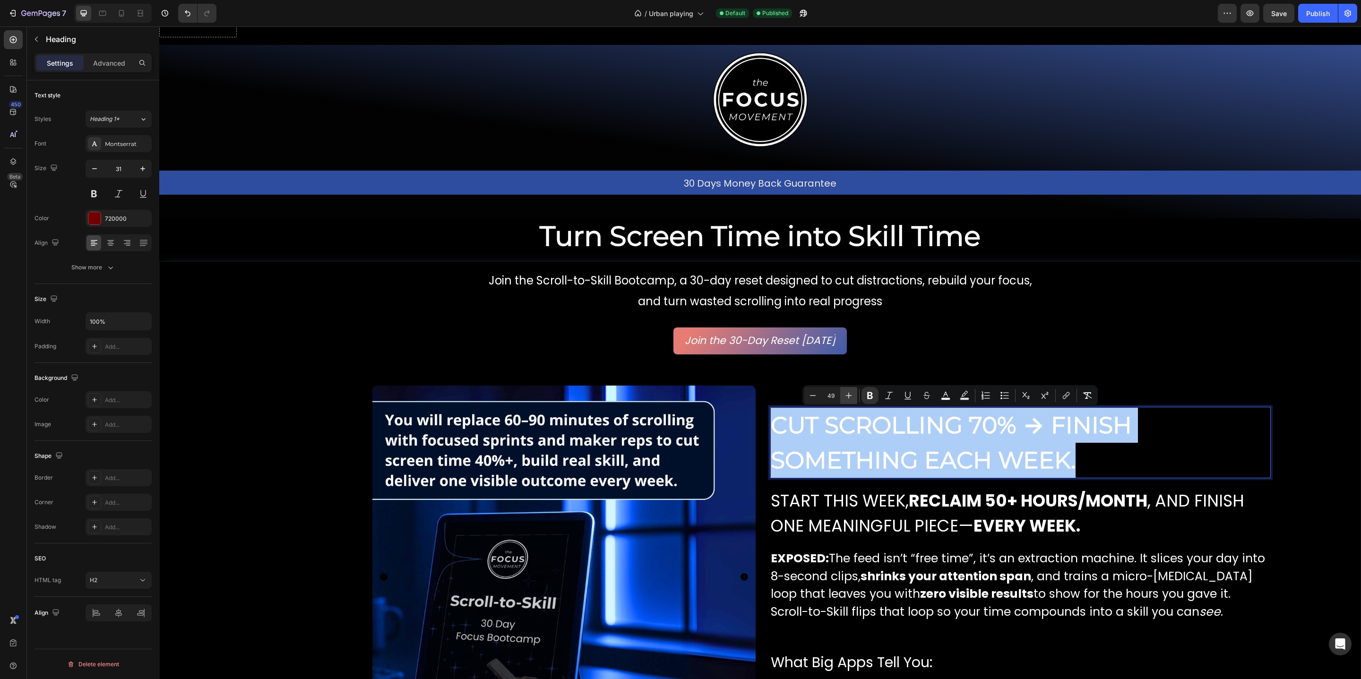
click at [848, 398] on icon "Editor contextual toolbar" at bounding box center [848, 395] width 9 height 9
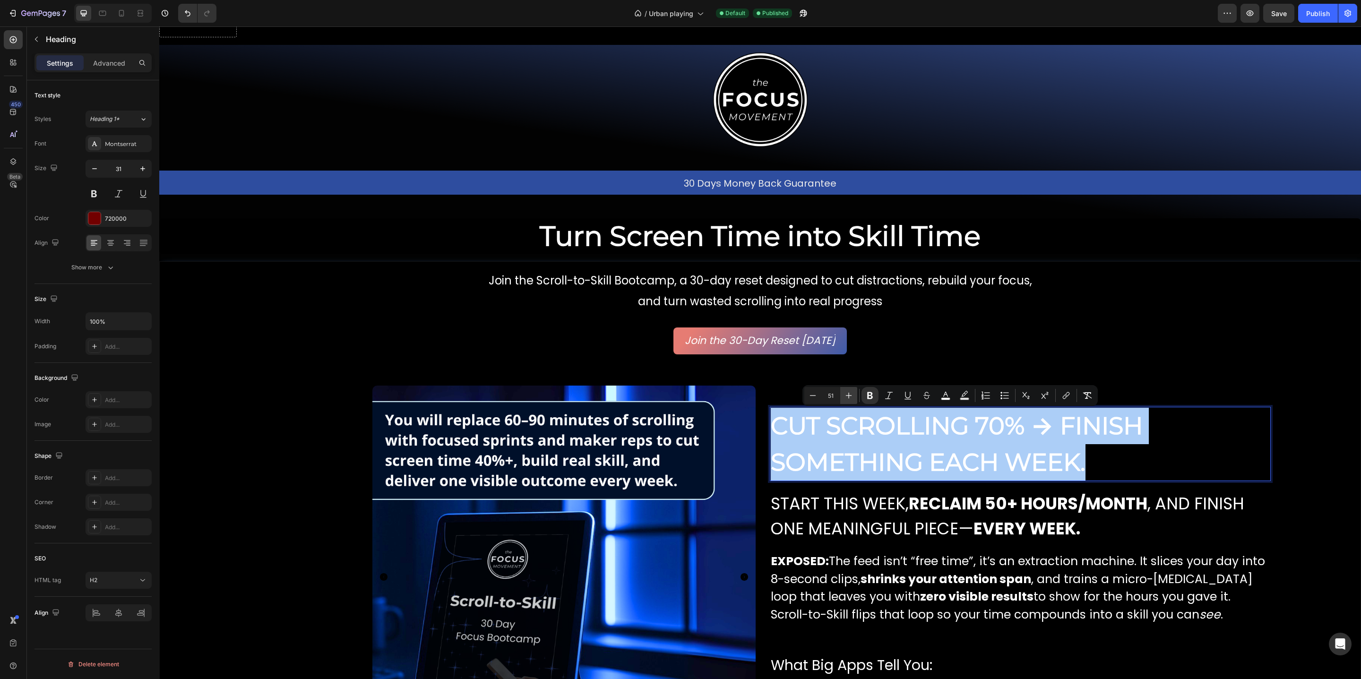
click at [848, 398] on icon "Editor contextual toolbar" at bounding box center [848, 395] width 9 height 9
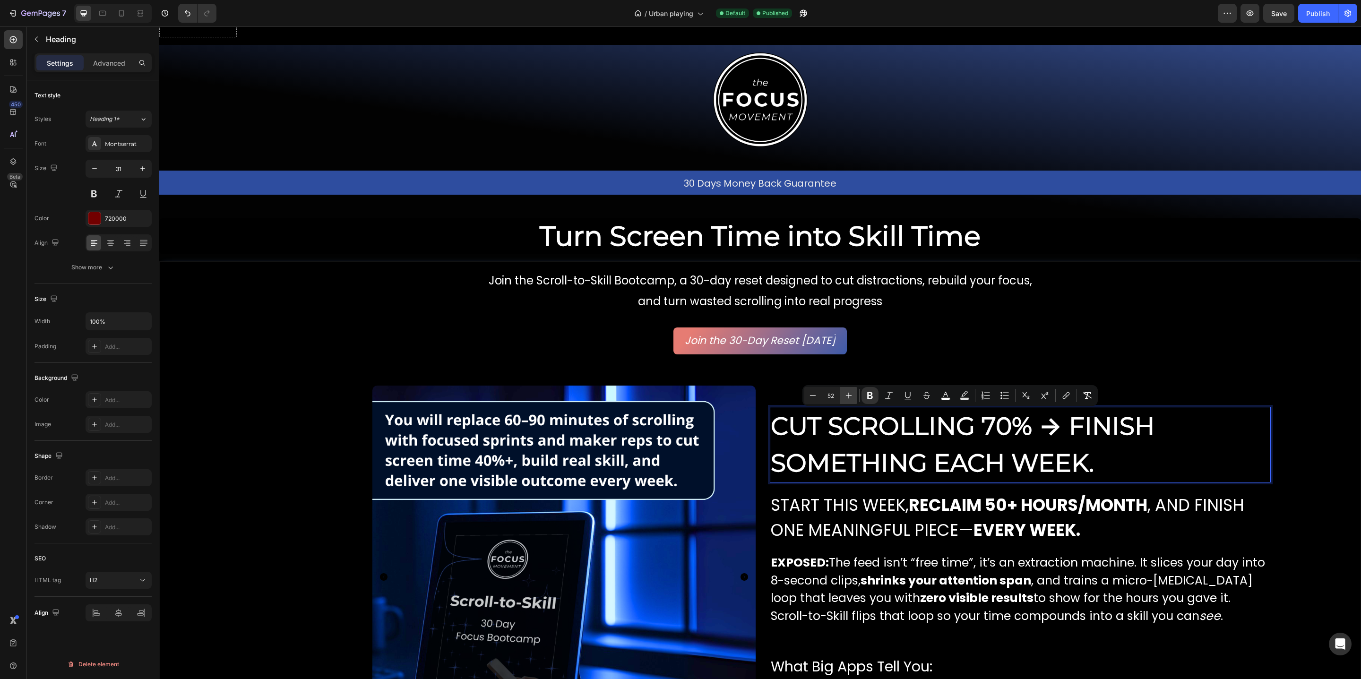
click at [848, 398] on icon "Editor contextual toolbar" at bounding box center [848, 395] width 9 height 9
type input "54"
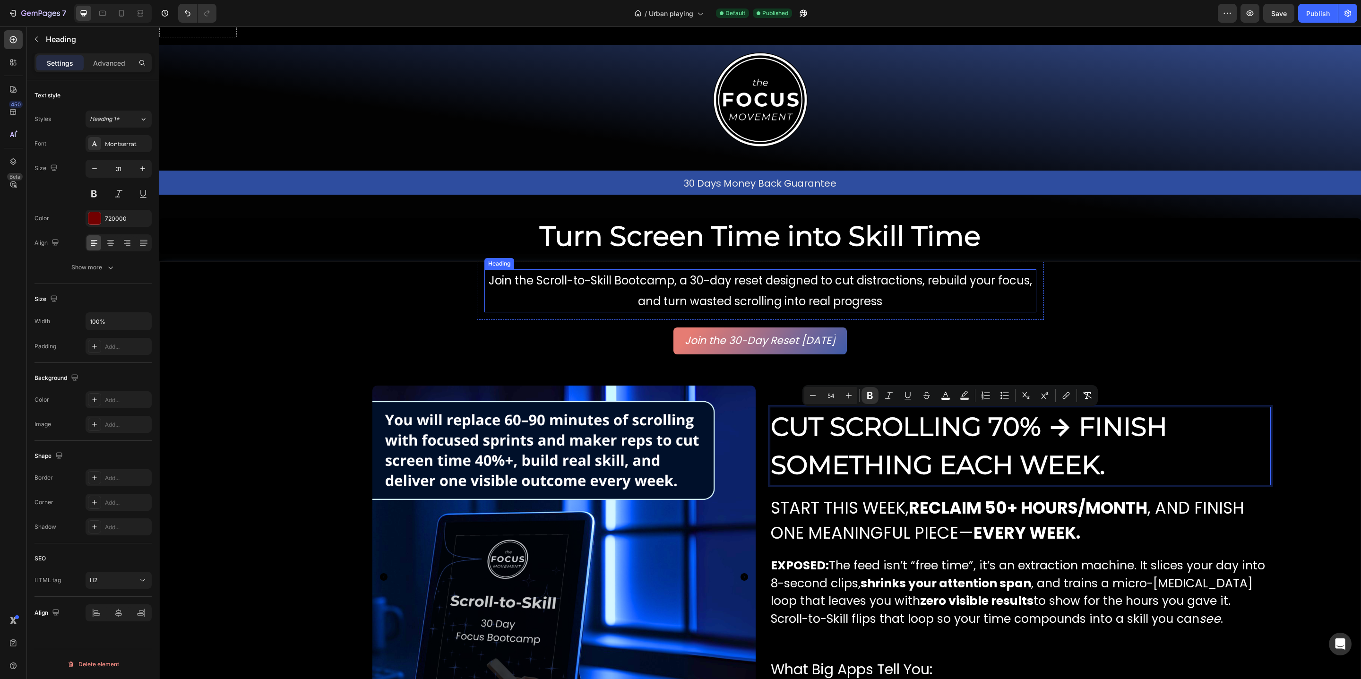
click at [544, 269] on h2 "Join the Scroll-to-Skill Bootcamp, a 30-day reset designed to cut distractions,…" at bounding box center [760, 290] width 552 height 43
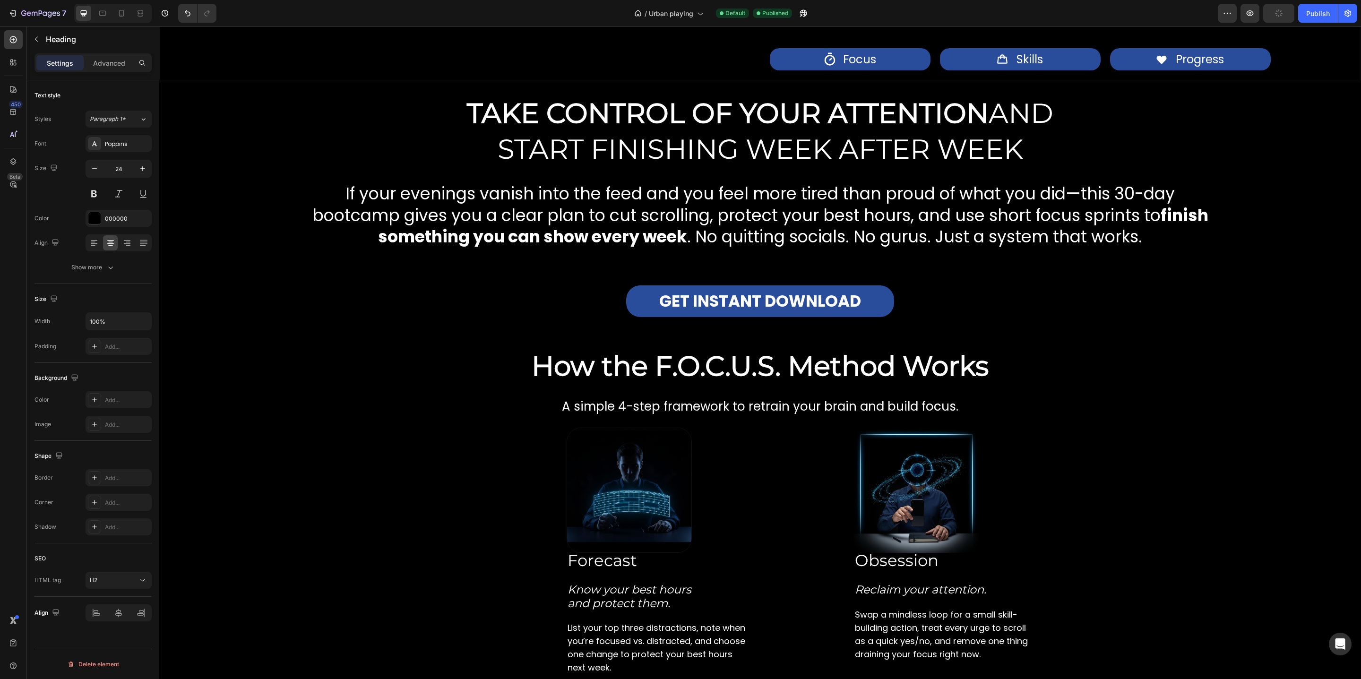
scroll to position [912, 0]
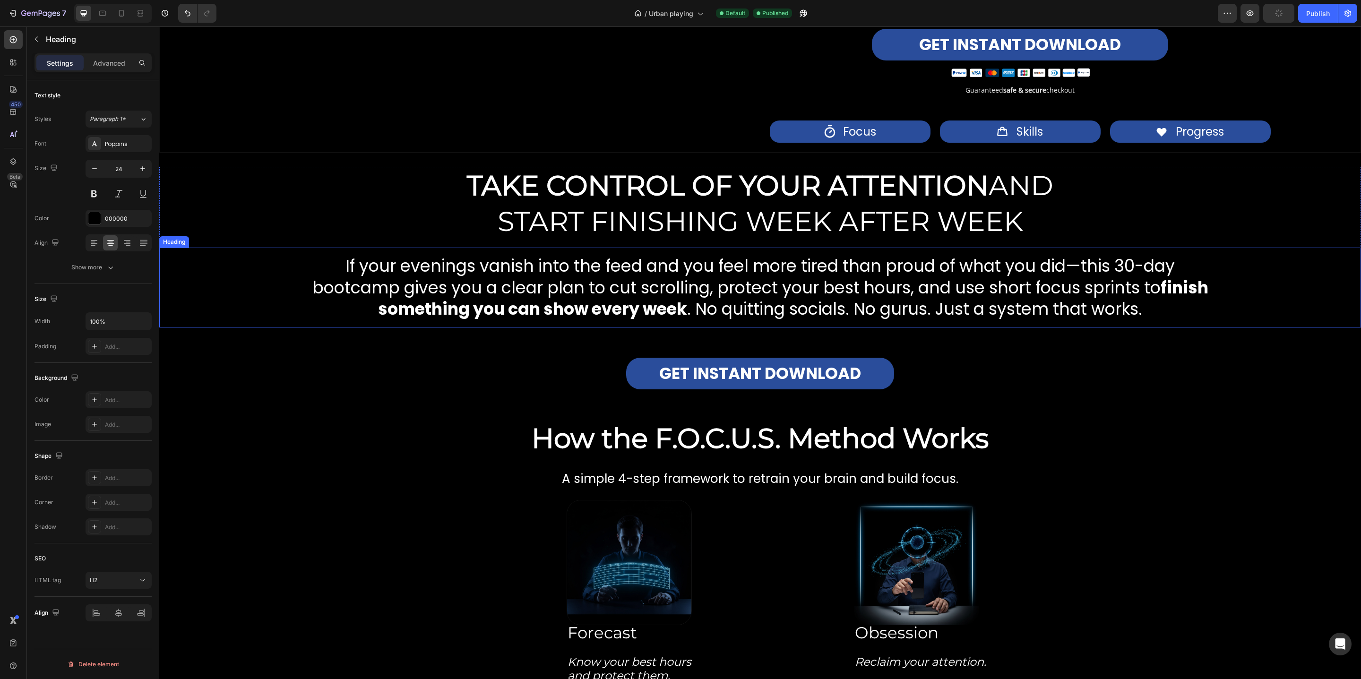
click at [544, 277] on h2 "If your evenings vanish into the feed and you feel more tired than proud of wha…" at bounding box center [760, 288] width 1013 height 80
click at [544, 276] on h2 "If your evenings vanish into the feed and you feel more tired than proud of wha…" at bounding box center [760, 288] width 1013 height 80
click at [544, 276] on p "If your evenings vanish into the feed and you feel more tired than proud of wha…" at bounding box center [760, 287] width 918 height 65
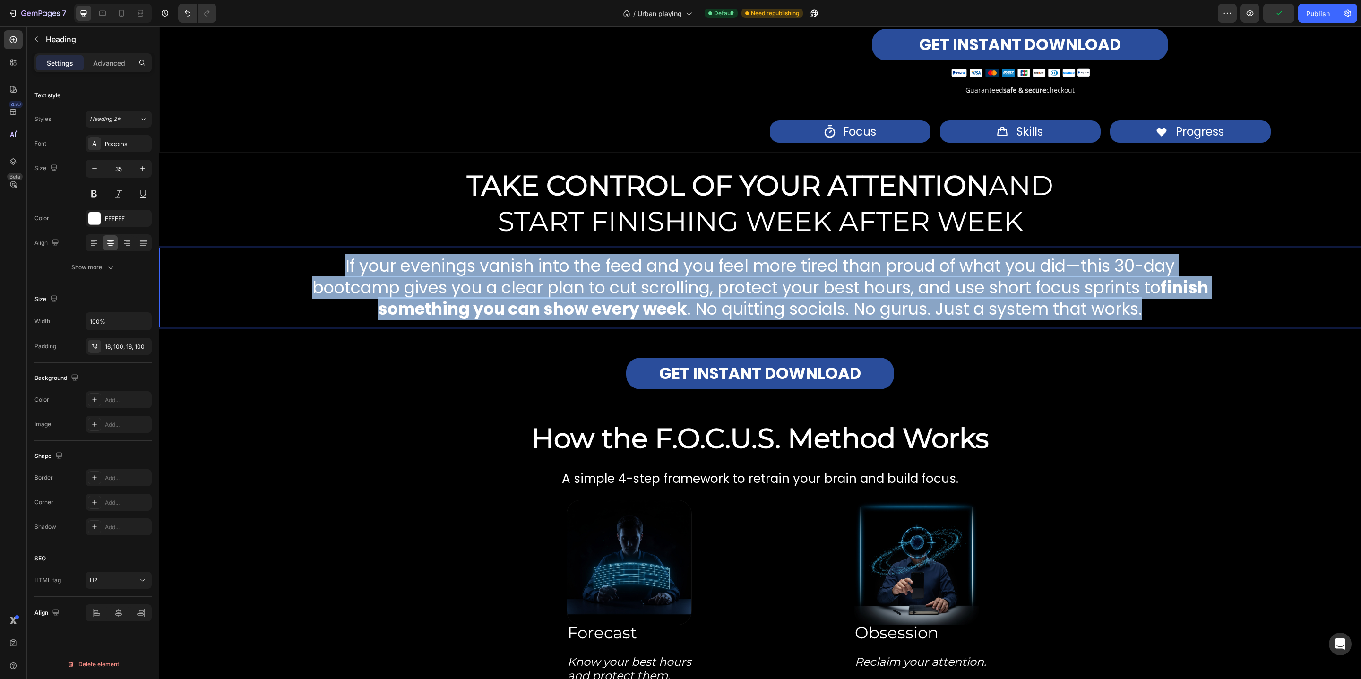
click at [544, 276] on p "If your evenings vanish into the feed and you feel more tired than proud of wha…" at bounding box center [760, 287] width 918 height 65
click at [380, 202] on h2 "TAKE CONTROL OF YOUR ATTENTION AND START FINISHING WEEK AFTER WEEK" at bounding box center [760, 203] width 1202 height 73
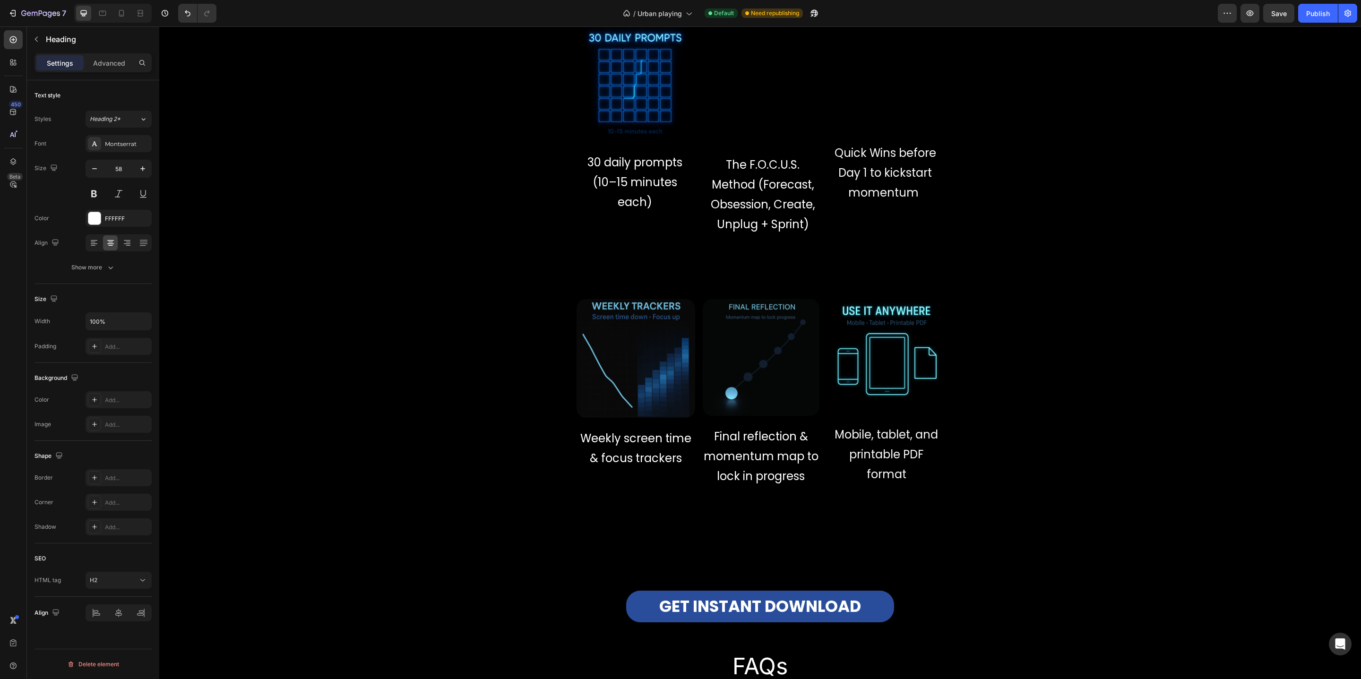
scroll to position [4386, 0]
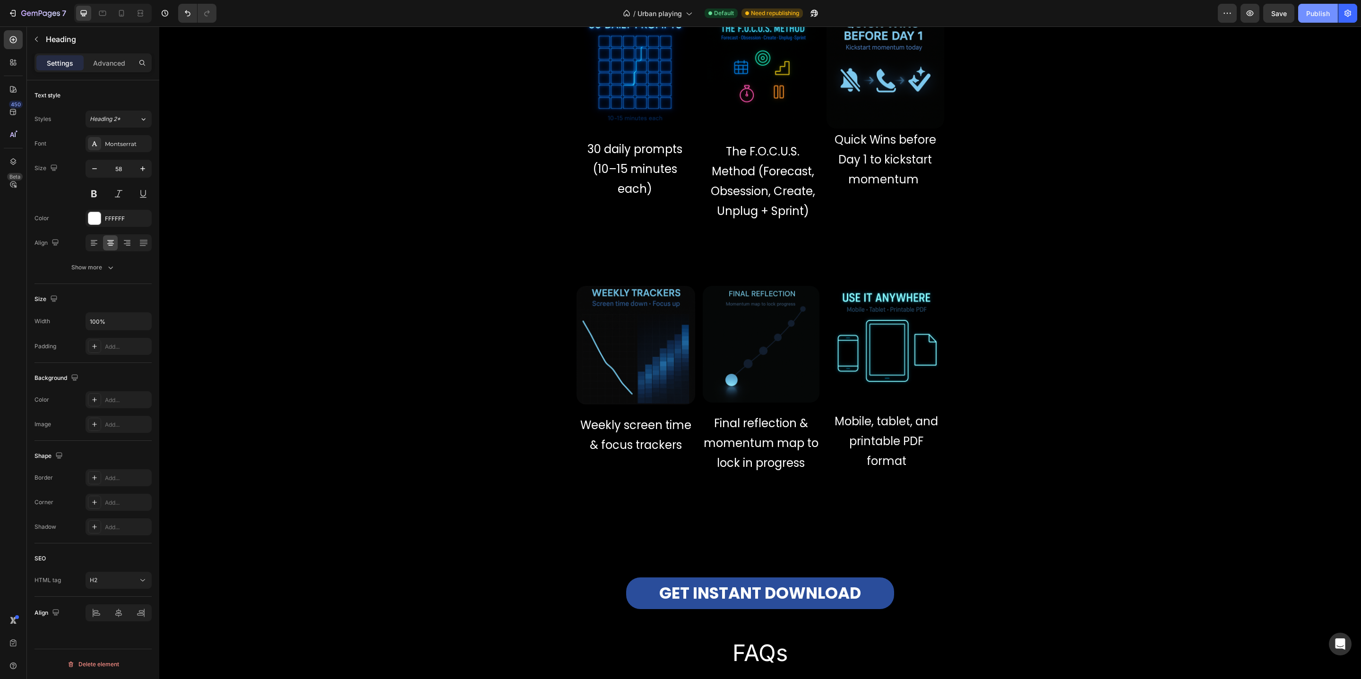
click at [1313, 11] on div "Publish" at bounding box center [1318, 14] width 24 height 10
click at [39, 11] on icon "button" at bounding box center [41, 13] width 4 height 6
